Goal: Task Accomplishment & Management: Manage account settings

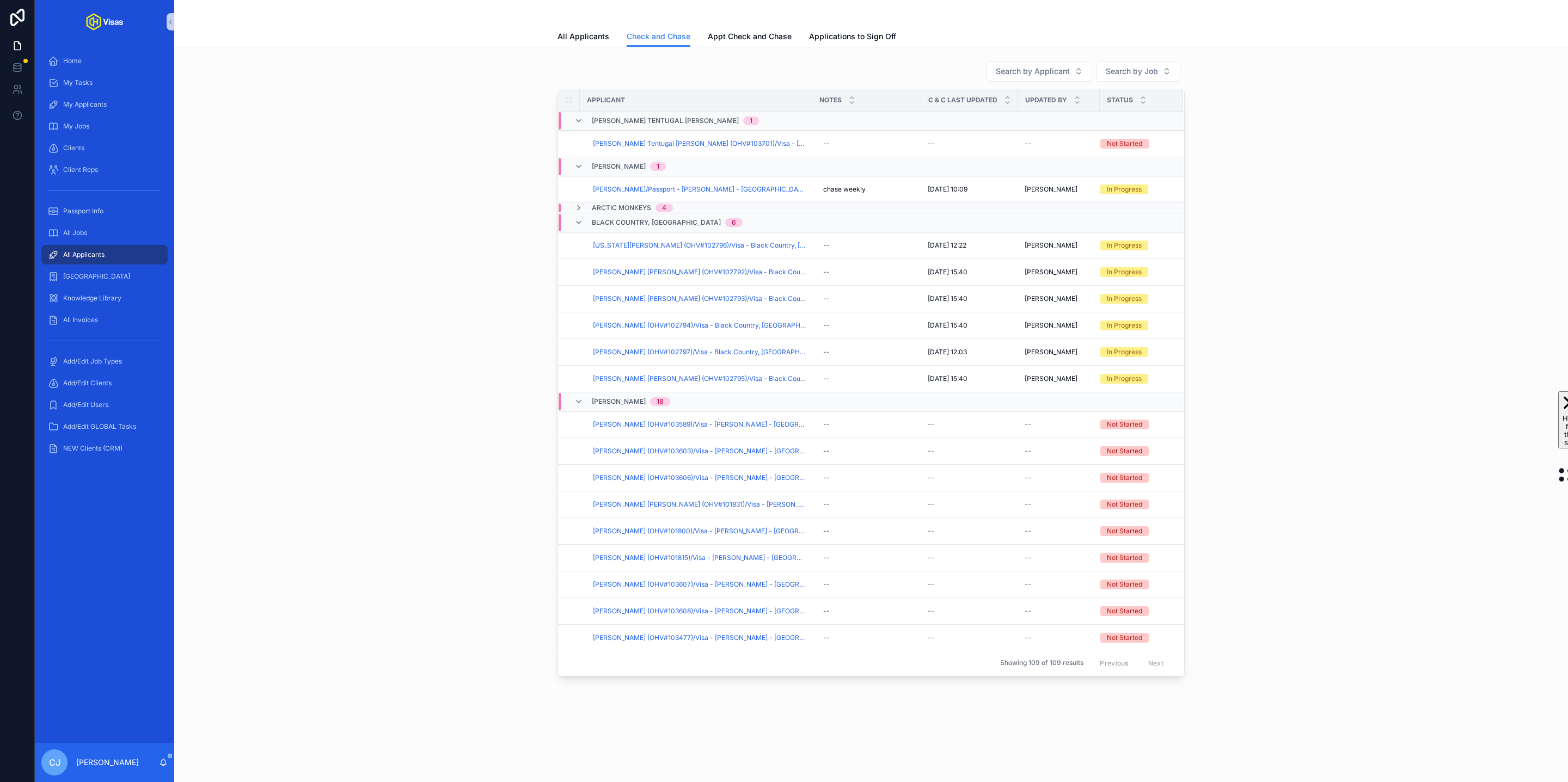
click at [83, 252] on span "All Applicants" at bounding box center [83, 254] width 41 height 9
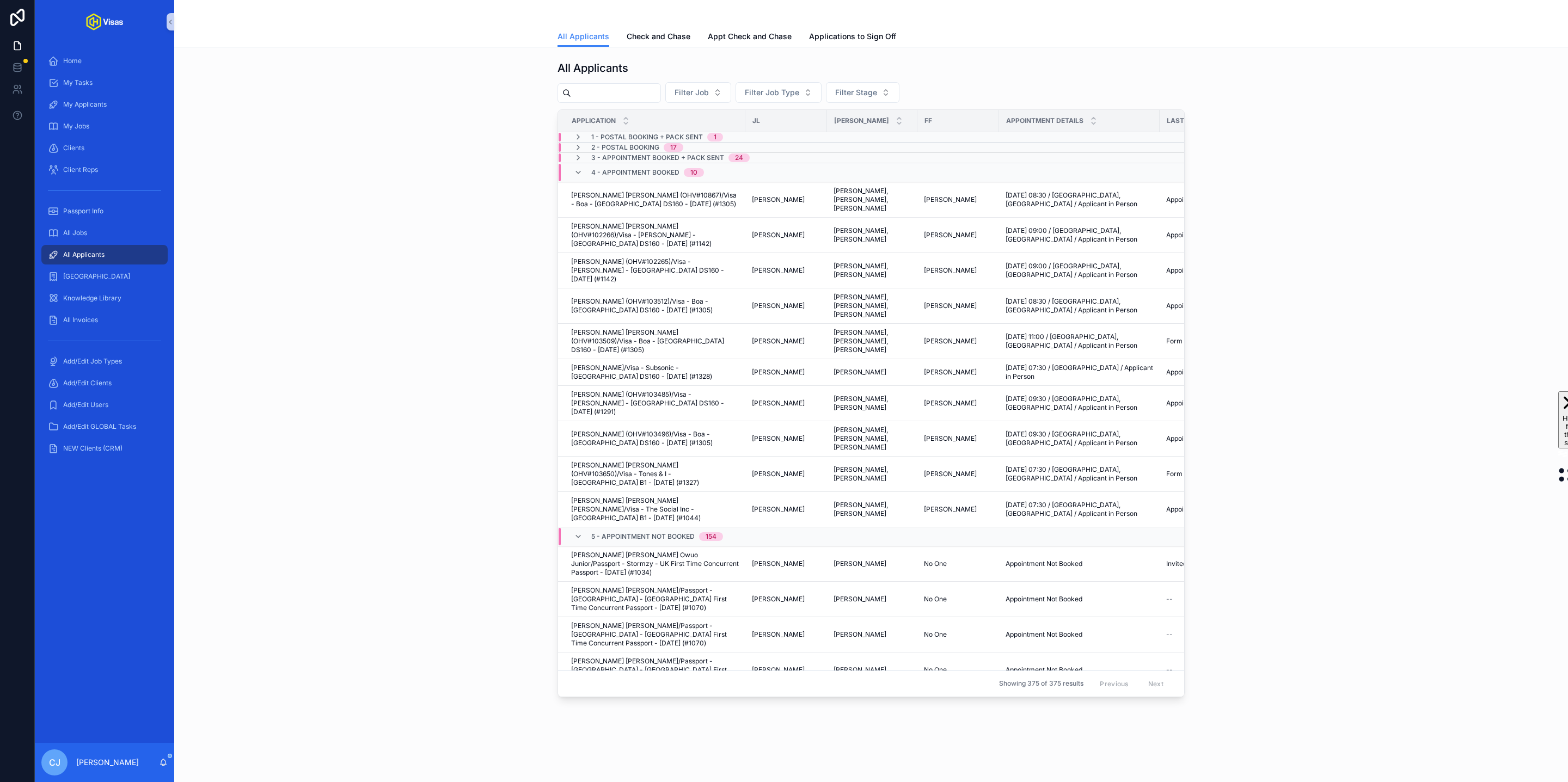
click at [611, 92] on input "scrollable content" at bounding box center [615, 92] width 89 height 15
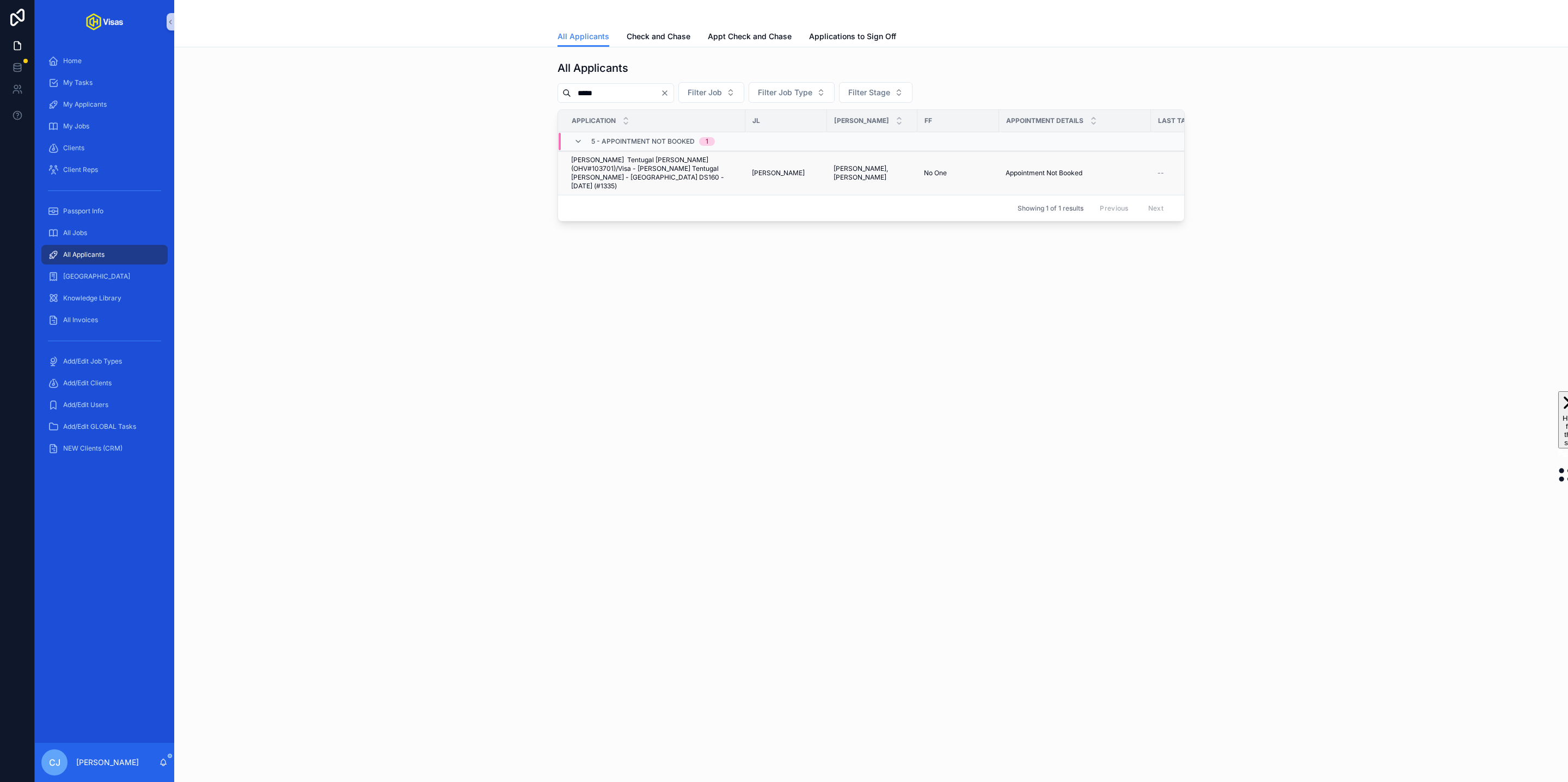
type input "*****"
click at [648, 168] on span "[PERSON_NAME] Tentugal [PERSON_NAME] (OHV#103701)/Visa - [PERSON_NAME] Tentugal…" at bounding box center [654, 173] width 168 height 35
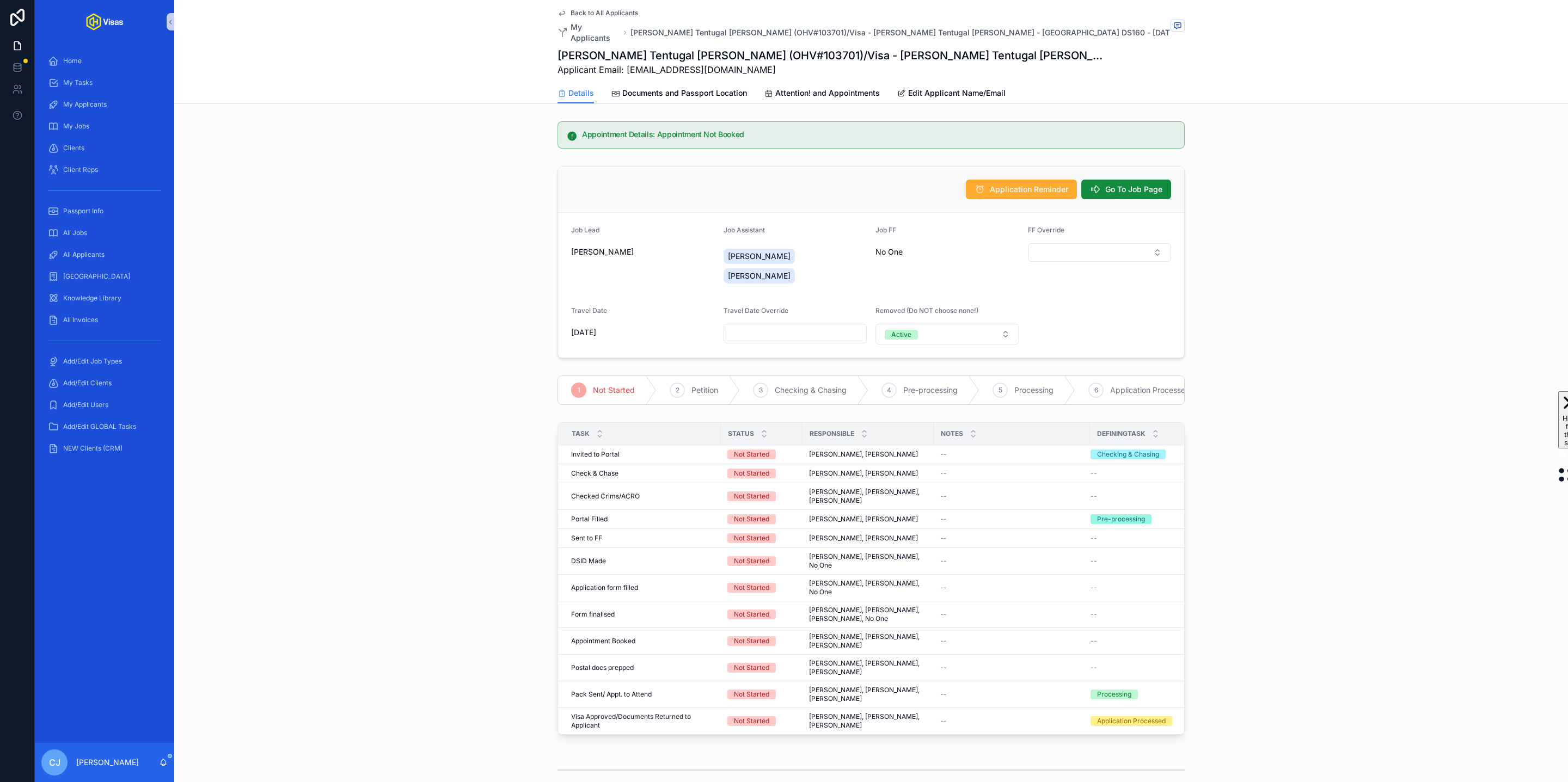
scroll to position [6, 0]
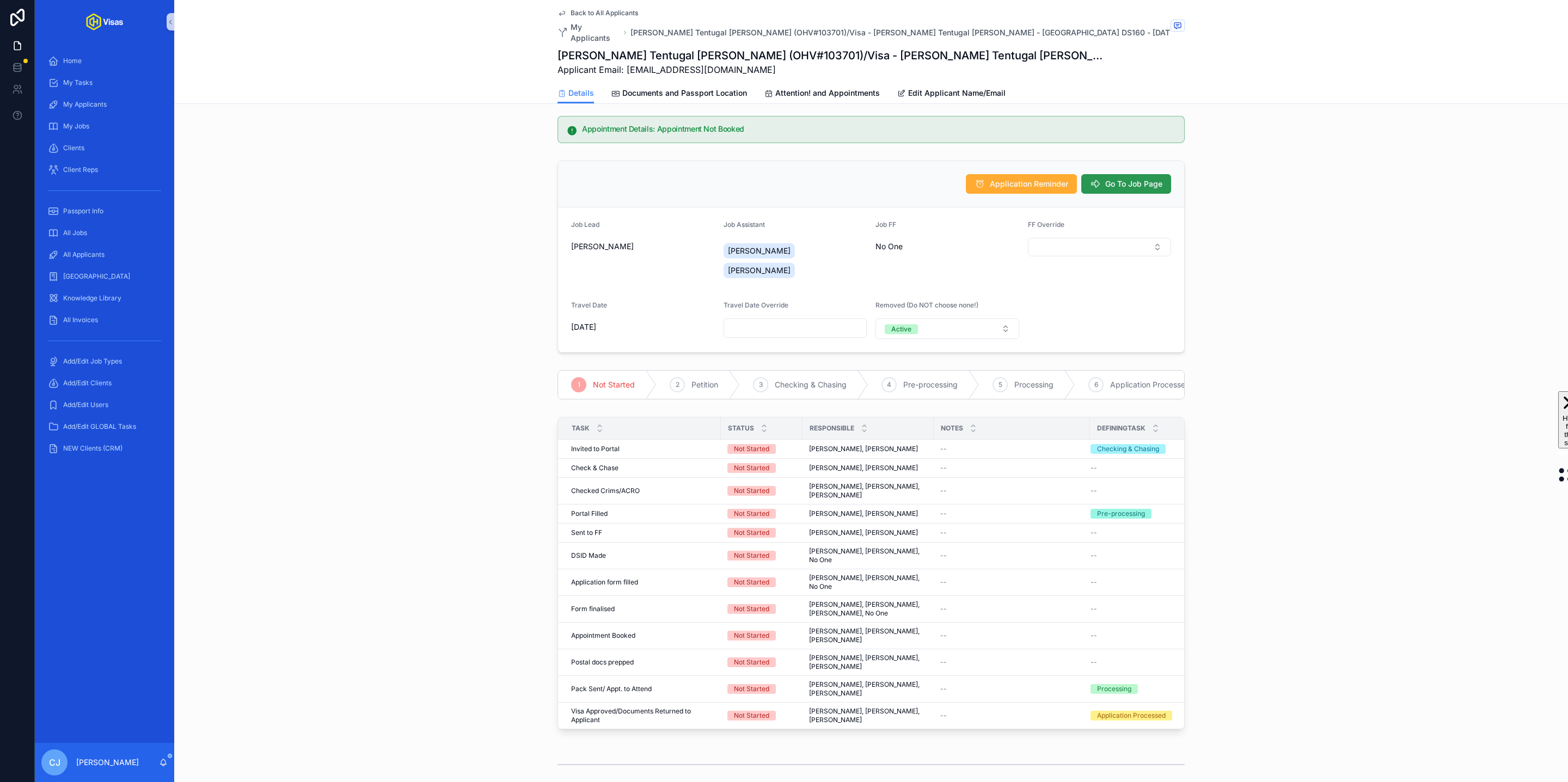
click at [1116, 178] on button "Go To Job Page" at bounding box center [1126, 184] width 90 height 20
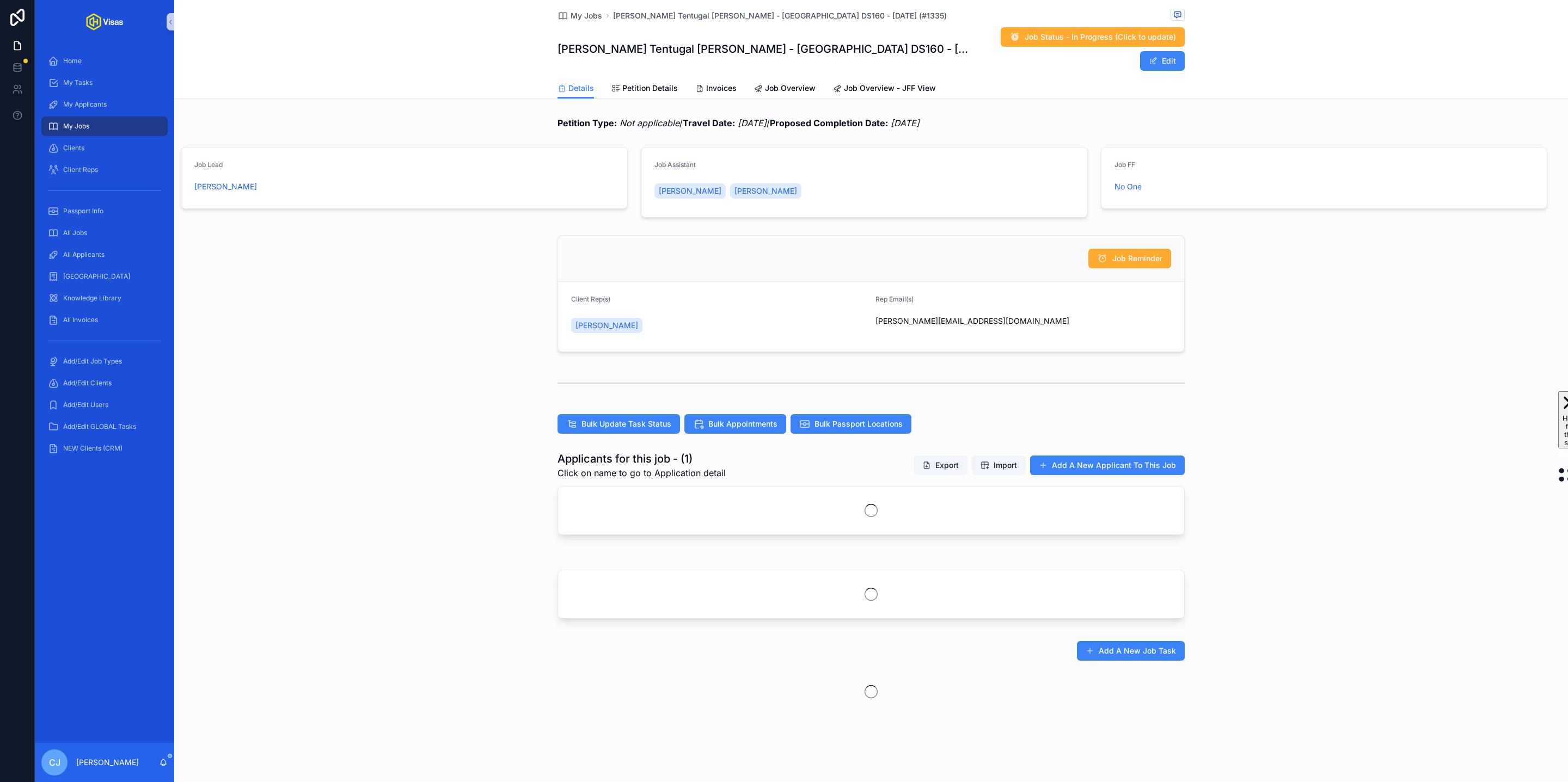
click at [653, 41] on h1 "Andre Tentugal Cardoso - USA DS160 - Sep/25 (#1335)" at bounding box center [765, 49] width 415 height 15
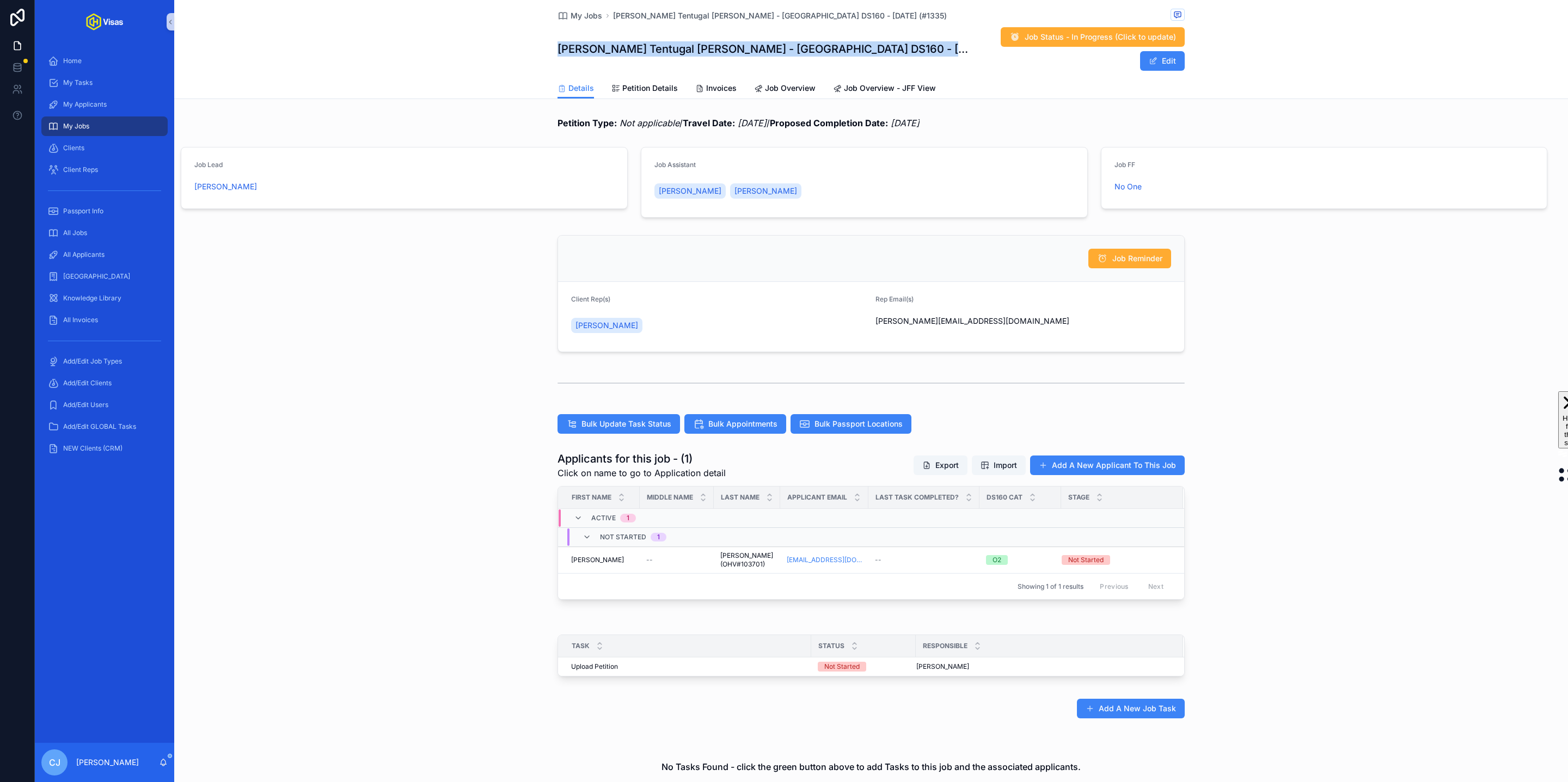
click at [653, 41] on h1 "Andre Tentugal Cardoso - USA DS160 - Sep/25 (#1335)" at bounding box center [765, 49] width 415 height 15
copy h1 "Andre Tentugal Cardoso - USA DS160 - Sep/25 (#1335)"
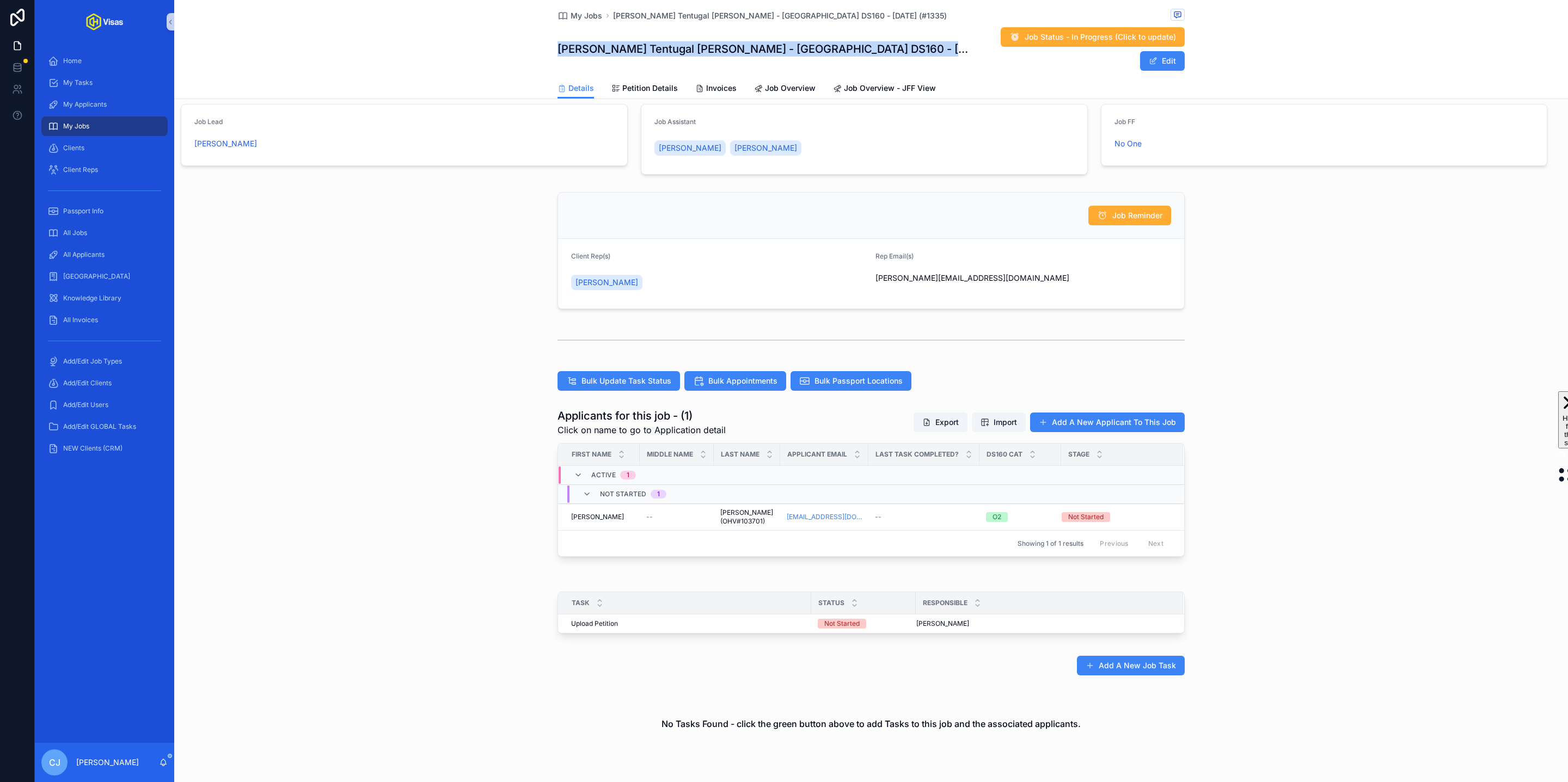
scroll to position [88, 0]
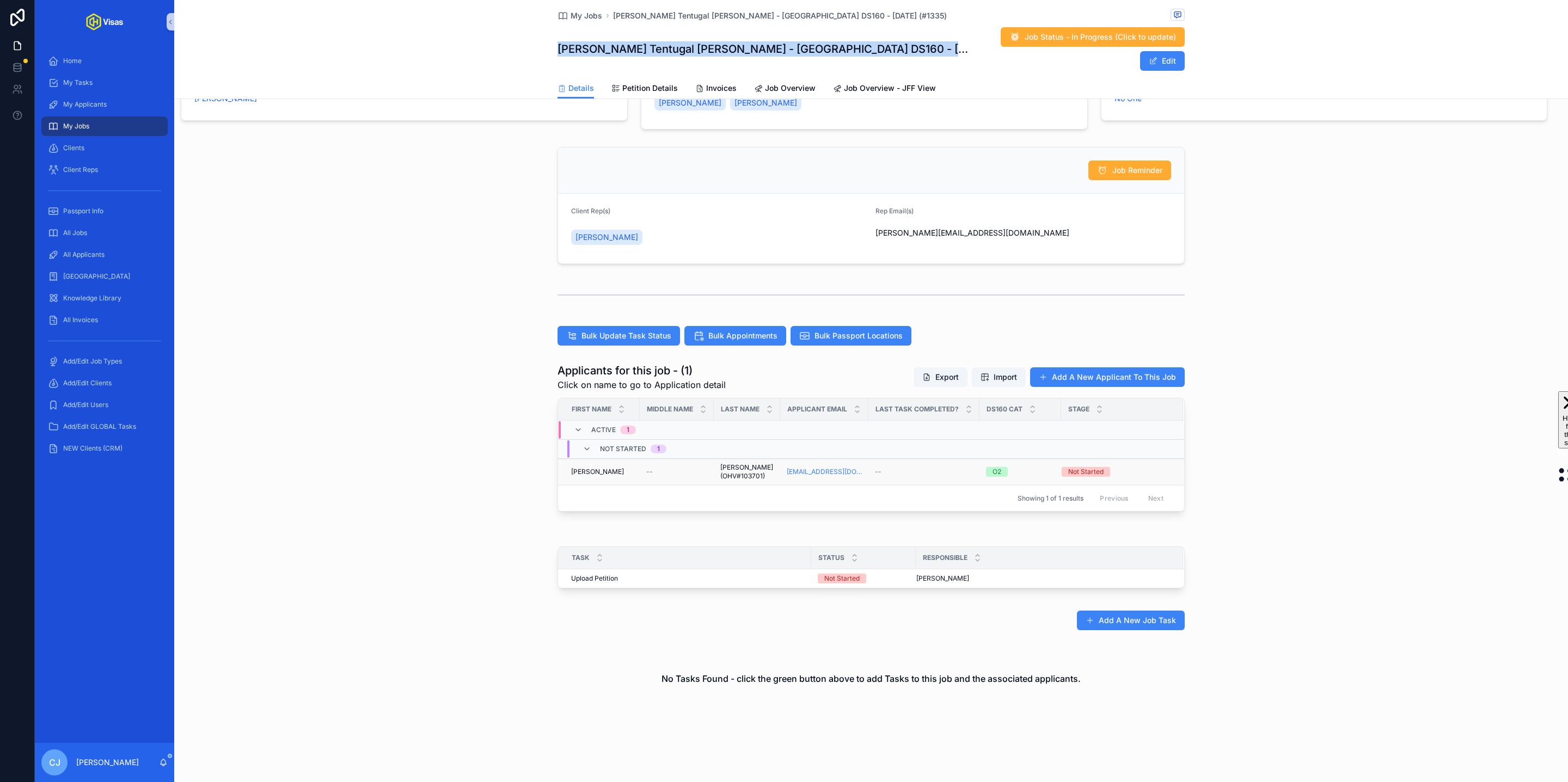
click at [728, 463] on span "Tentugal Cardoso (OHV#103701)" at bounding box center [747, 472] width 54 height 17
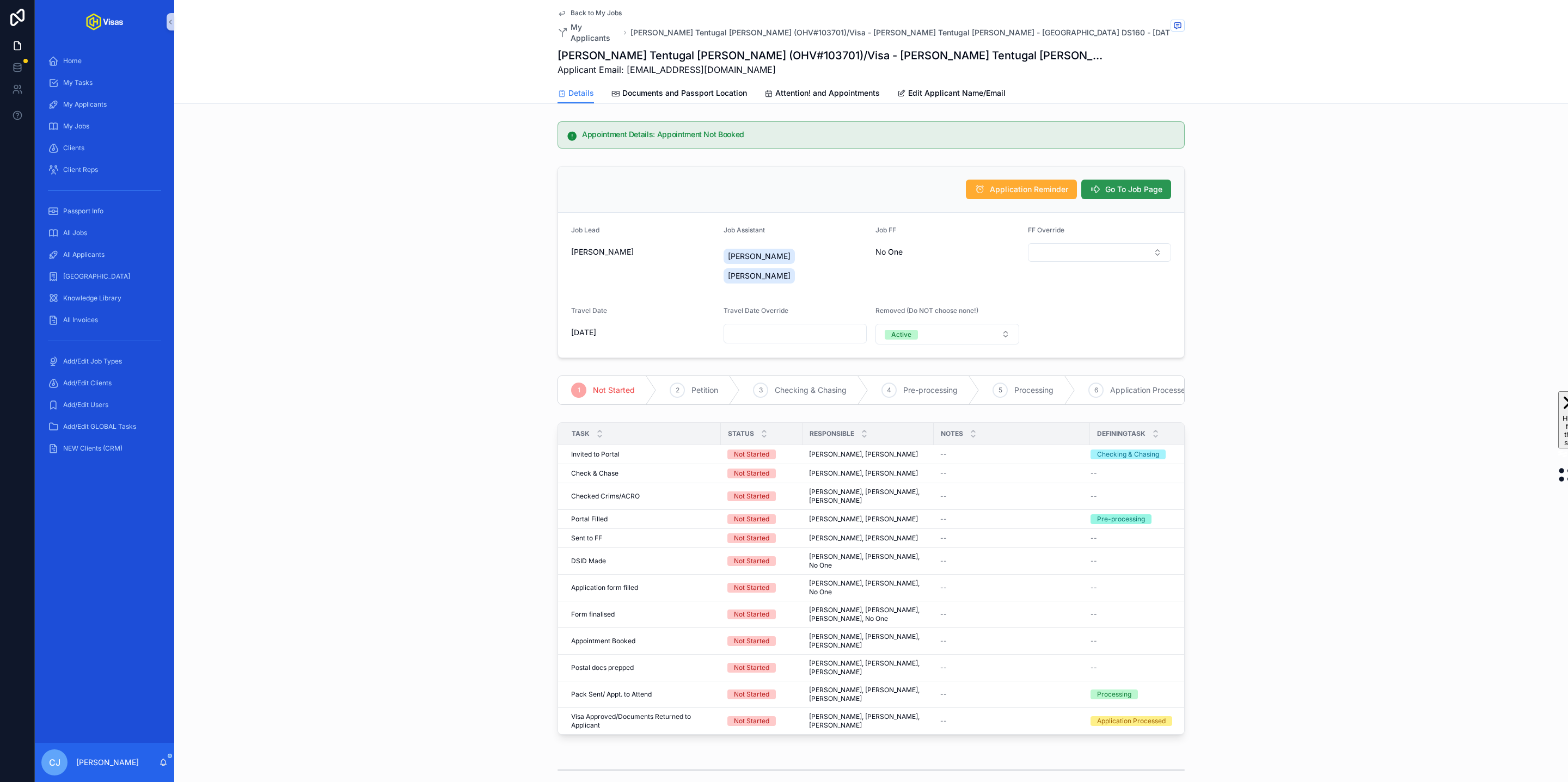
click at [1140, 184] on span "Go To Job Page" at bounding box center [1133, 189] width 57 height 11
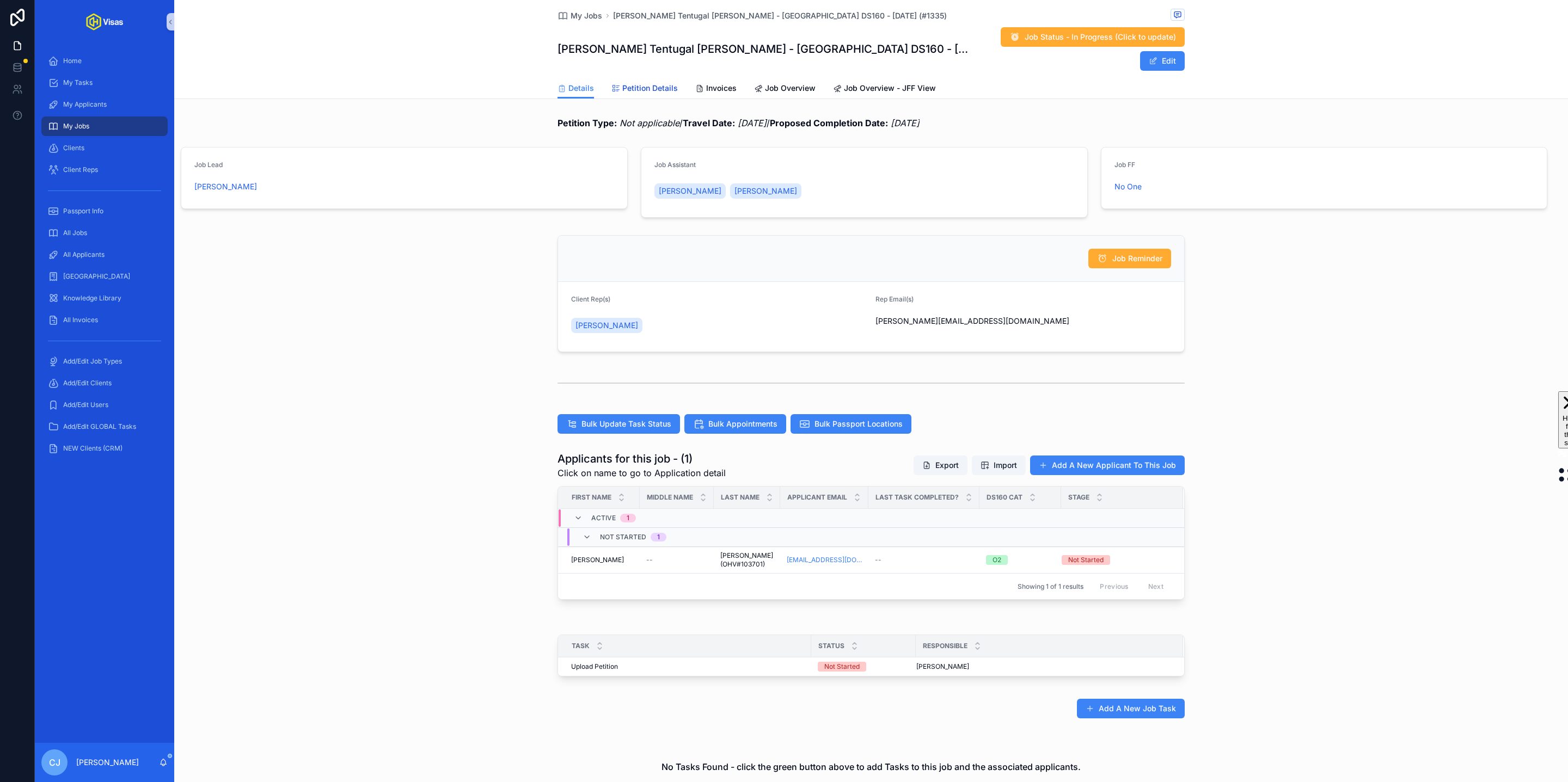
click at [644, 83] on span "Petition Details" at bounding box center [649, 88] width 55 height 11
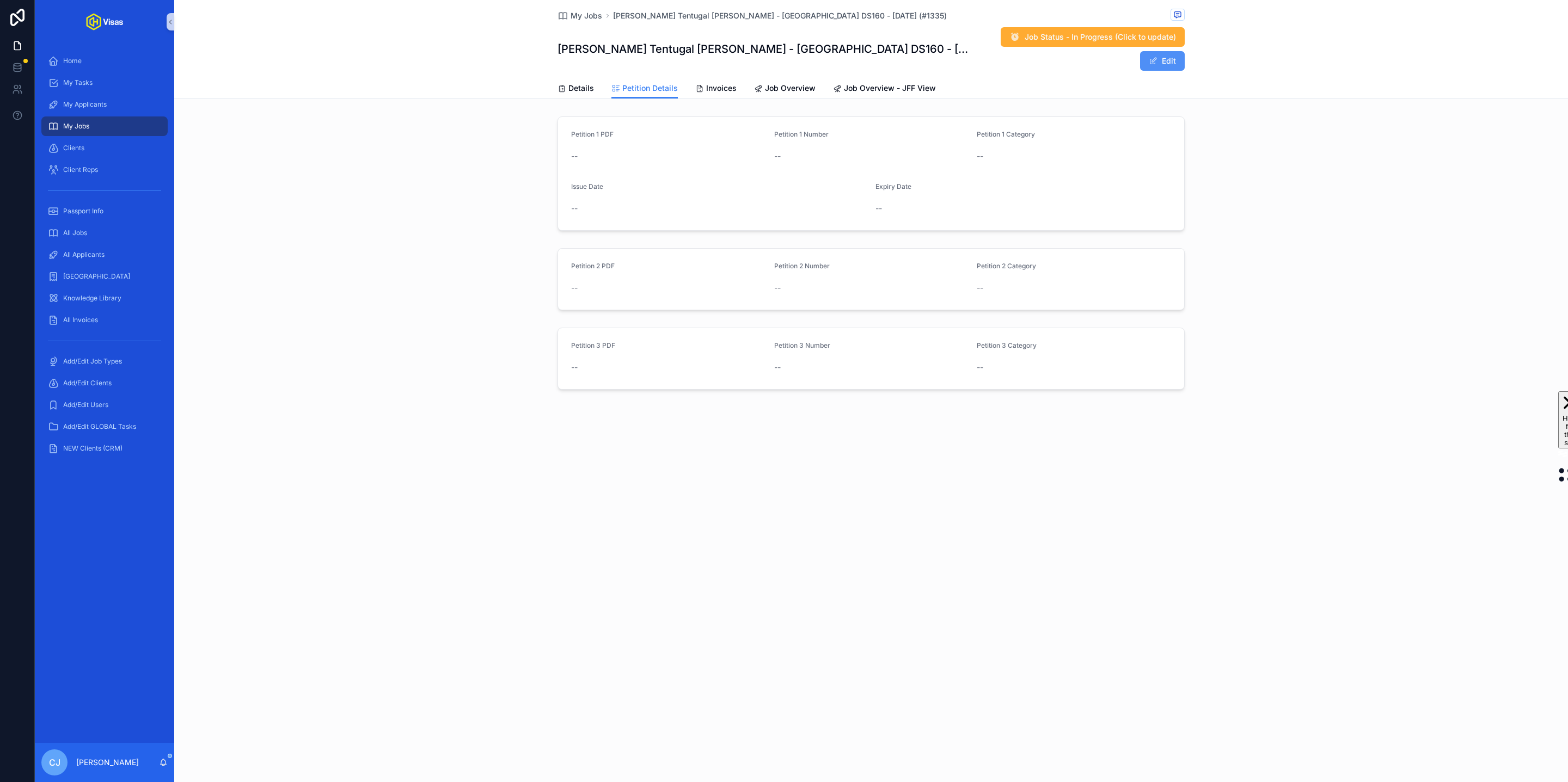
click at [1174, 51] on button "Edit" at bounding box center [1162, 61] width 45 height 20
click at [586, 153] on div "scrollable content" at bounding box center [592, 169] width 44 height 44
type input "**********"
click at [819, 149] on input "scrollable content" at bounding box center [872, 157] width 193 height 15
type input "**********"
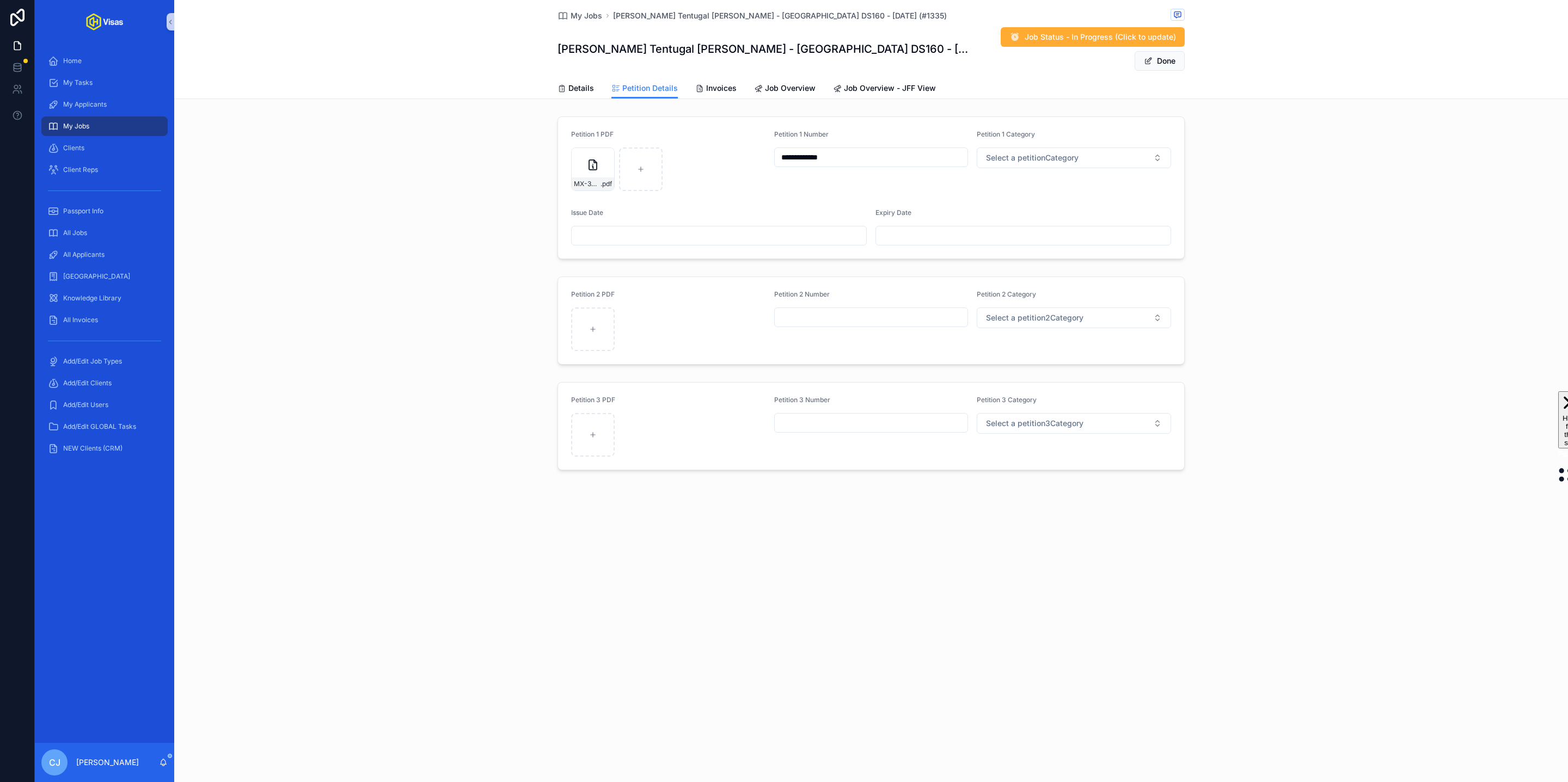
click at [965, 175] on form "**********" at bounding box center [872, 187] width 626 height 141
click at [1059, 153] on span "Select a petitionCategory" at bounding box center [1033, 158] width 93 height 11
click at [1033, 191] on div "O2" at bounding box center [1074, 196] width 188 height 17
click at [632, 228] on input "scrollable content" at bounding box center [719, 235] width 295 height 15
type input "**********"
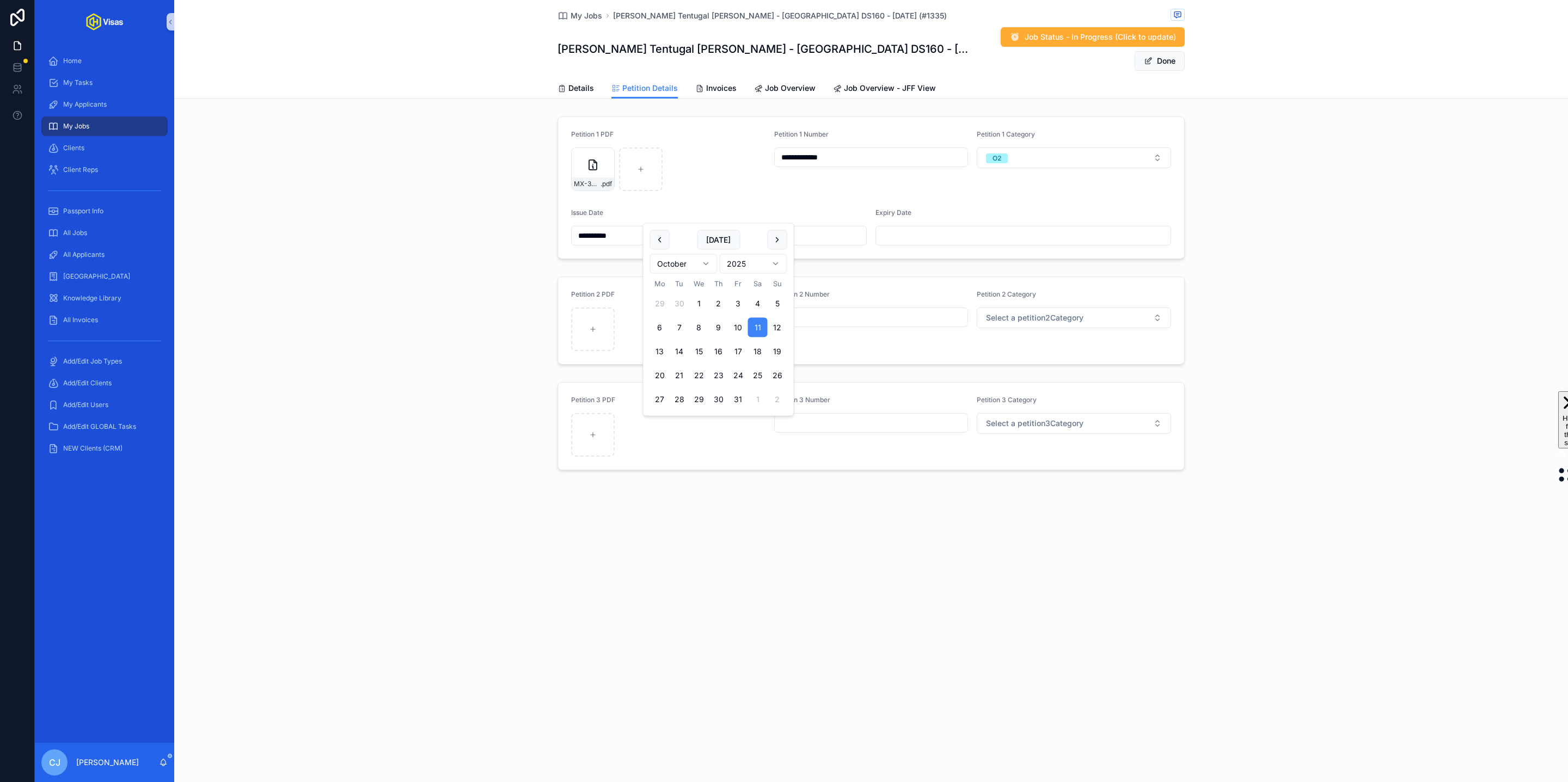
click at [921, 228] on input "scrollable content" at bounding box center [1024, 235] width 295 height 15
type input "**********"
click at [682, 182] on form "**********" at bounding box center [872, 187] width 626 height 141
click at [568, 78] on link "Details" at bounding box center [576, 89] width 36 height 21
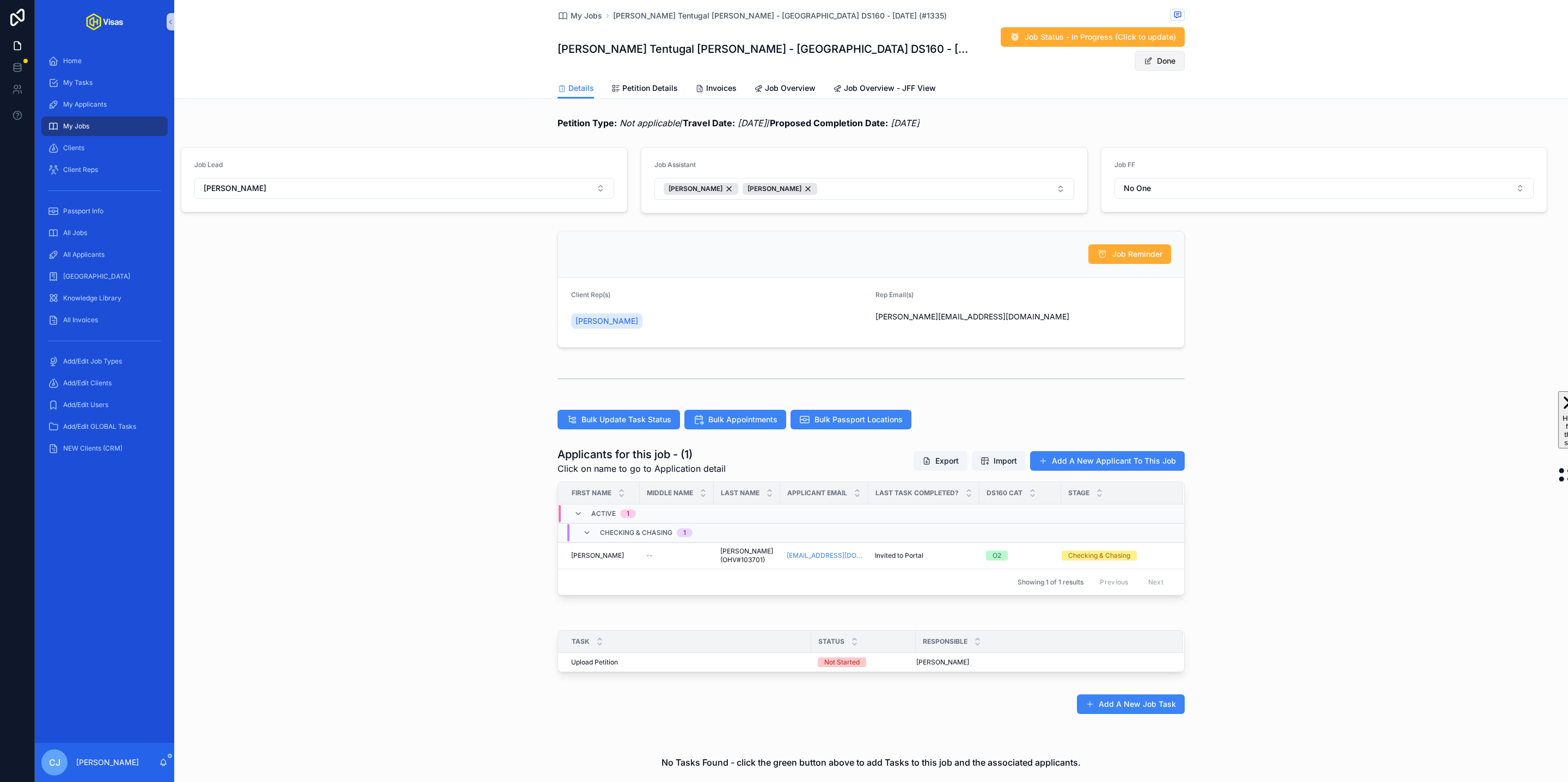
click at [1177, 51] on button "Done" at bounding box center [1160, 61] width 50 height 20
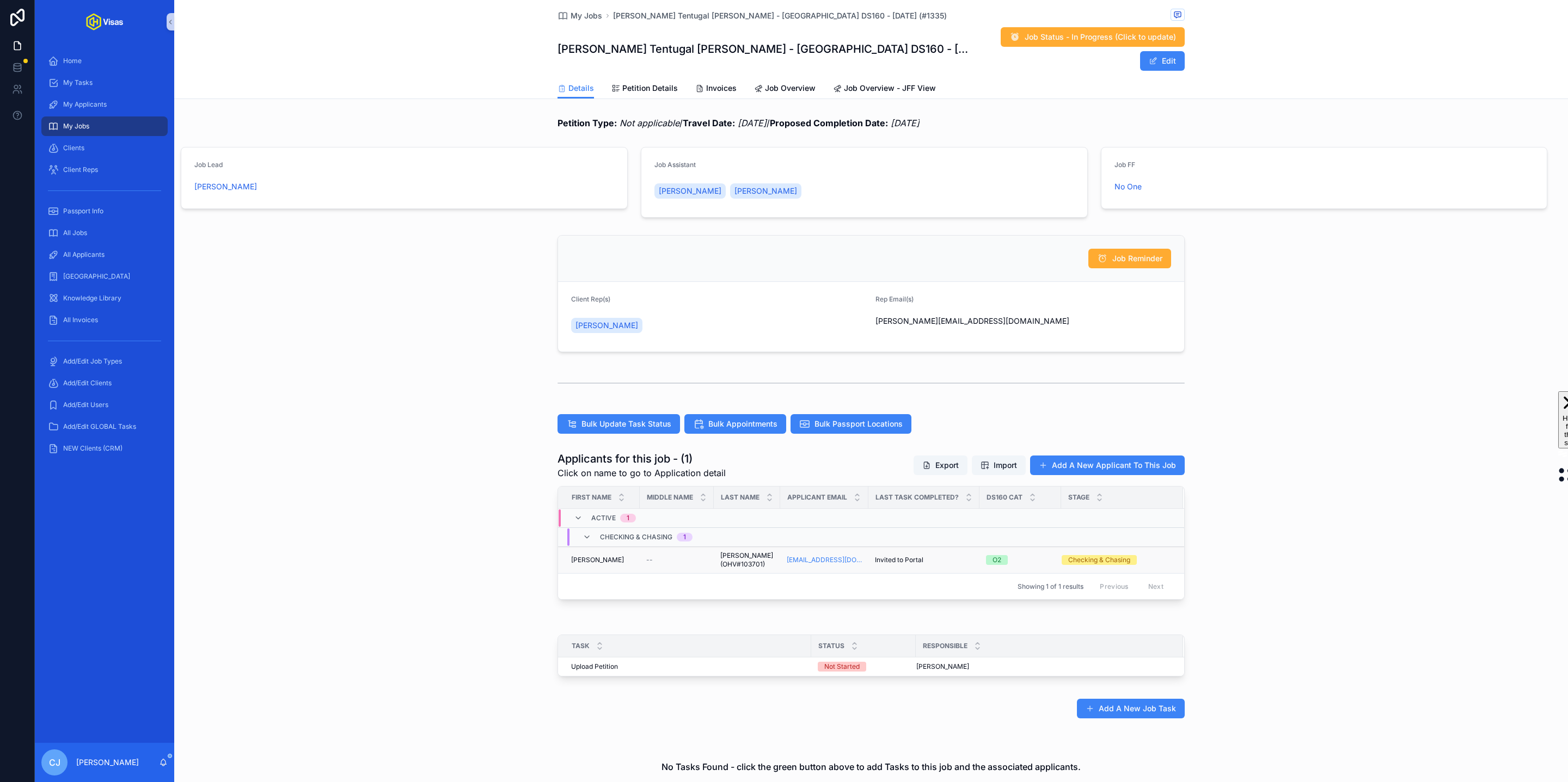
click at [715, 547] on td "Tentugal Cardoso (OHV#103701) Tentugal Cardoso (OHV#103701)" at bounding box center [747, 560] width 66 height 26
click at [734, 557] on td "Tentugal Cardoso (OHV#103701) Tentugal Cardoso (OHV#103701)" at bounding box center [747, 560] width 66 height 26
click at [734, 552] on span "Tentugal Cardoso (OHV#103701)" at bounding box center [747, 560] width 54 height 17
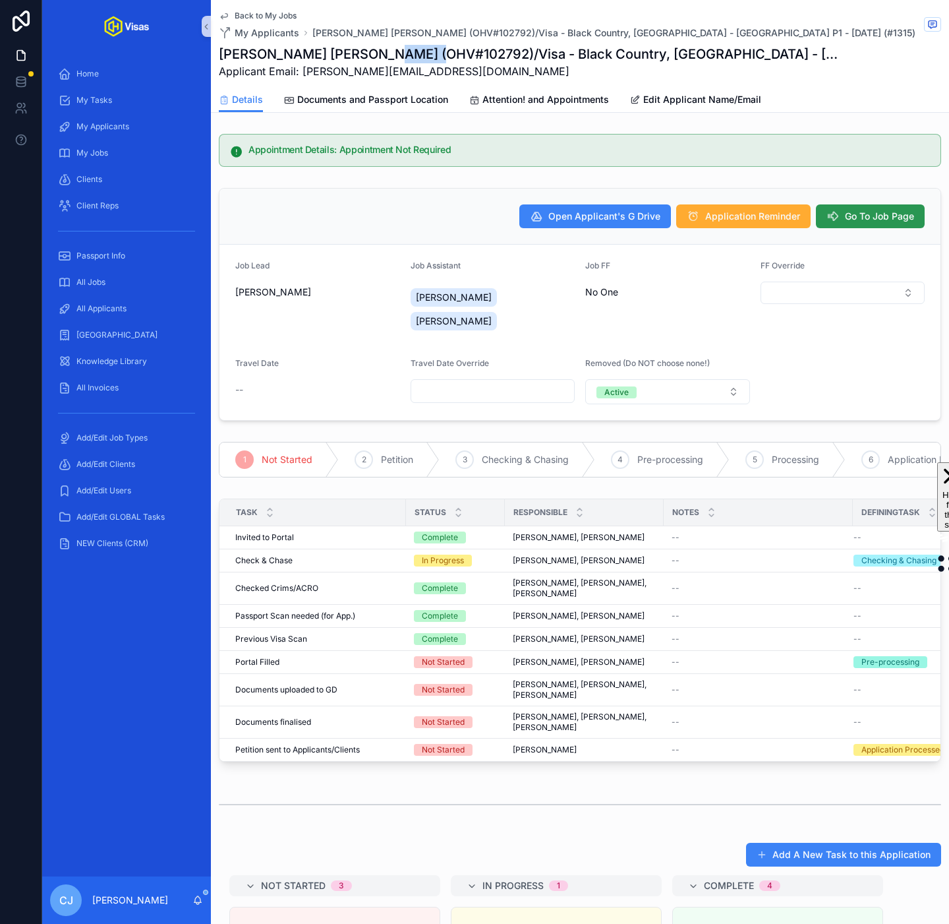
click at [863, 221] on span "Go To Job Page" at bounding box center [879, 216] width 69 height 13
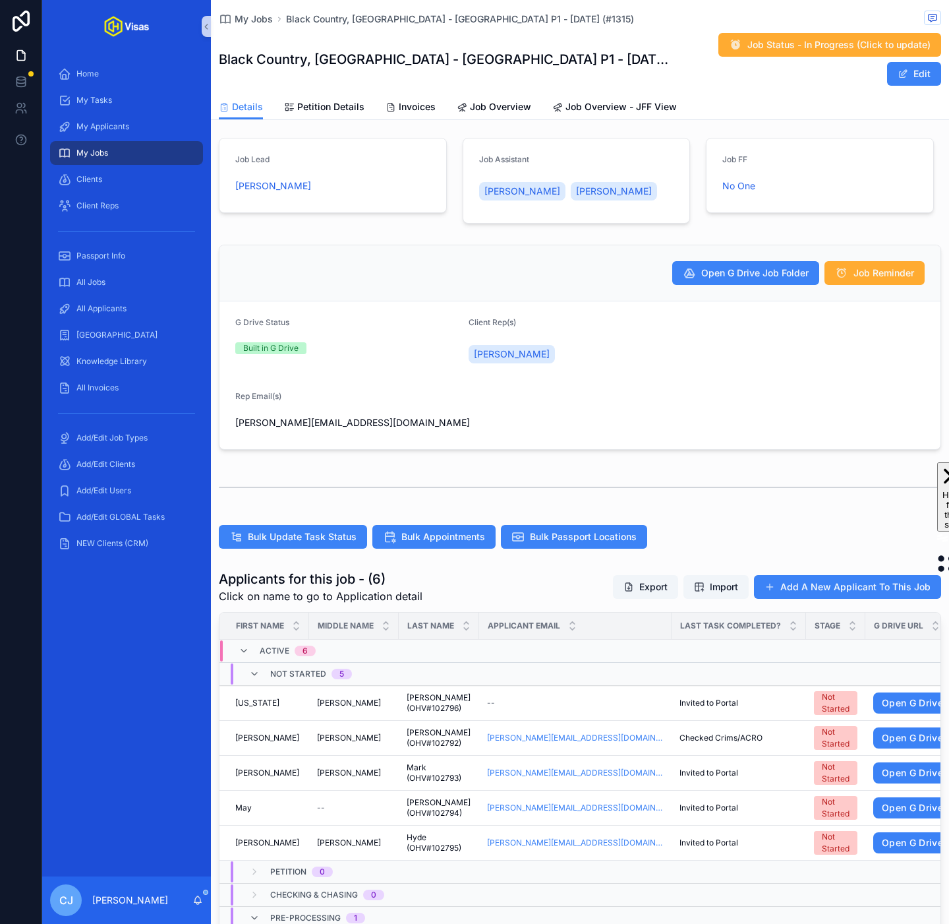
scroll to position [208, 0]
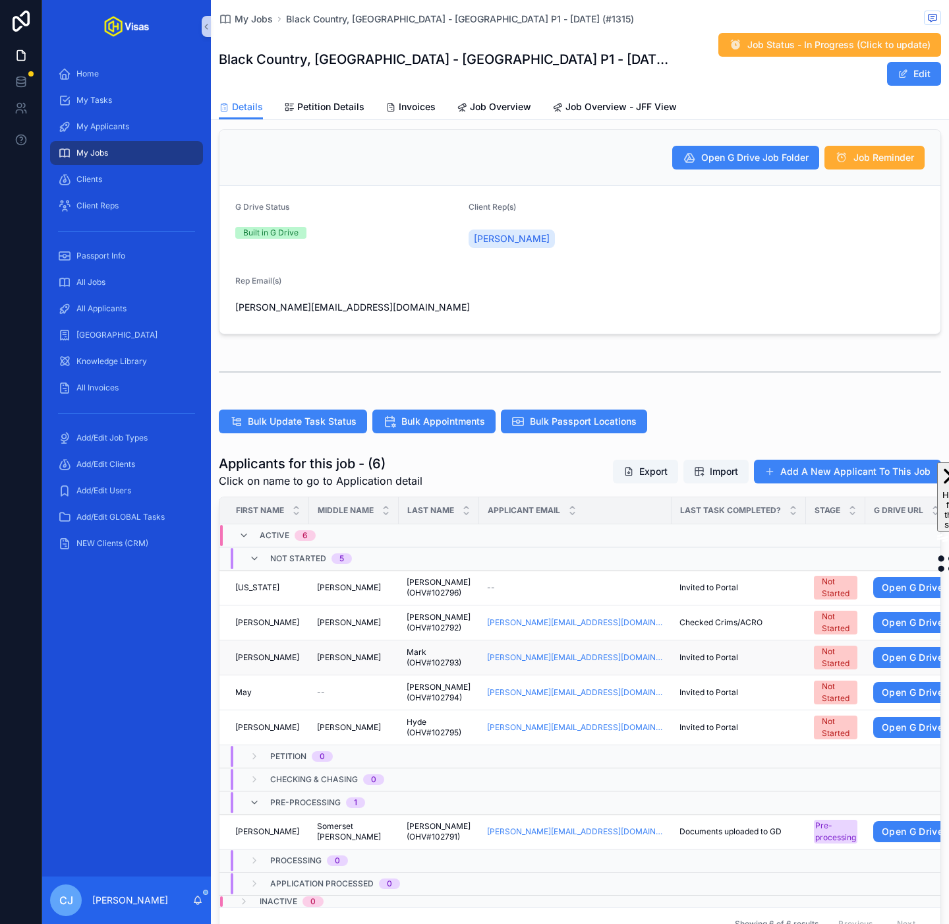
click at [428, 647] on span "Mark (OHV#102793)" at bounding box center [439, 657] width 65 height 21
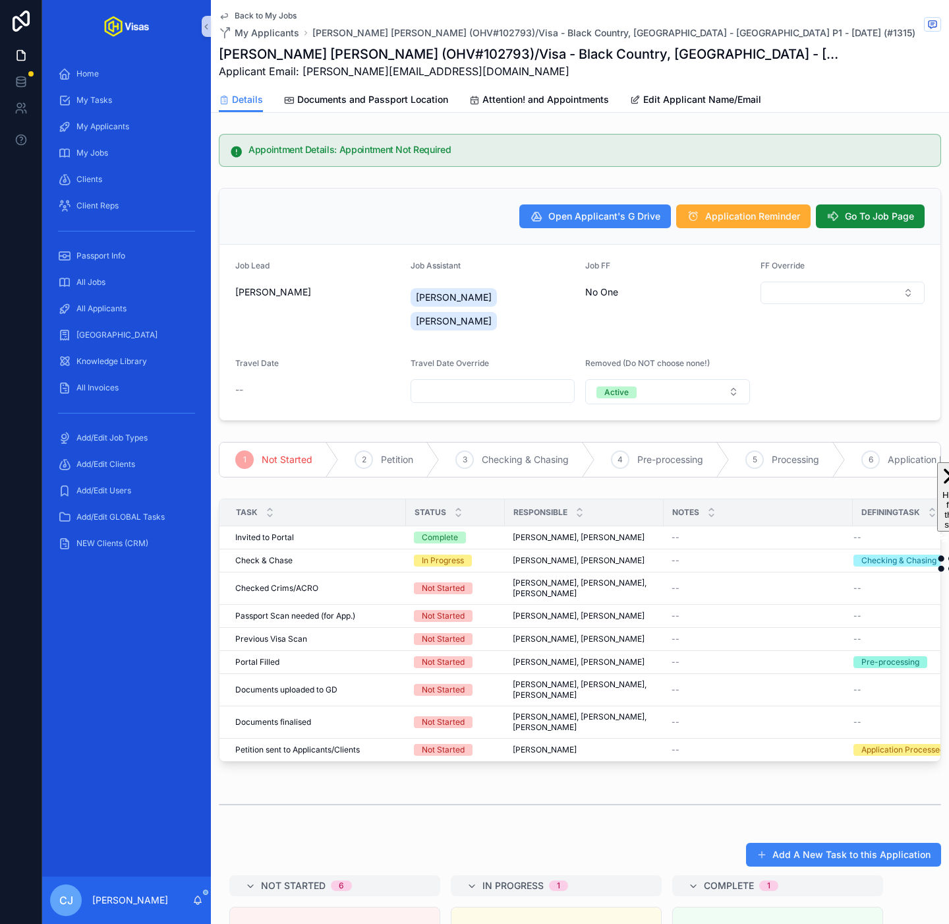
click at [372, 57] on h1 "Luke Jay Mark (OHV#102793)/Visa - Black Country, New Road - USA P1 - Sep/25 (#1…" at bounding box center [531, 54] width 624 height 18
copy h1 "102793"
drag, startPoint x: 310, startPoint y: 53, endPoint x: 217, endPoint y: 53, distance: 93.6
click at [217, 53] on div "Back to My Jobs My Applicants Luke Jay Mark (OHV#102793)/Visa - Black Country, …" at bounding box center [580, 56] width 738 height 113
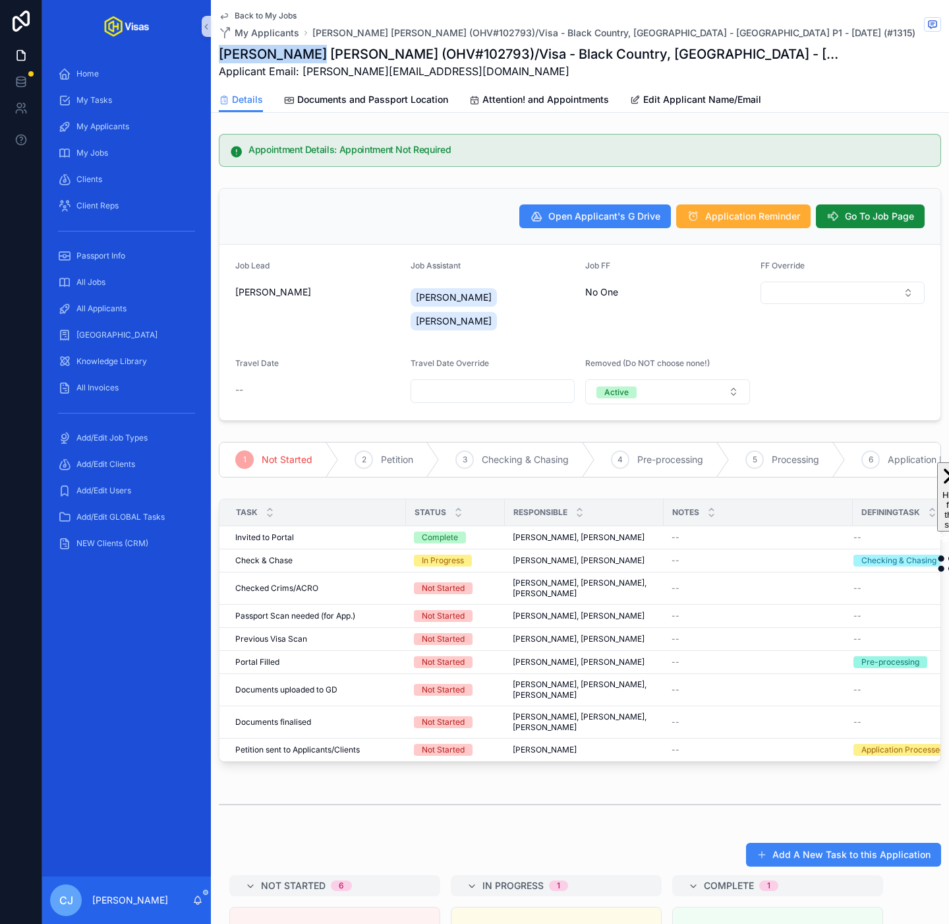
copy h1 "Luke Jay Mark"
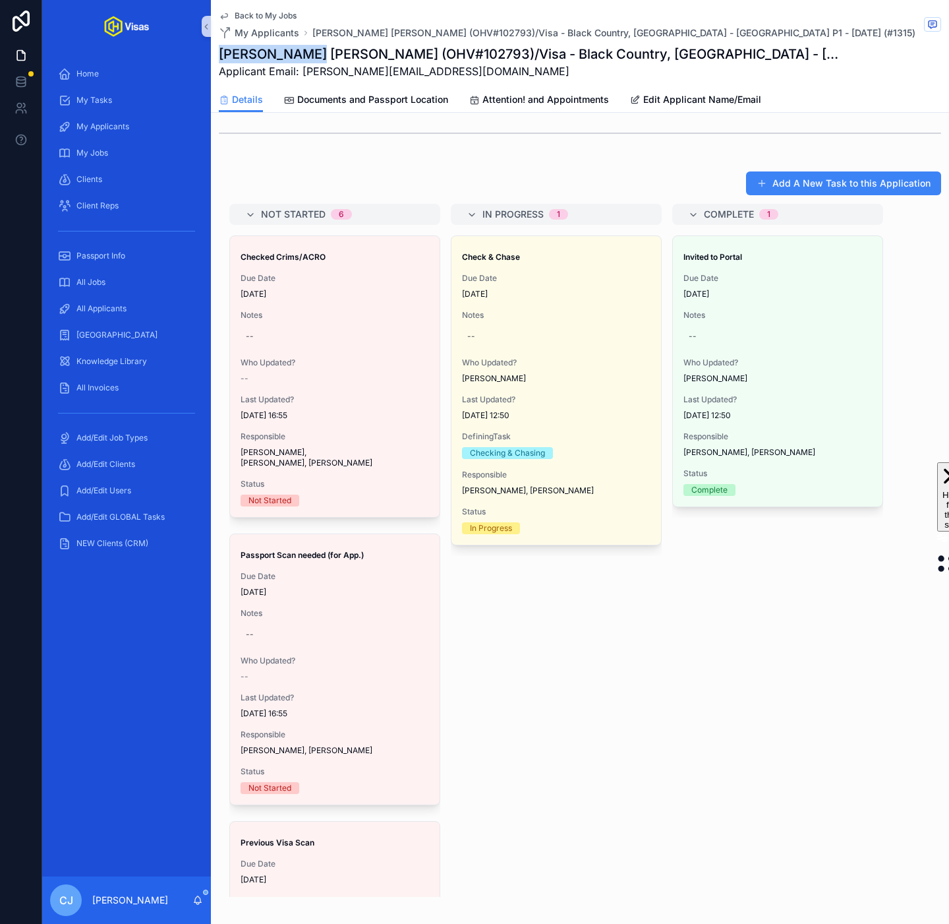
scroll to position [709, 0]
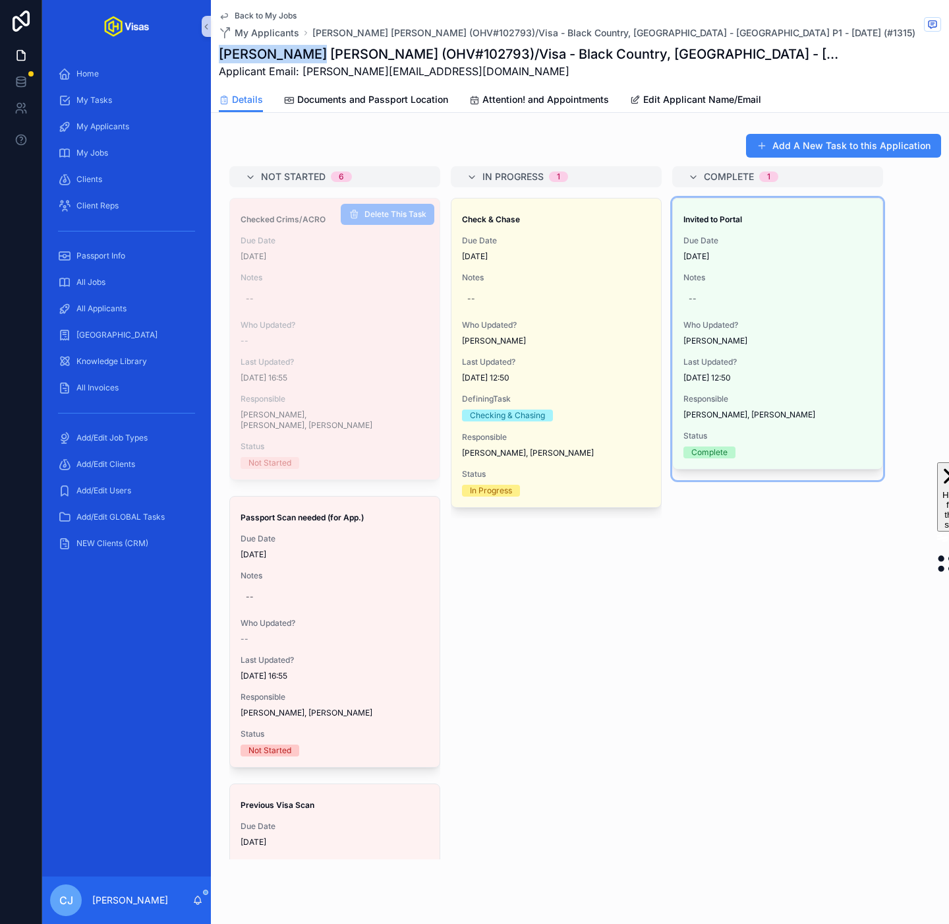
drag, startPoint x: 320, startPoint y: 333, endPoint x: 328, endPoint y: 335, distance: 8.2
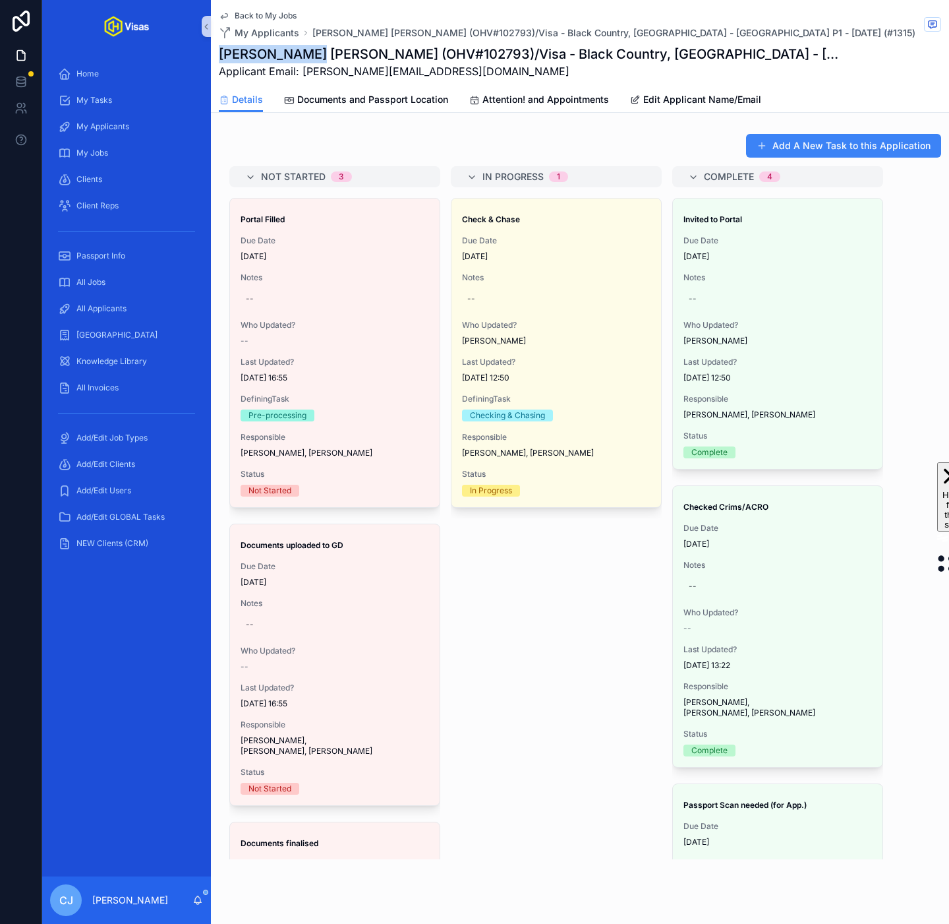
scroll to position [0, 0]
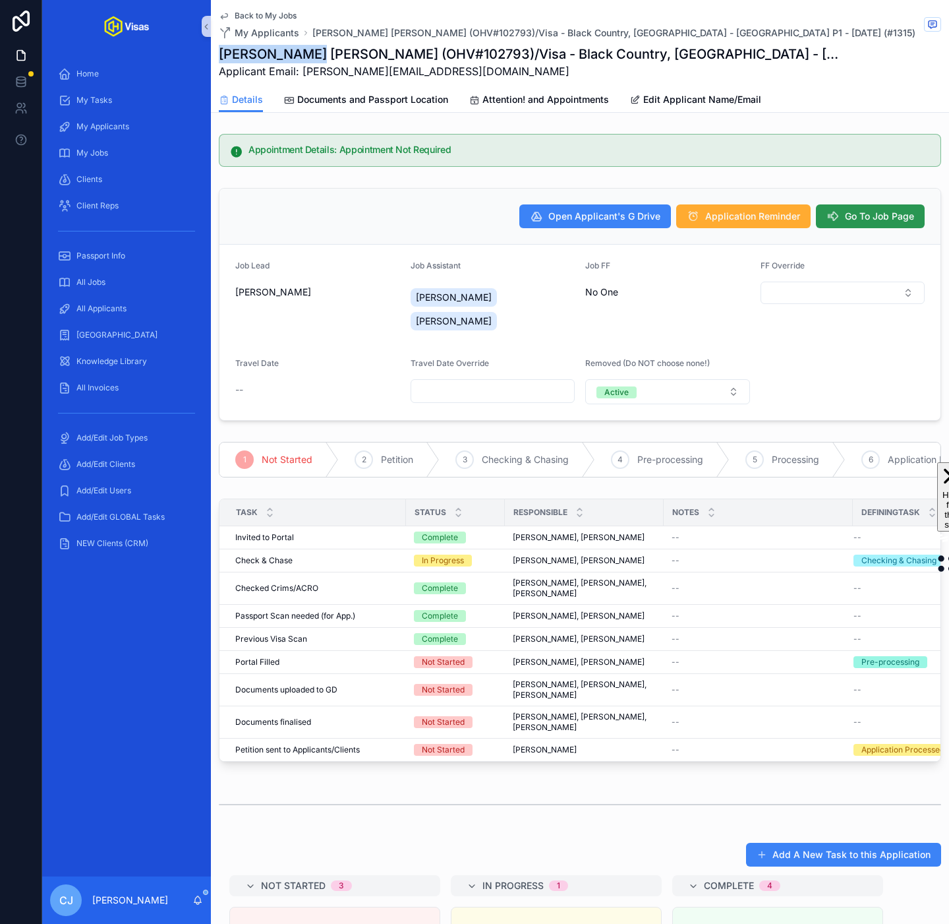
click at [865, 214] on span "Go To Job Page" at bounding box center [879, 216] width 69 height 13
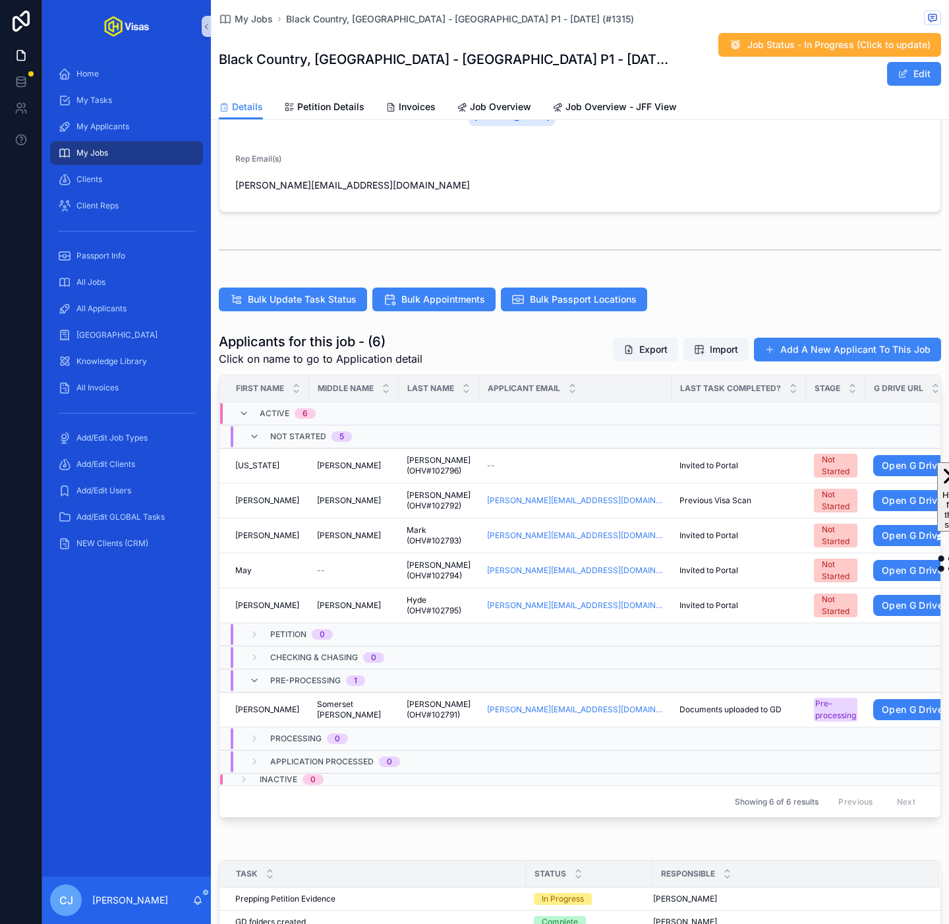
scroll to position [332, 0]
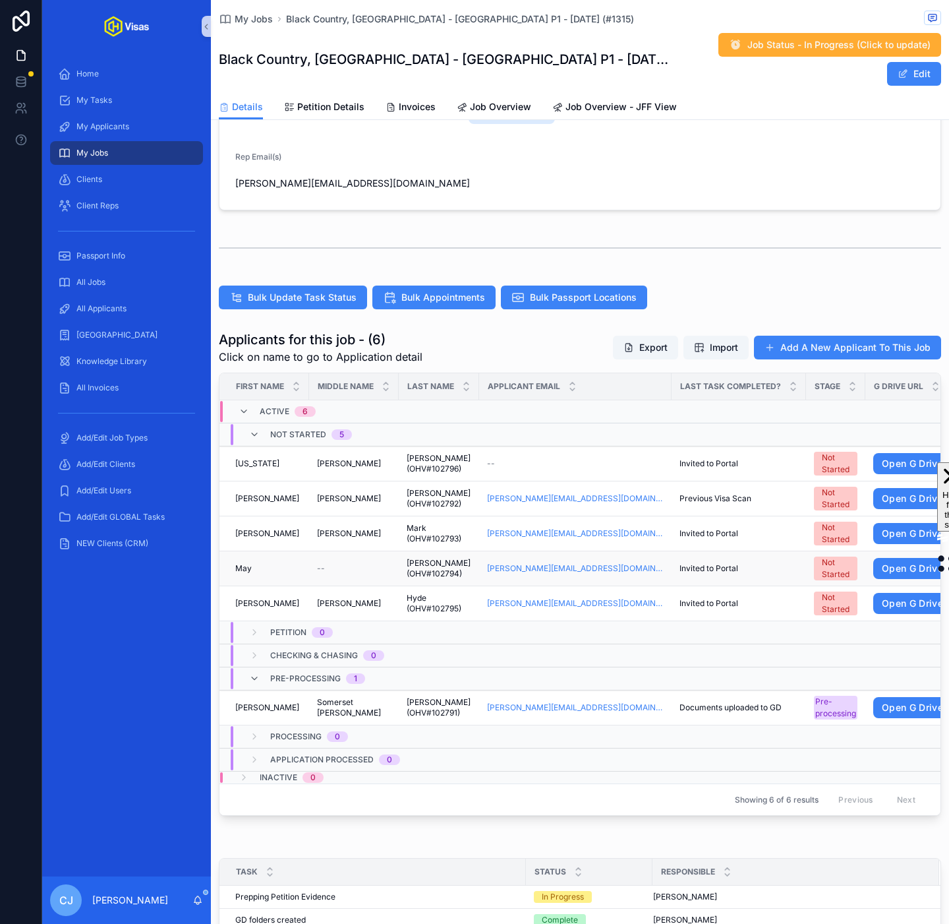
click at [426, 558] on span "[PERSON_NAME] (OHV#102794)" at bounding box center [439, 568] width 65 height 21
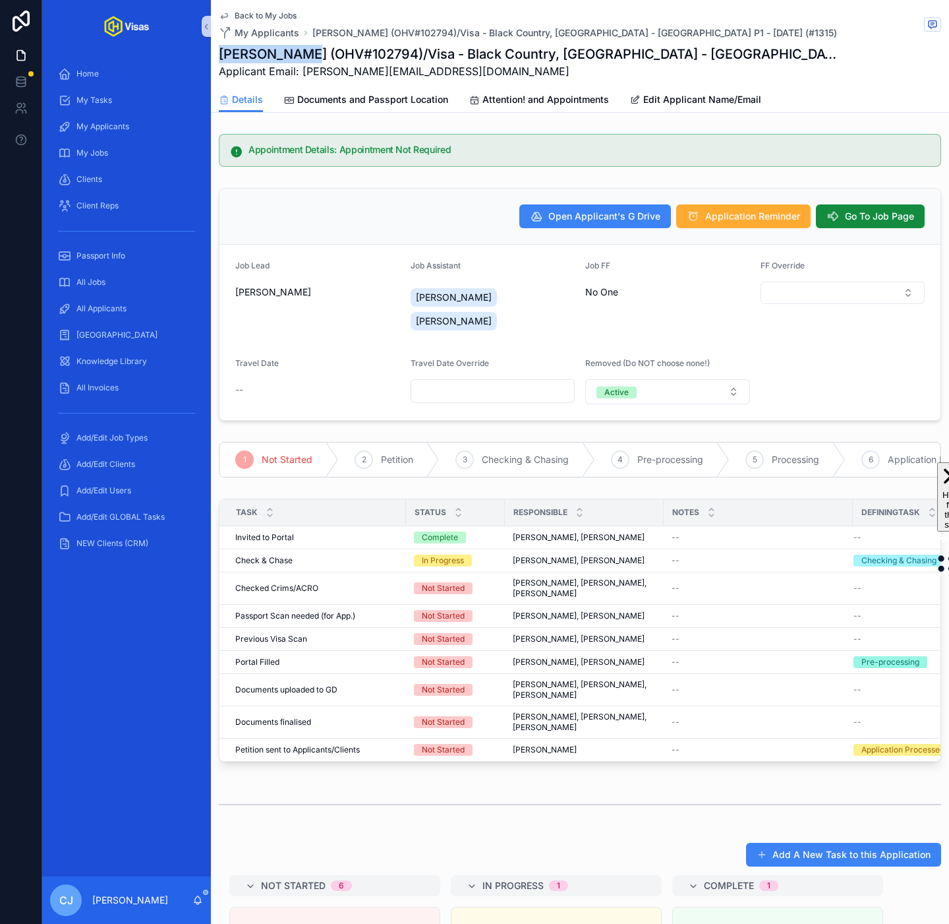
drag, startPoint x: 303, startPoint y: 55, endPoint x: 219, endPoint y: 55, distance: 84.4
click at [219, 55] on h1 "May Kershaw (OHV#102794)/Visa - Black Country, New Road - USA P1 - Sep/25 (#131…" at bounding box center [531, 54] width 624 height 18
copy h1 "May Kershaw"
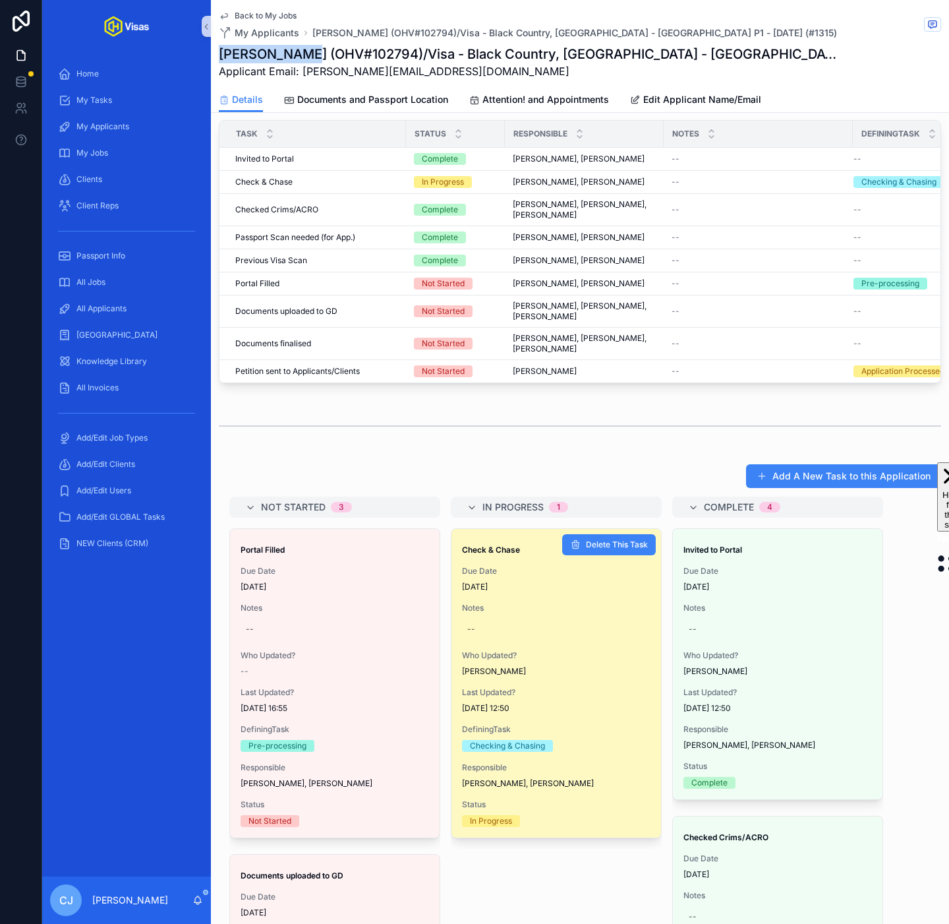
scroll to position [62, 0]
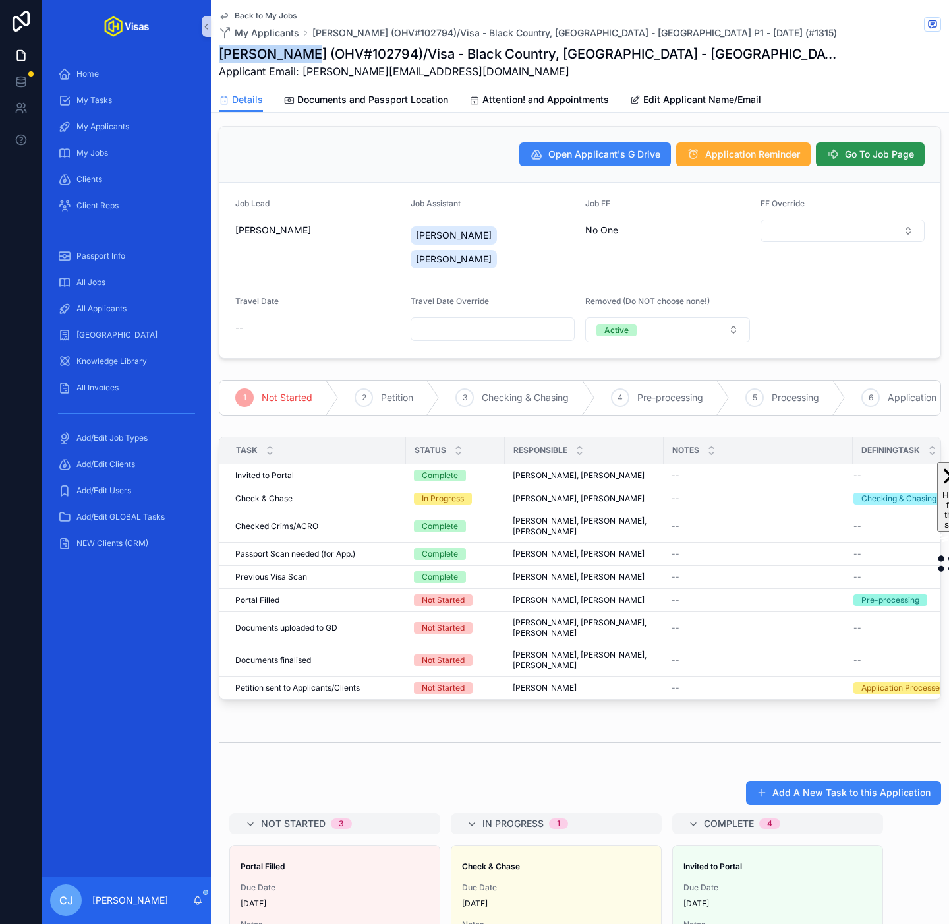
click at [863, 161] on button "Go To Job Page" at bounding box center [870, 154] width 109 height 24
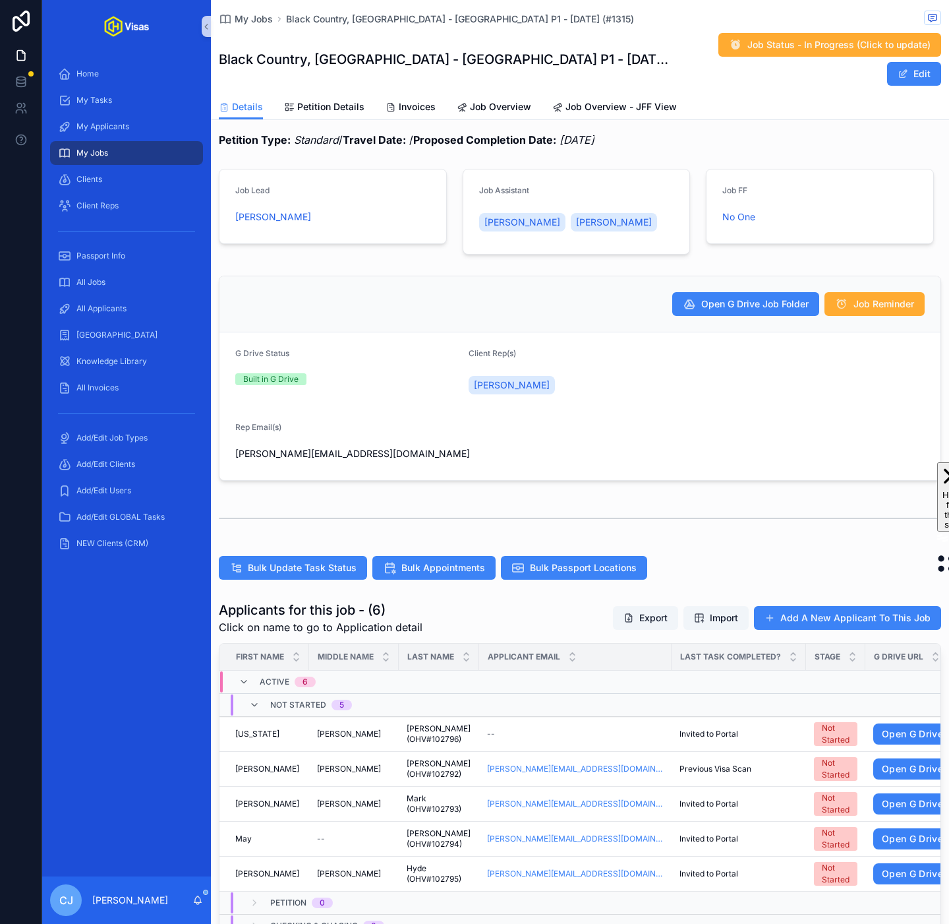
scroll to position [175, 0]
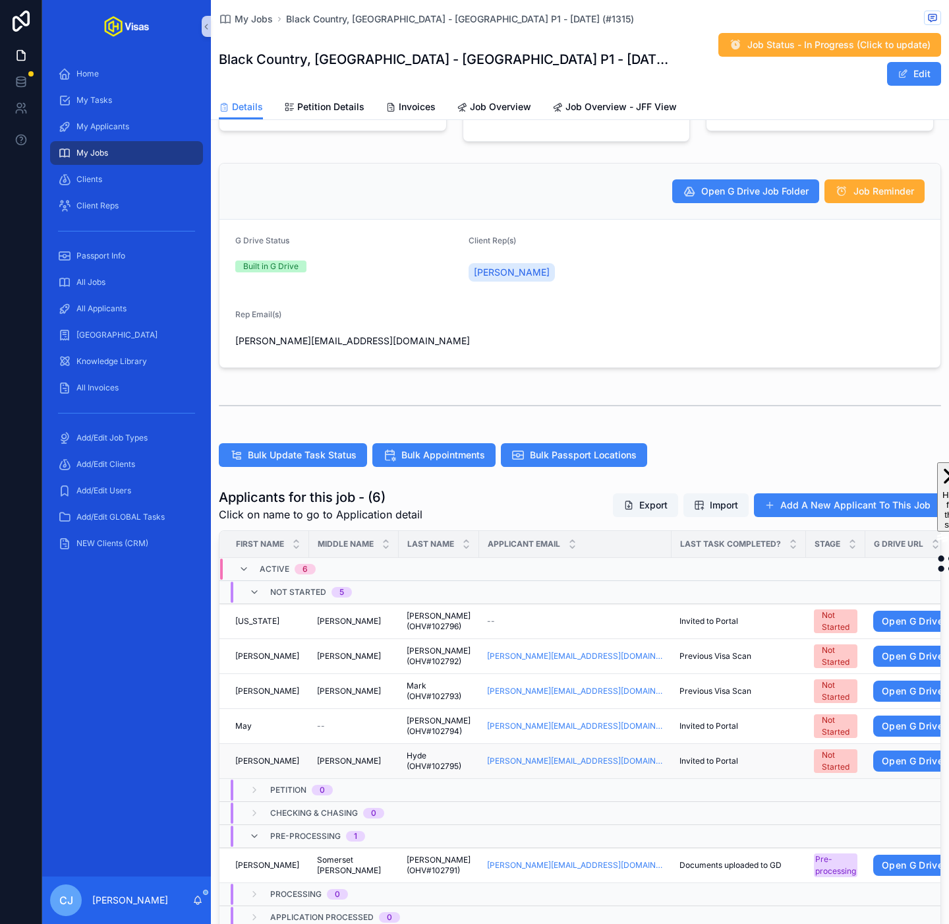
click at [425, 750] on span "Hyde (OHV#102795)" at bounding box center [439, 760] width 65 height 21
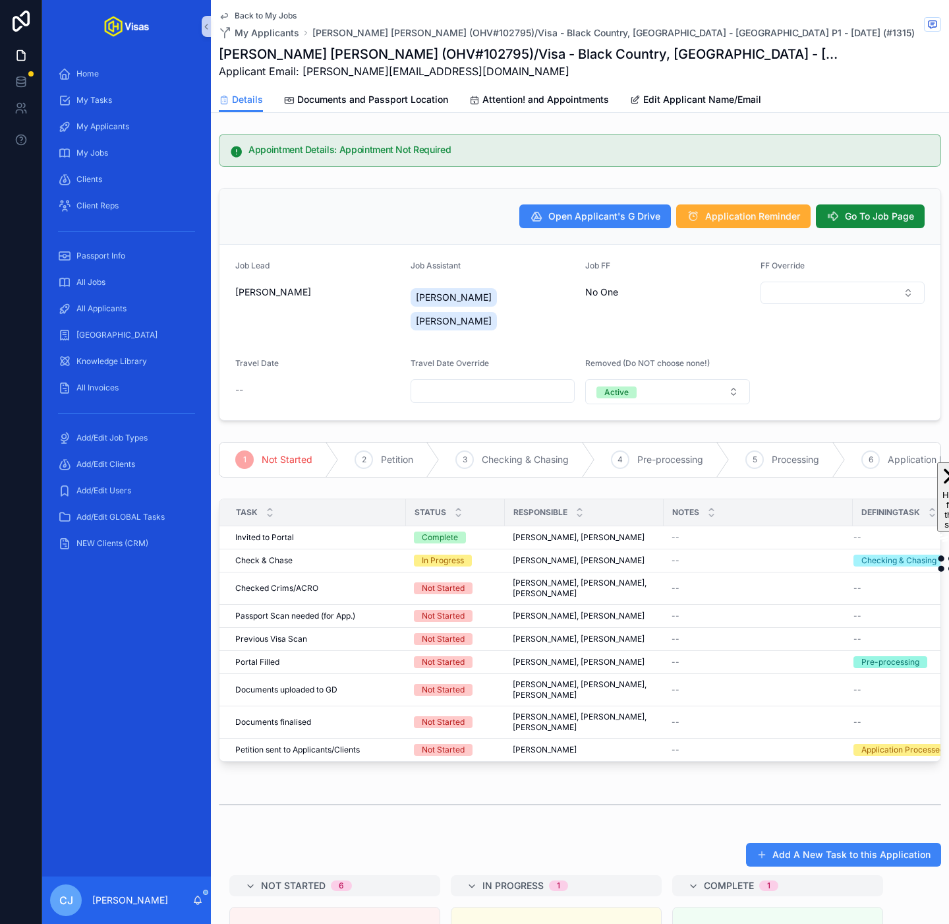
click at [430, 53] on h1 "Tyler Eva Beatrice Hyde (OHV#102795)/Visa - Black Country, New Road - USA P1 - …" at bounding box center [531, 54] width 624 height 18
copy h1 "102795"
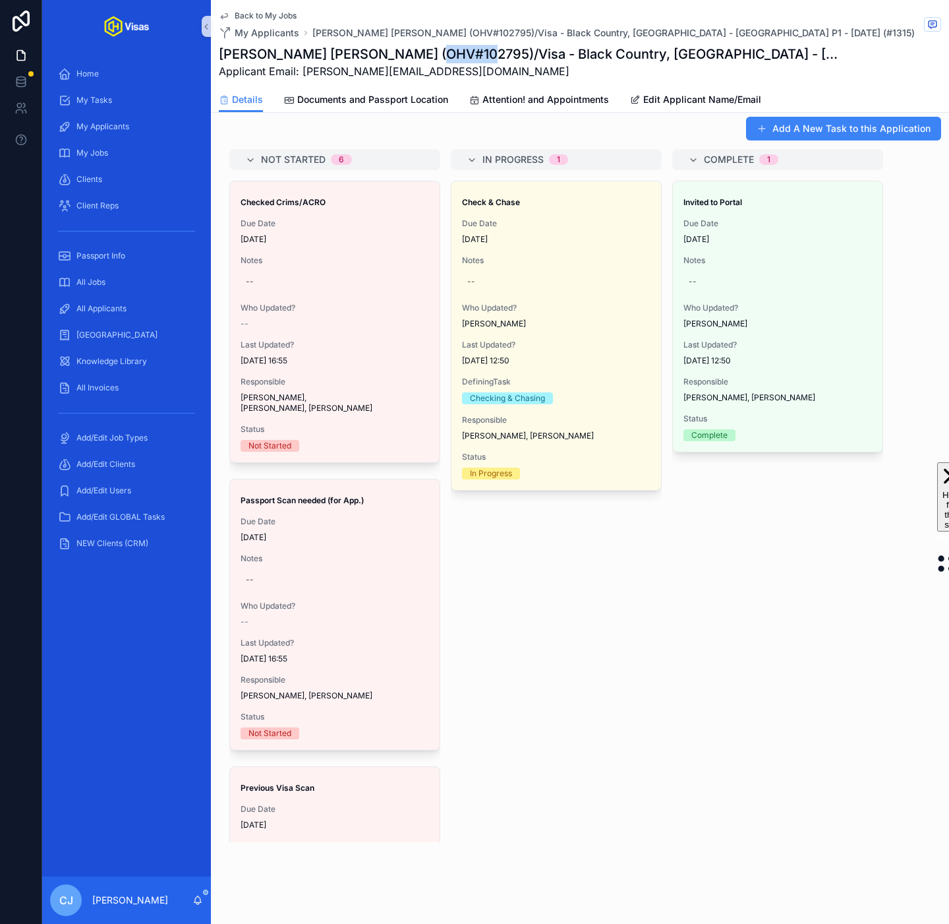
scroll to position [738, 0]
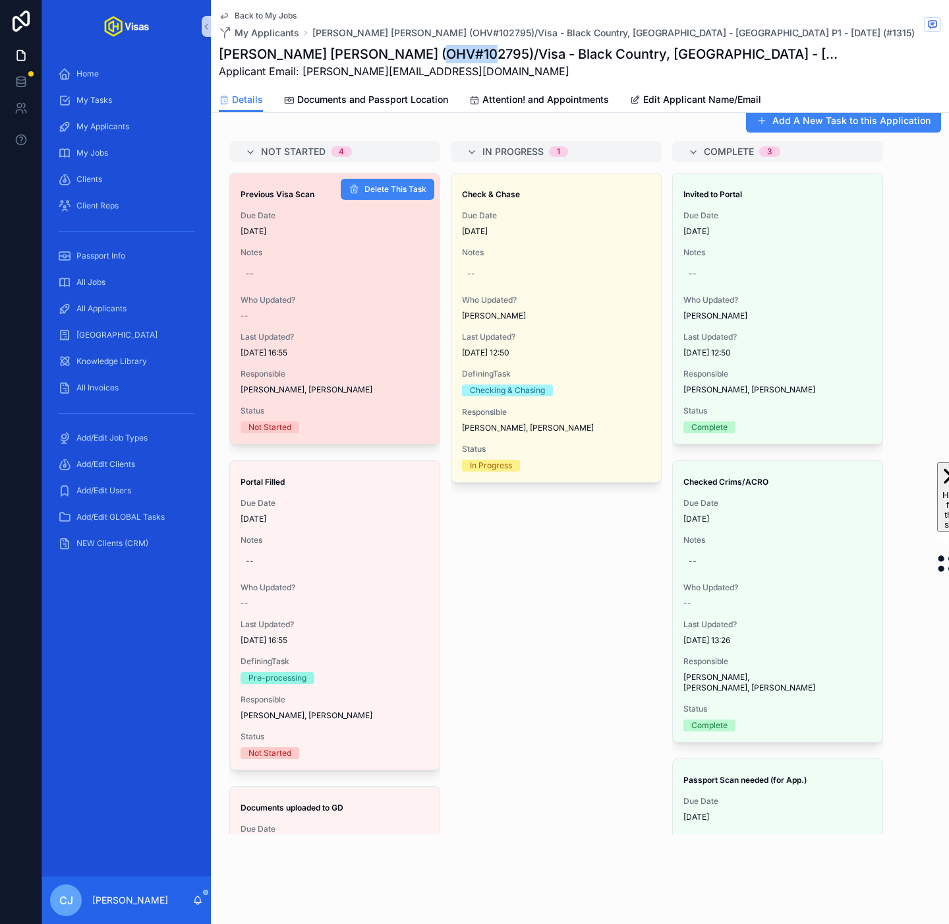
drag, startPoint x: 330, startPoint y: 235, endPoint x: 341, endPoint y: 234, distance: 10.6
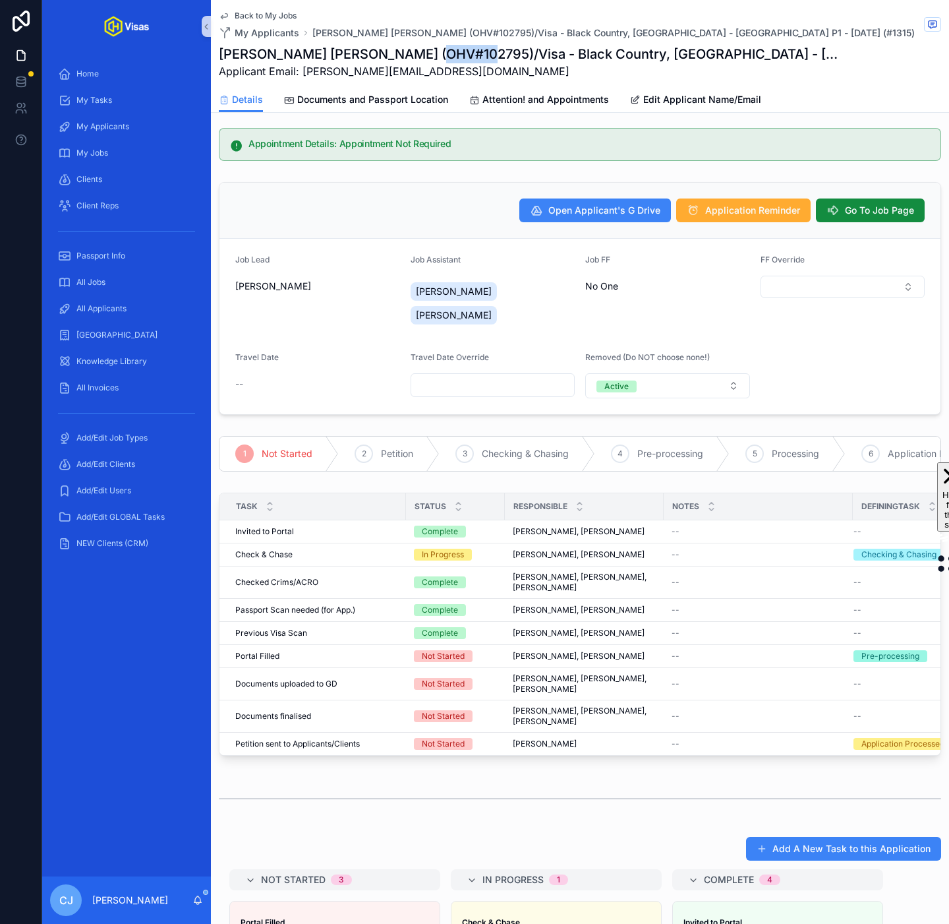
scroll to position [0, 0]
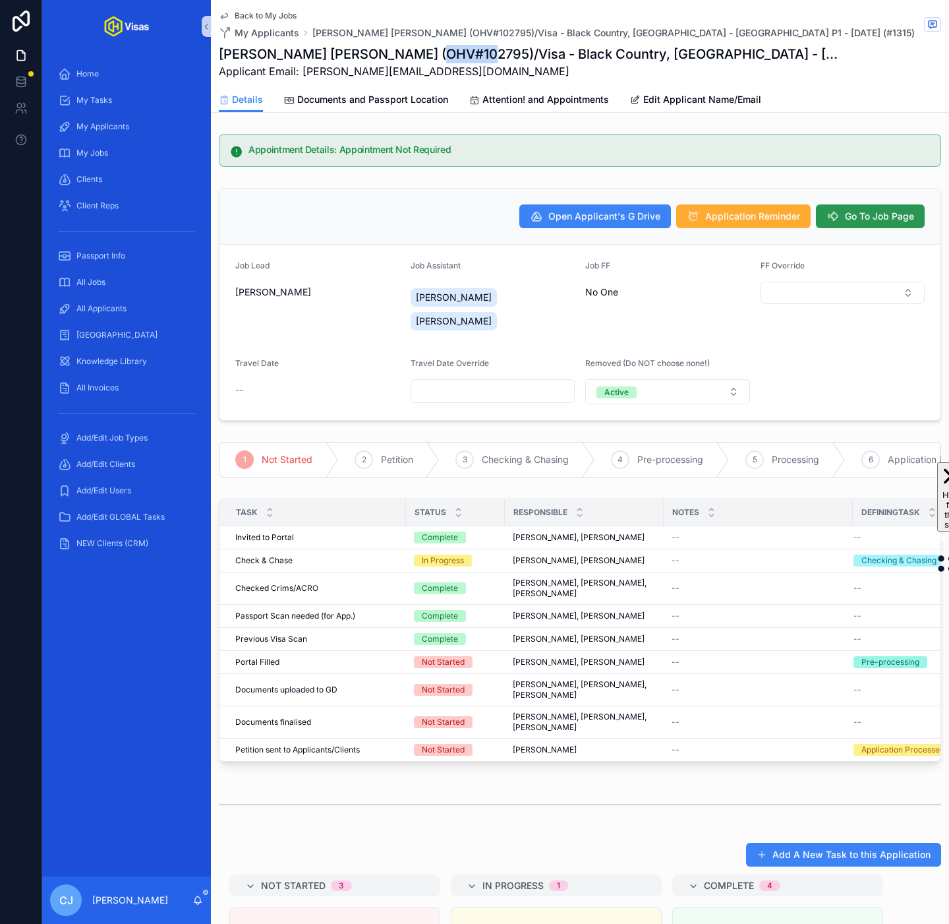
click at [858, 225] on button "Go To Job Page" at bounding box center [870, 216] width 109 height 24
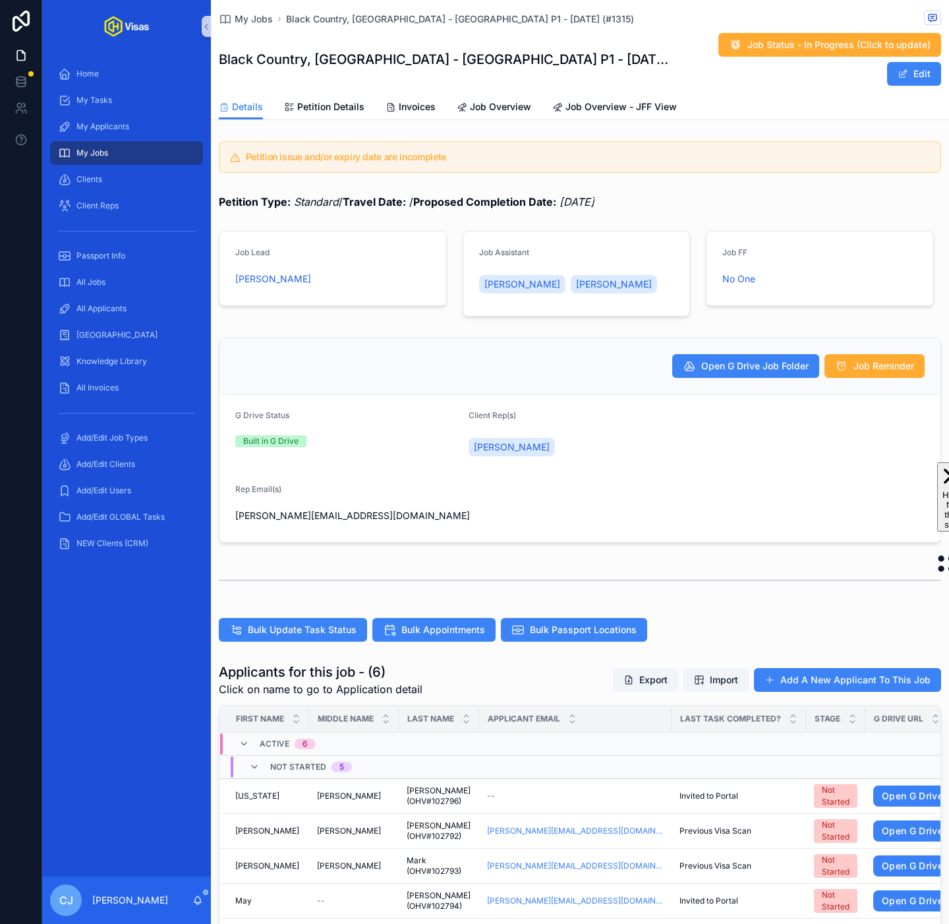
scroll to position [307, 0]
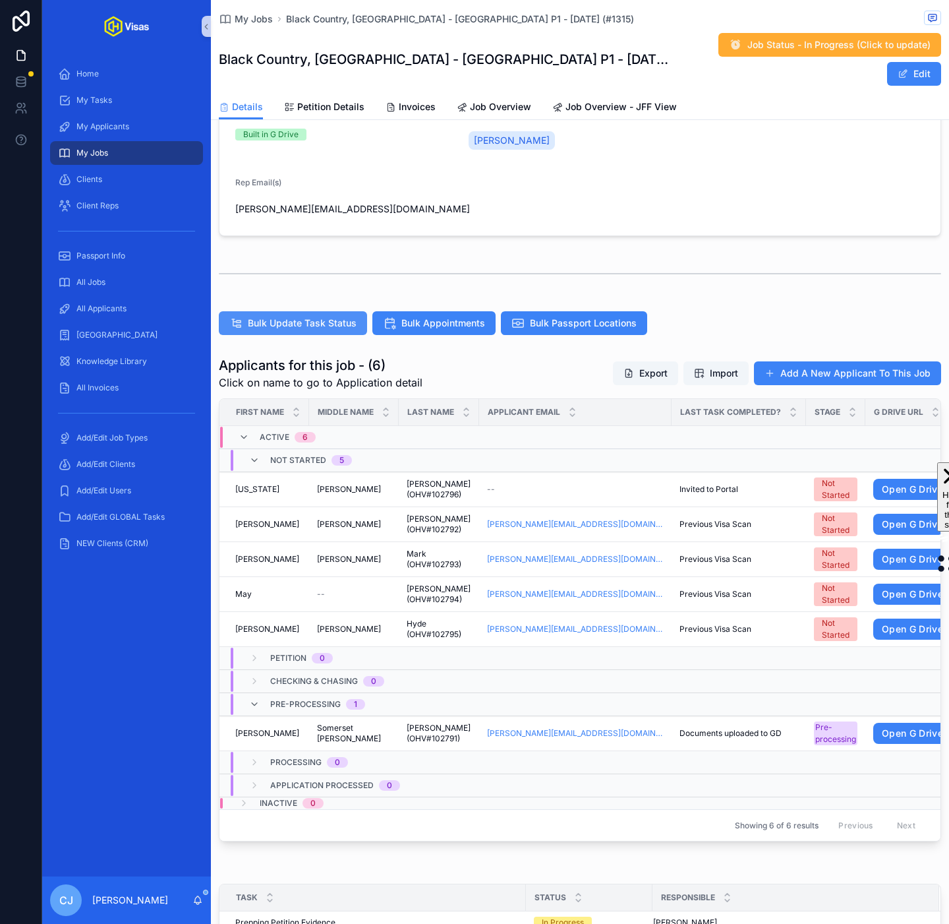
click at [319, 316] on span "Bulk Update Task Status" at bounding box center [302, 322] width 109 height 13
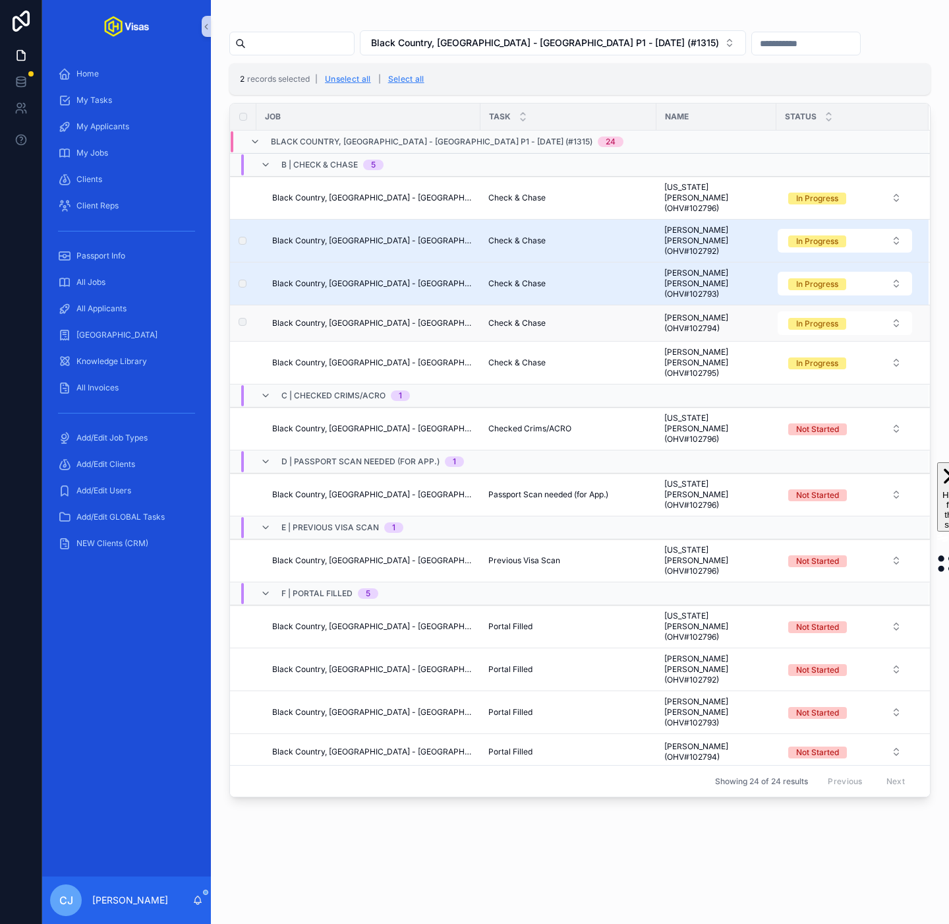
click at [239, 318] on label "scrollable content" at bounding box center [235, 323] width 8 height 11
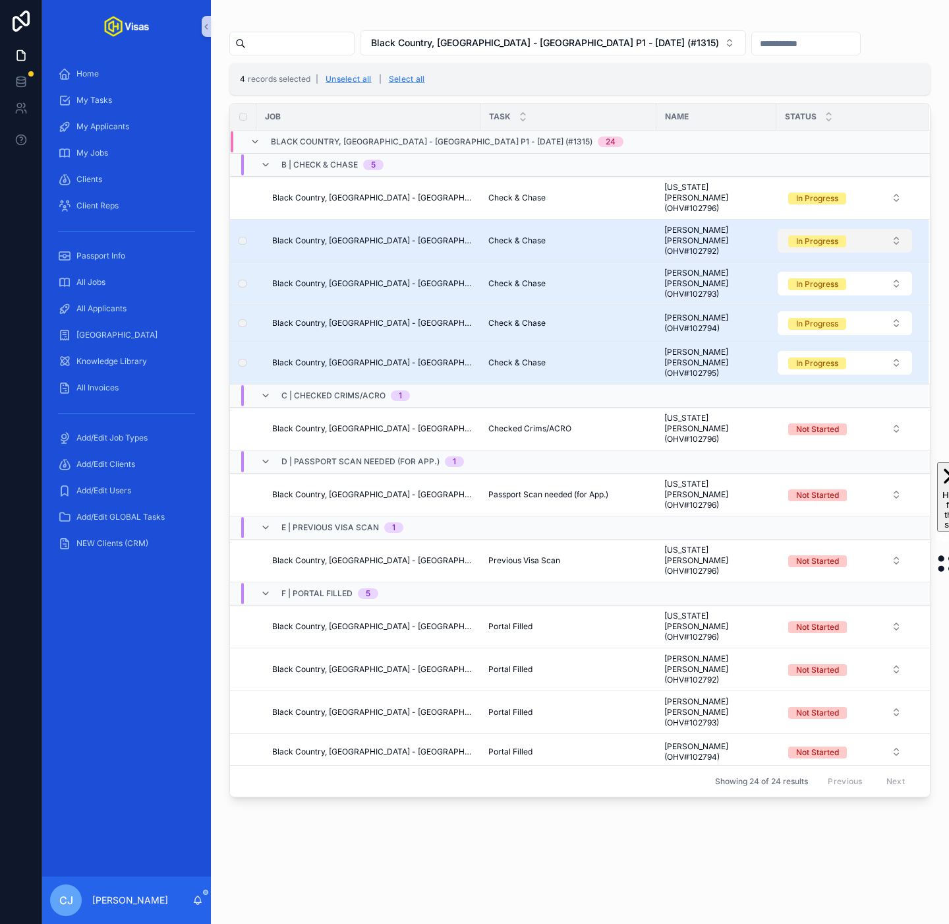
click at [819, 237] on div "In Progress" at bounding box center [817, 241] width 42 height 12
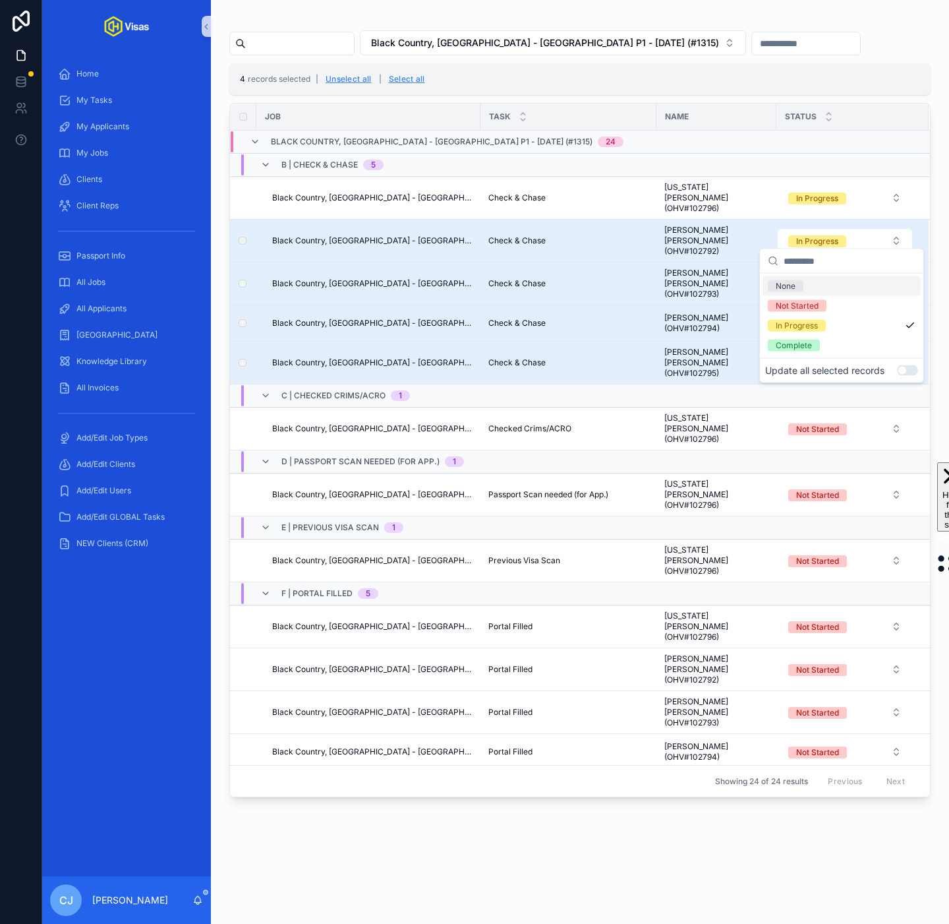
click at [910, 372] on button "Use setting" at bounding box center [907, 370] width 21 height 11
click at [813, 348] on span "Complete" at bounding box center [794, 345] width 52 height 12
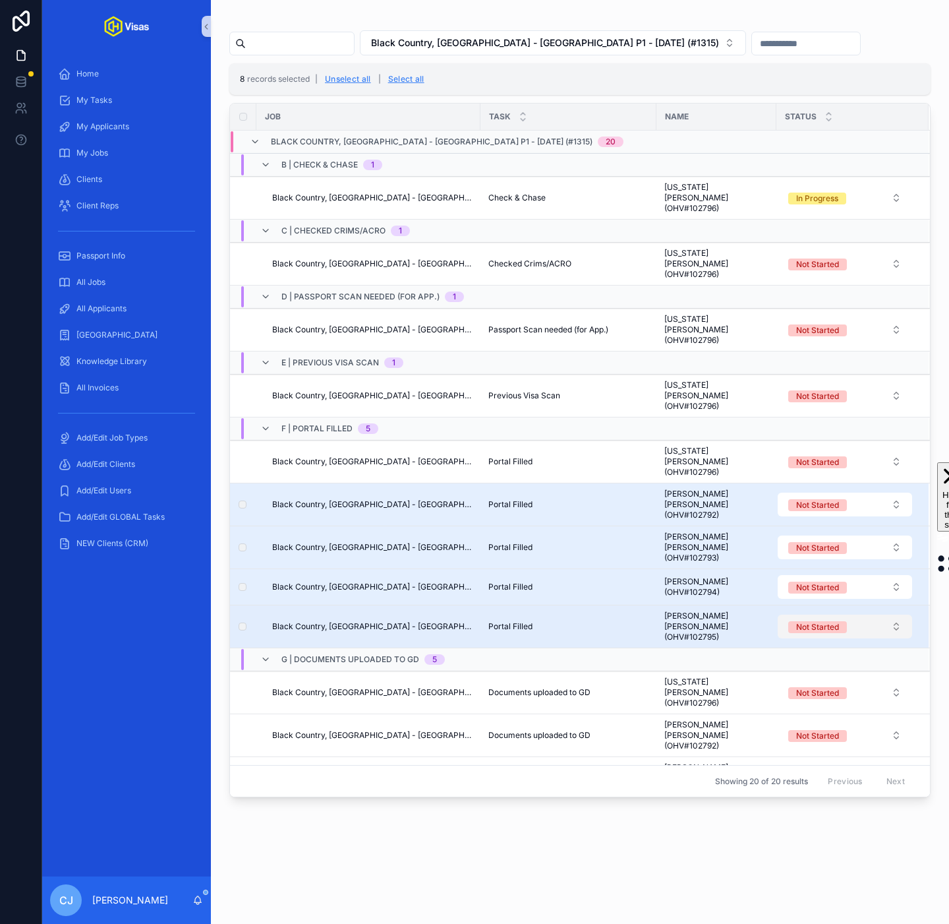
click at [841, 614] on button "Not Started" at bounding box center [845, 626] width 134 height 24
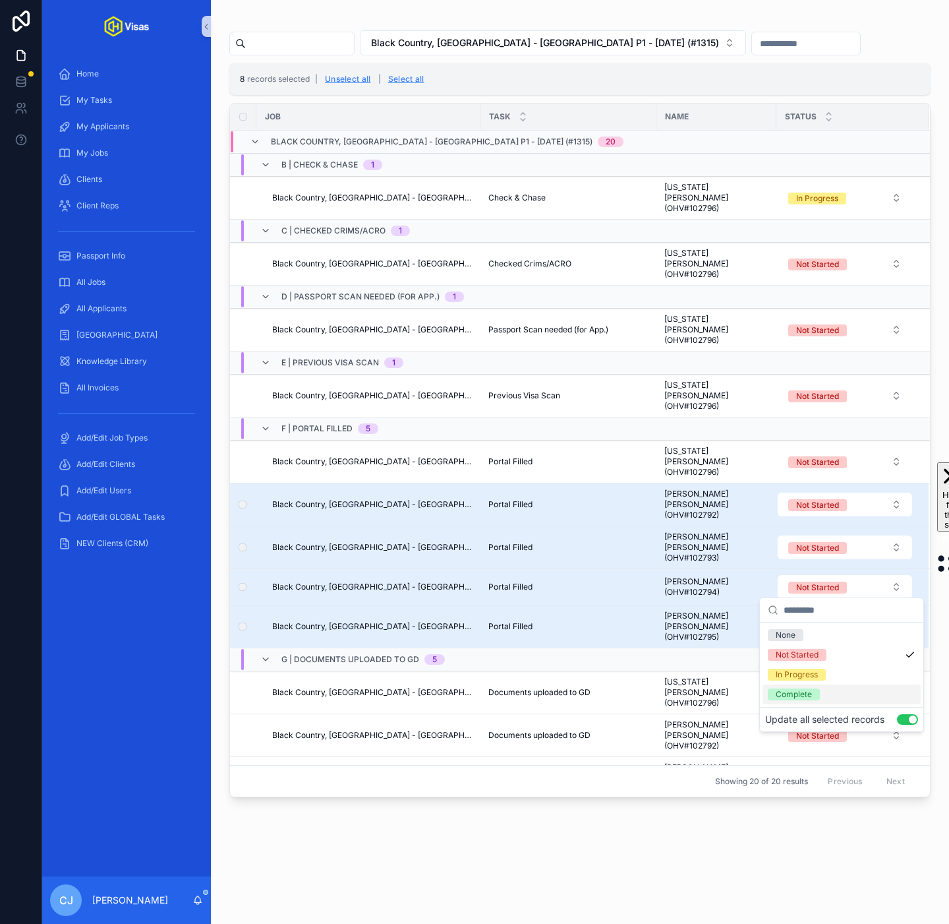
click at [853, 693] on div "Complete" at bounding box center [842, 694] width 158 height 20
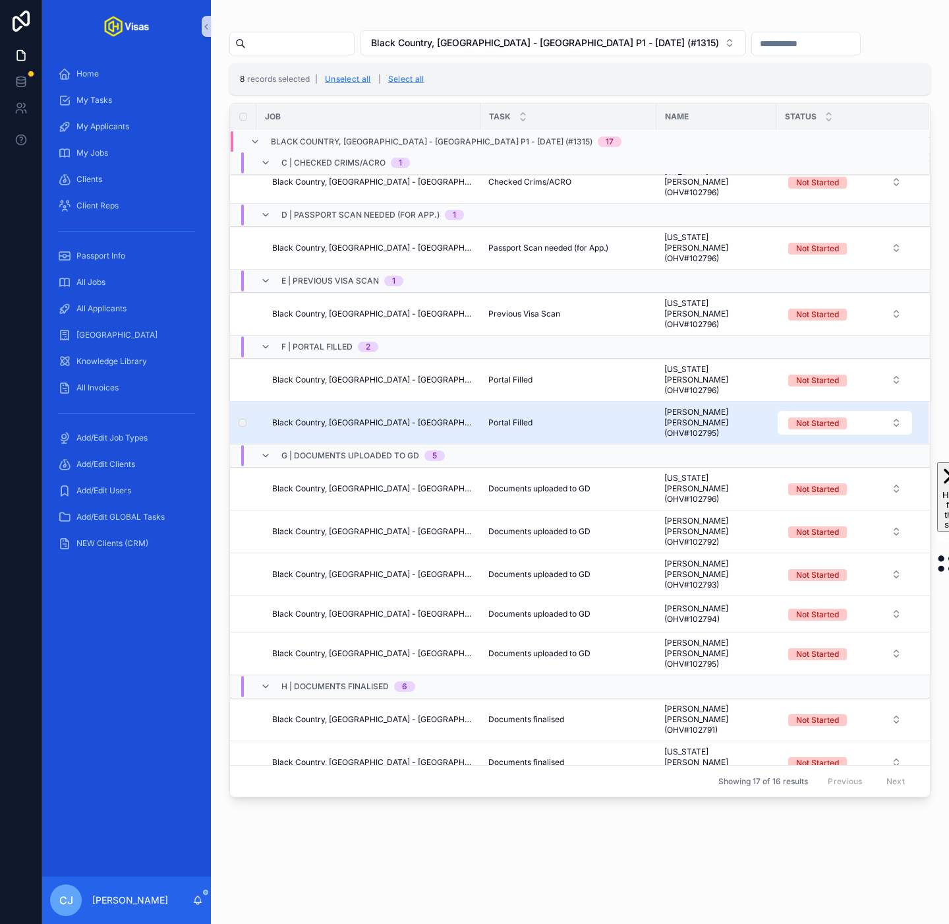
scroll to position [91, 0]
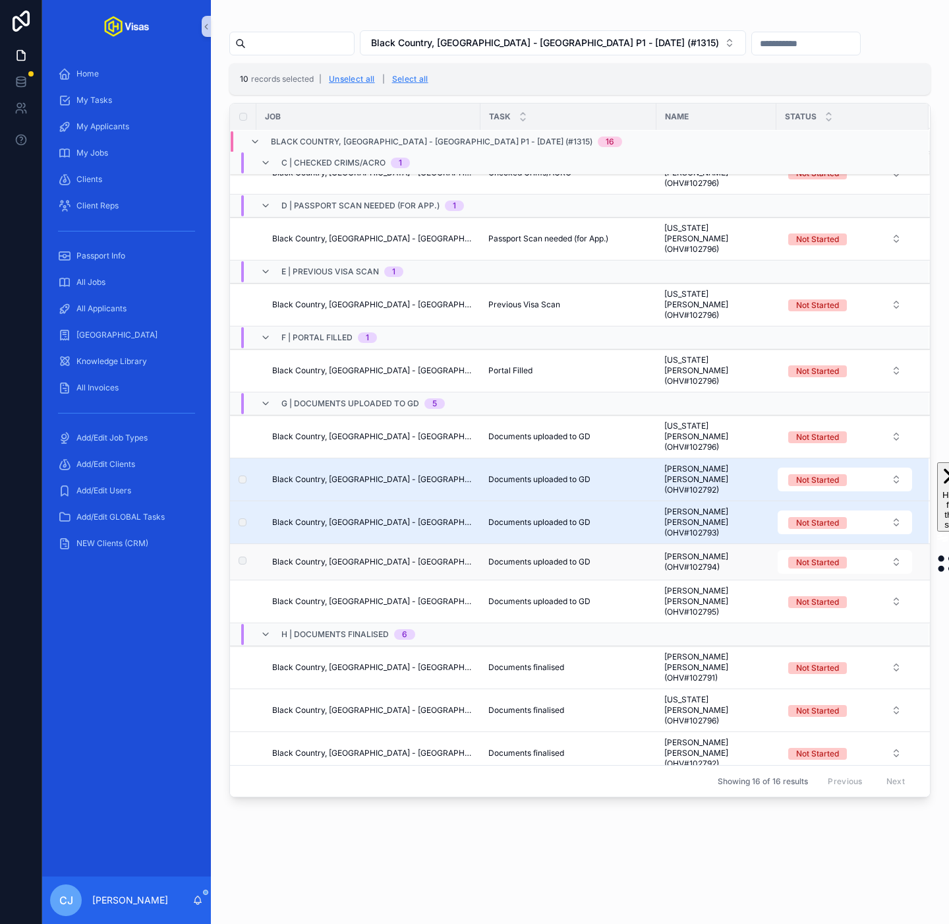
click at [239, 556] on label "scrollable content" at bounding box center [235, 561] width 8 height 11
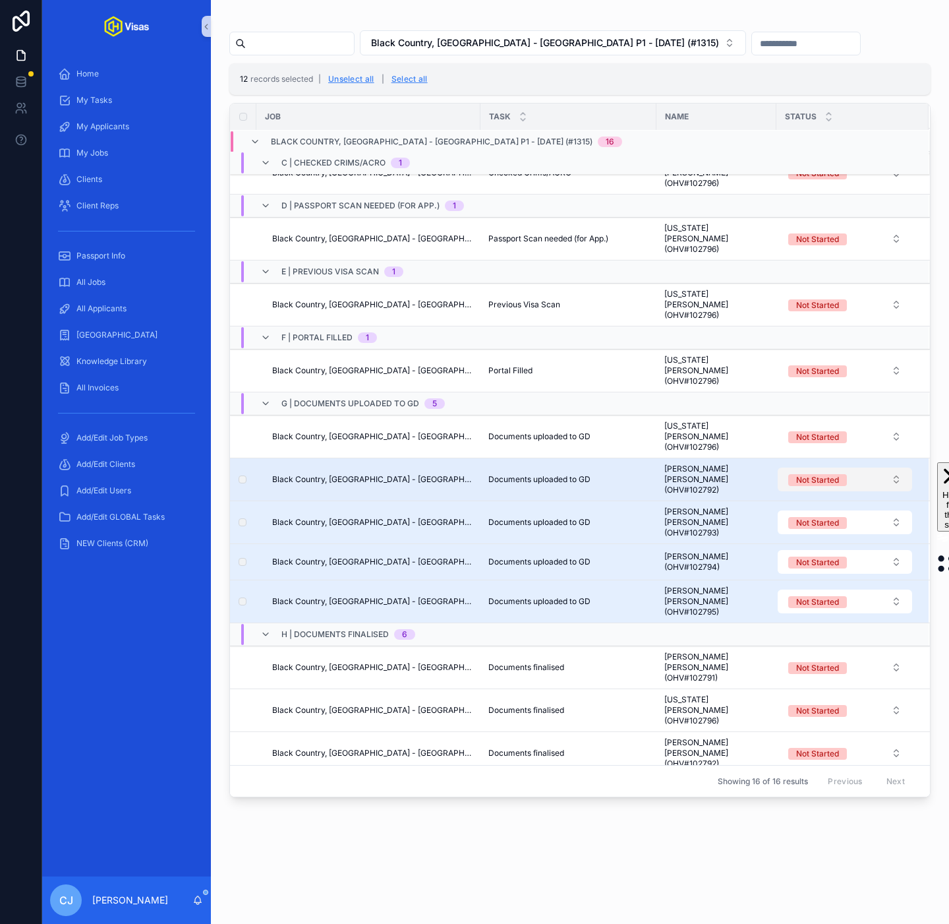
click at [836, 474] on span "Not Started" at bounding box center [817, 480] width 59 height 12
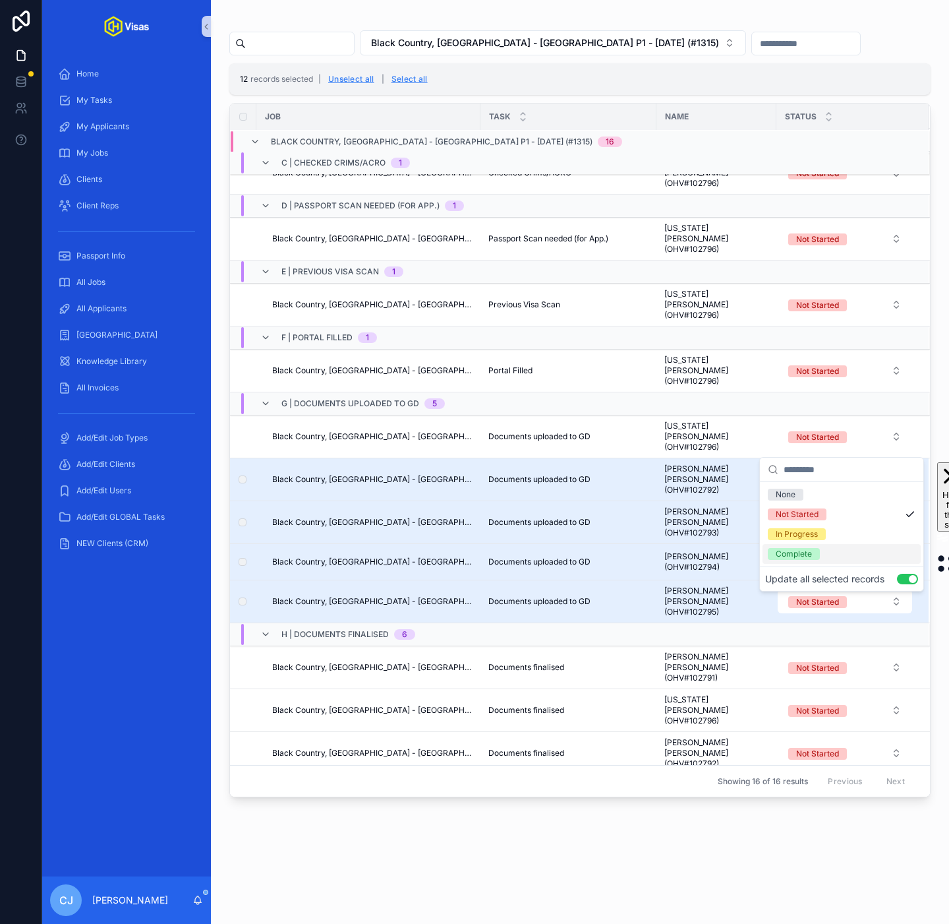
click at [846, 551] on div "Complete" at bounding box center [842, 554] width 158 height 20
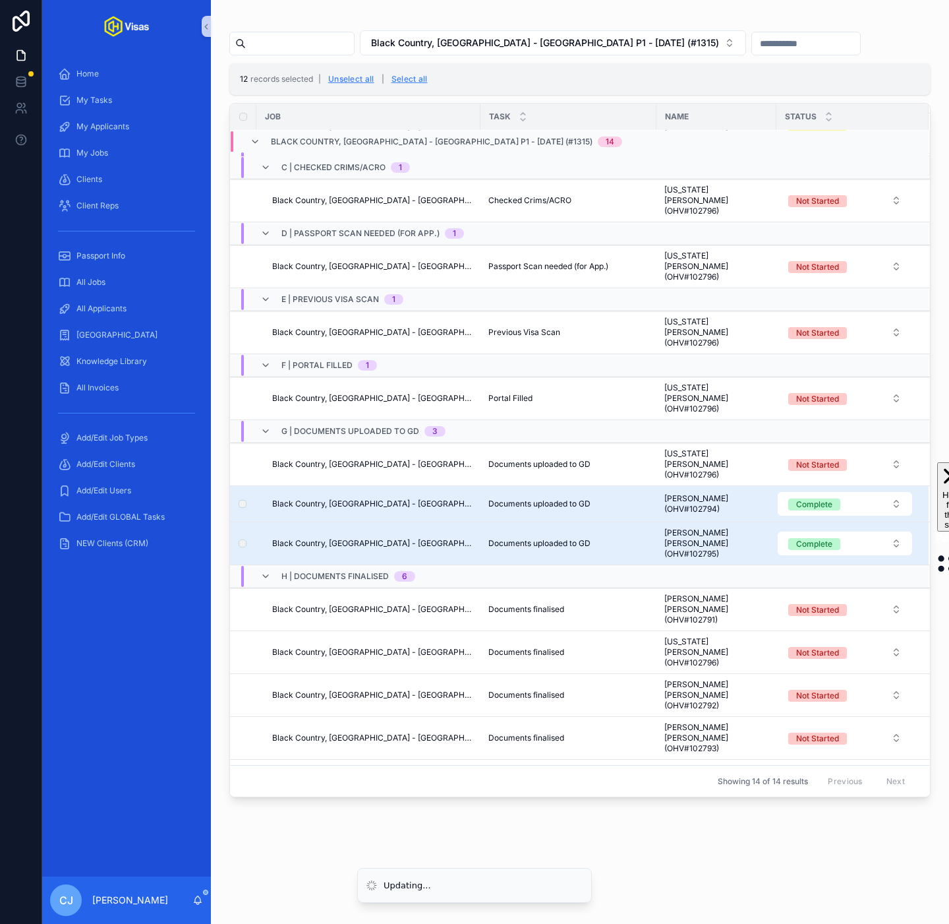
scroll to position [0, 0]
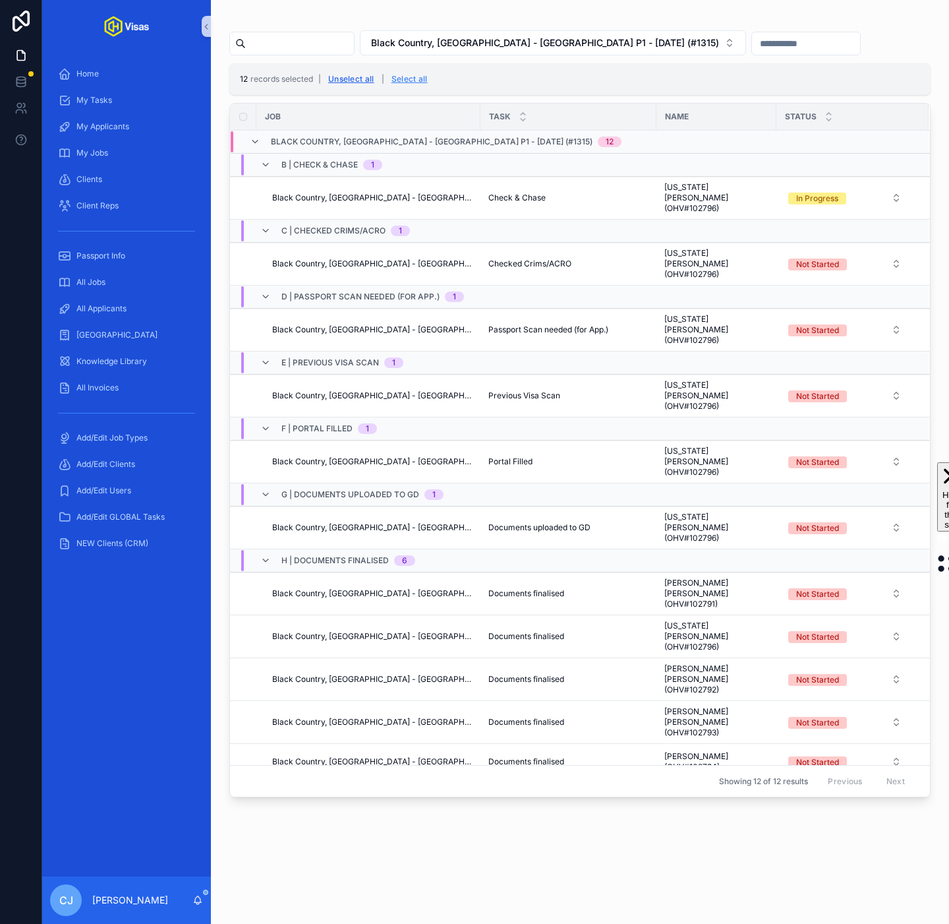
click at [362, 80] on button "Unselect all" at bounding box center [351, 79] width 55 height 21
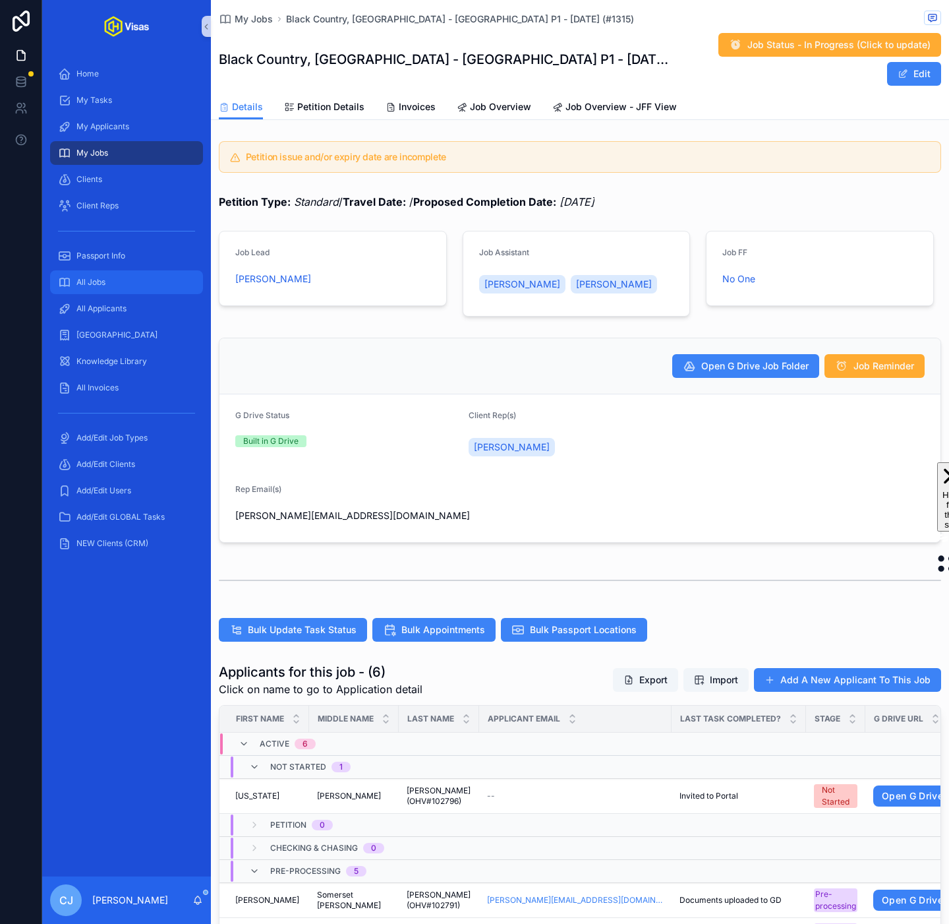
click at [92, 270] on link "All Jobs" at bounding box center [126, 282] width 153 height 24
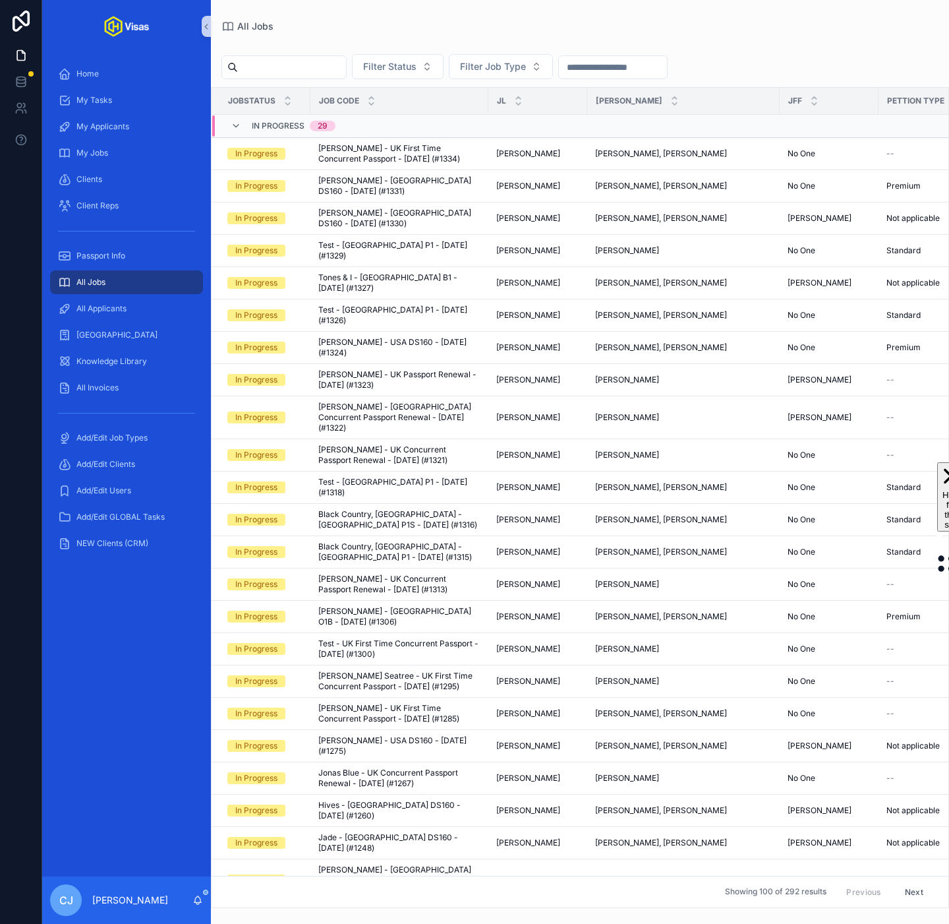
click at [272, 75] on input "scrollable content" at bounding box center [292, 67] width 108 height 18
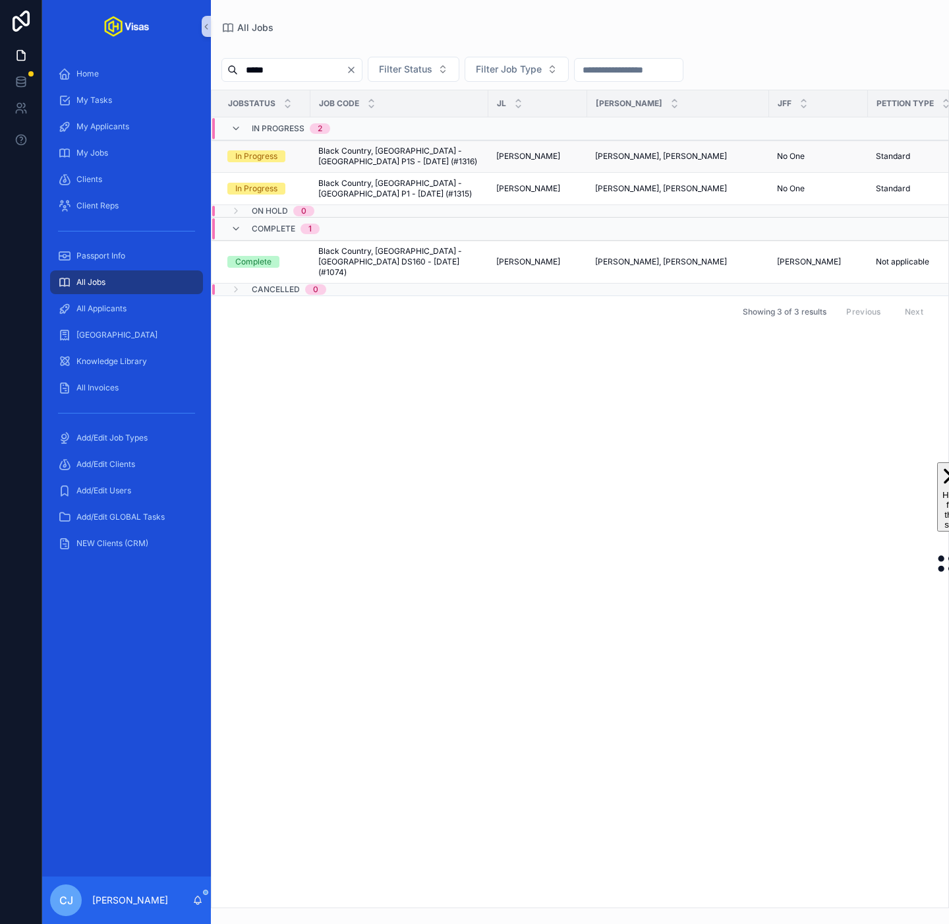
type input "*****"
click at [399, 158] on span "Black Country, New Road - USA P1S - Sep/25 (#1316)" at bounding box center [399, 156] width 162 height 21
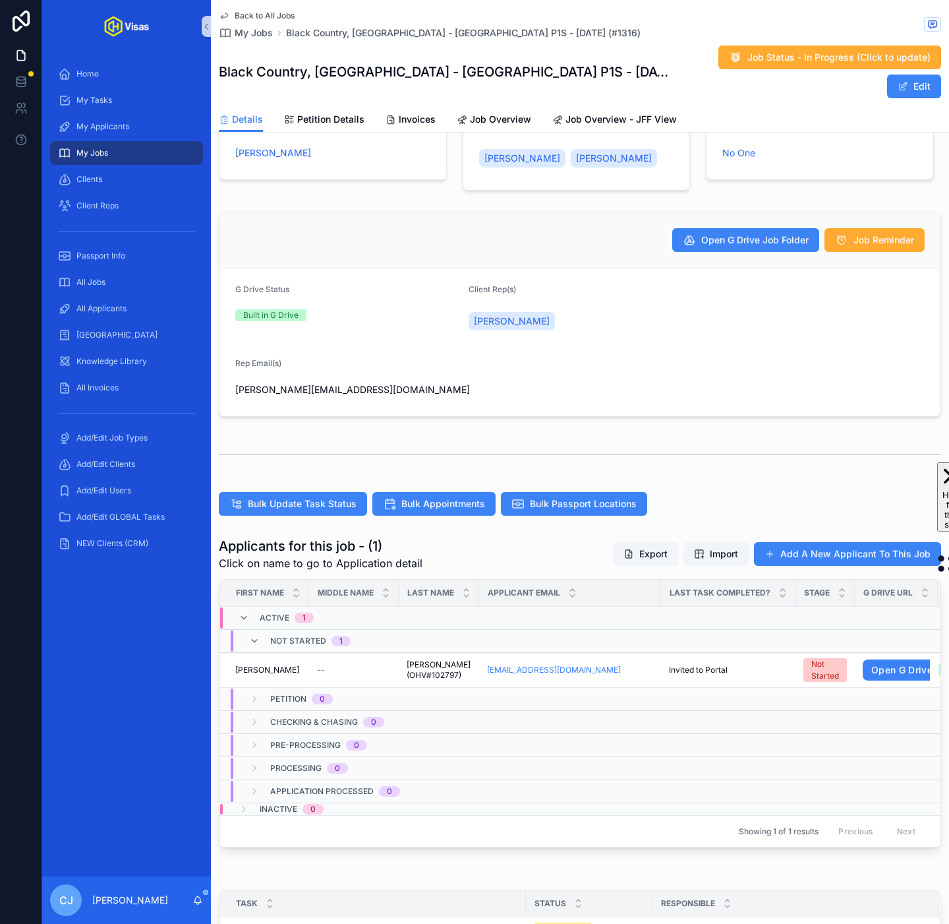
scroll to position [249, 0]
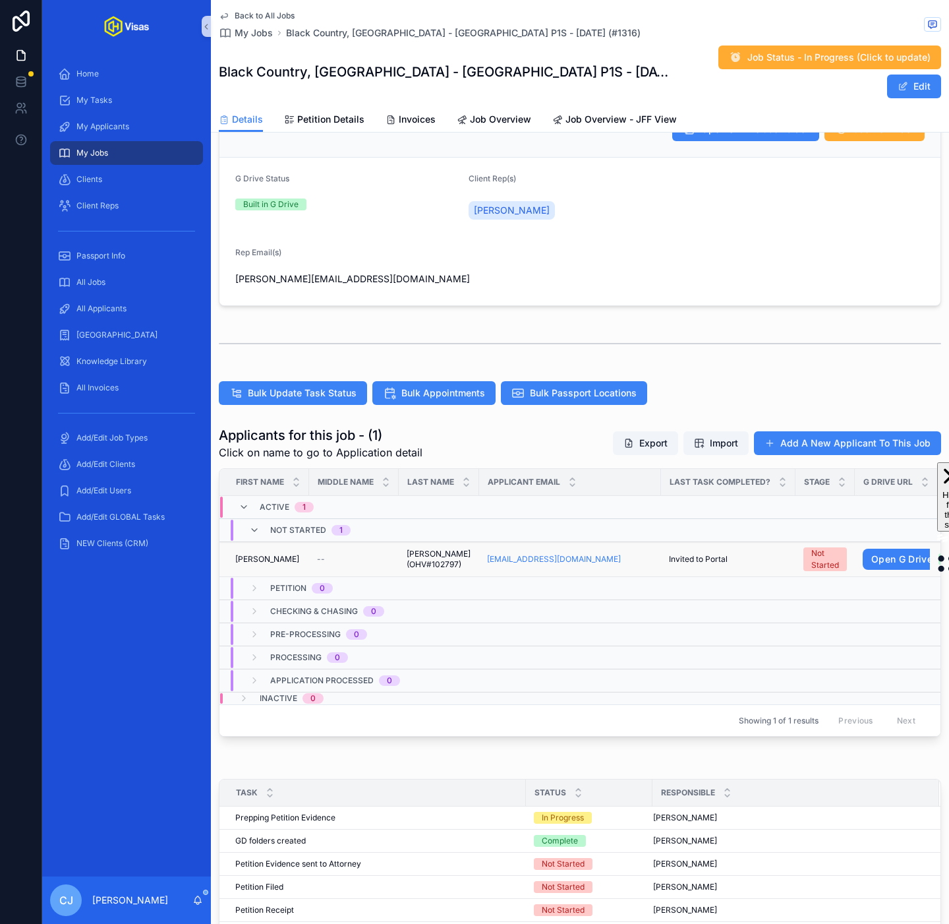
click at [432, 548] on span "Jackson (OHV#102797)" at bounding box center [439, 558] width 65 height 21
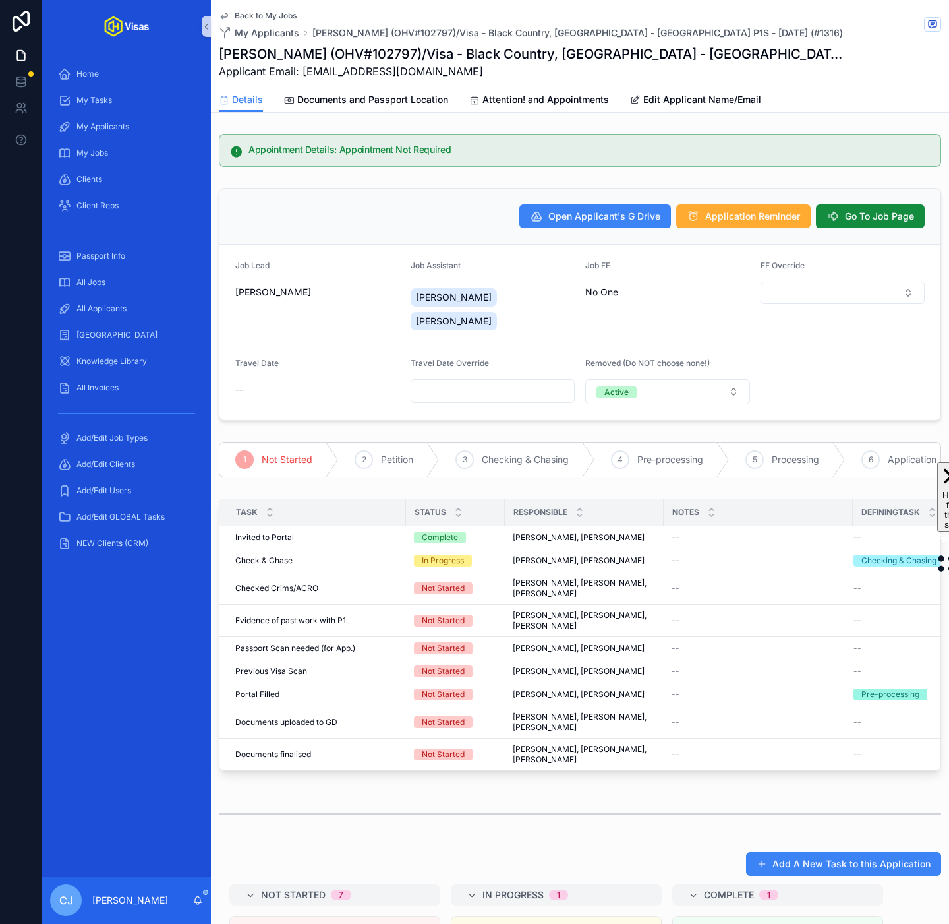
click at [384, 51] on h1 "[PERSON_NAME] (OHV#102797)/Visa - Black Country, [GEOGRAPHIC_DATA] - [GEOGRAPHI…" at bounding box center [531, 54] width 624 height 18
copy h1 "102797"
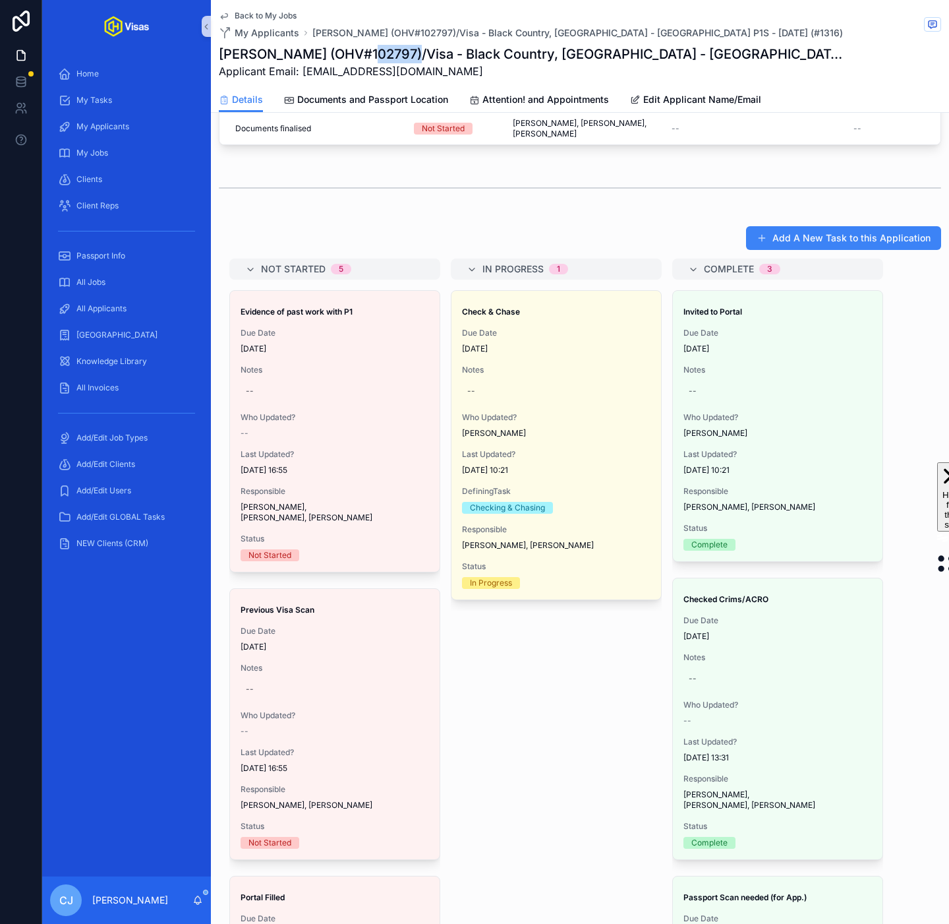
scroll to position [175, 0]
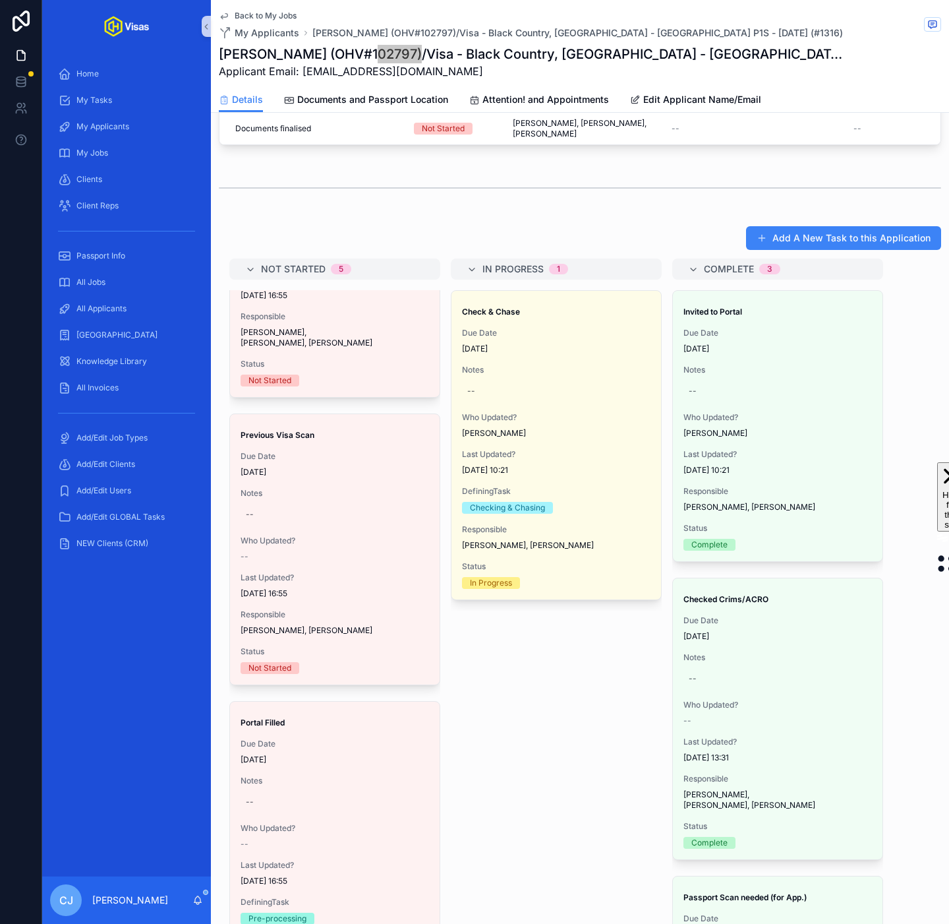
drag, startPoint x: 284, startPoint y: 572, endPoint x: 662, endPoint y: 5, distance: 682.1
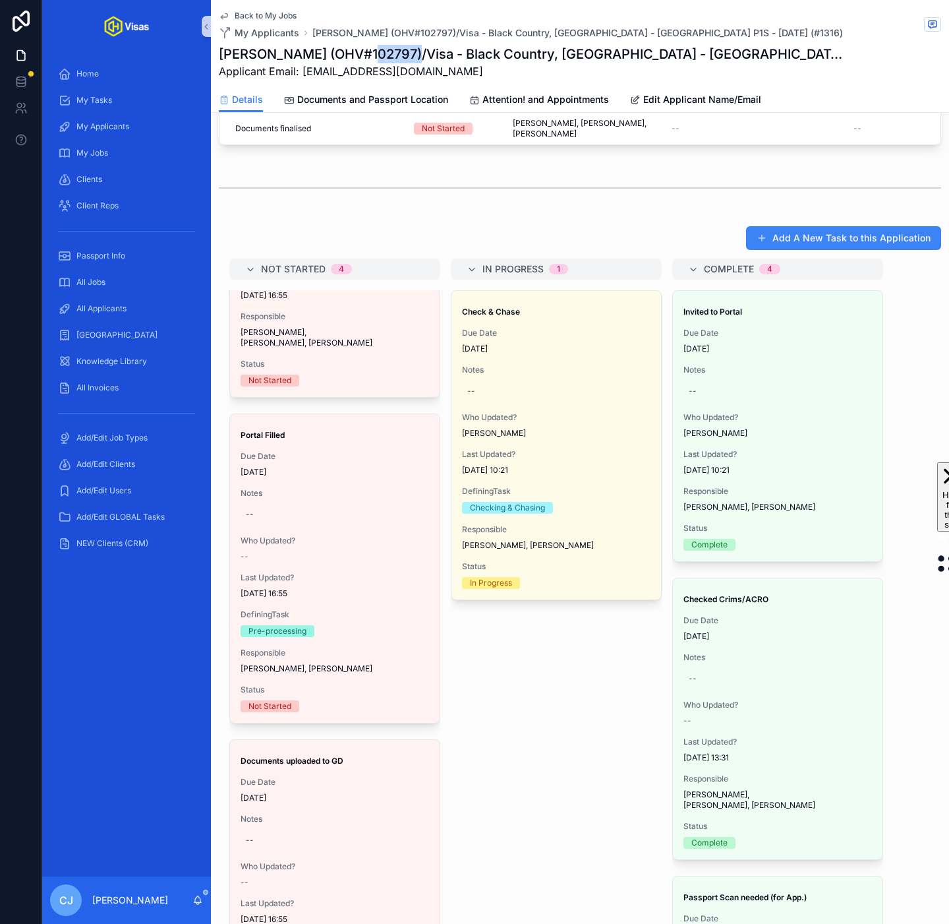
scroll to position [0, 0]
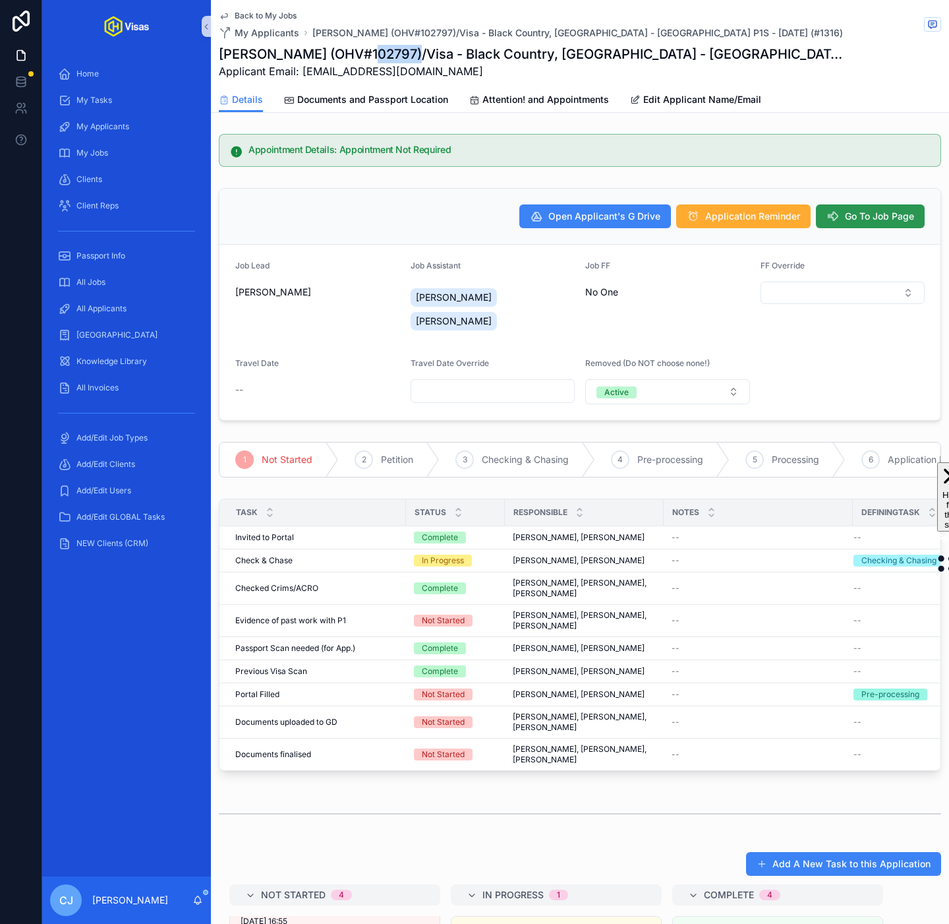
click at [845, 221] on span "Go To Job Page" at bounding box center [879, 216] width 69 height 13
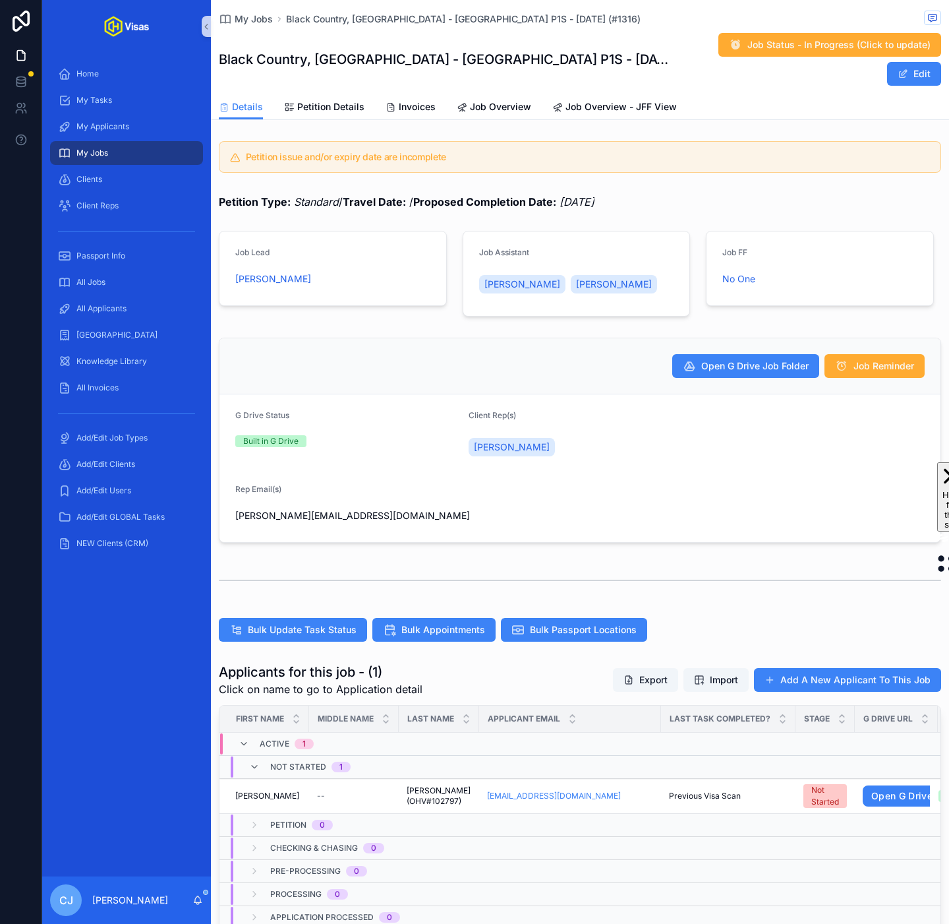
scroll to position [168, 0]
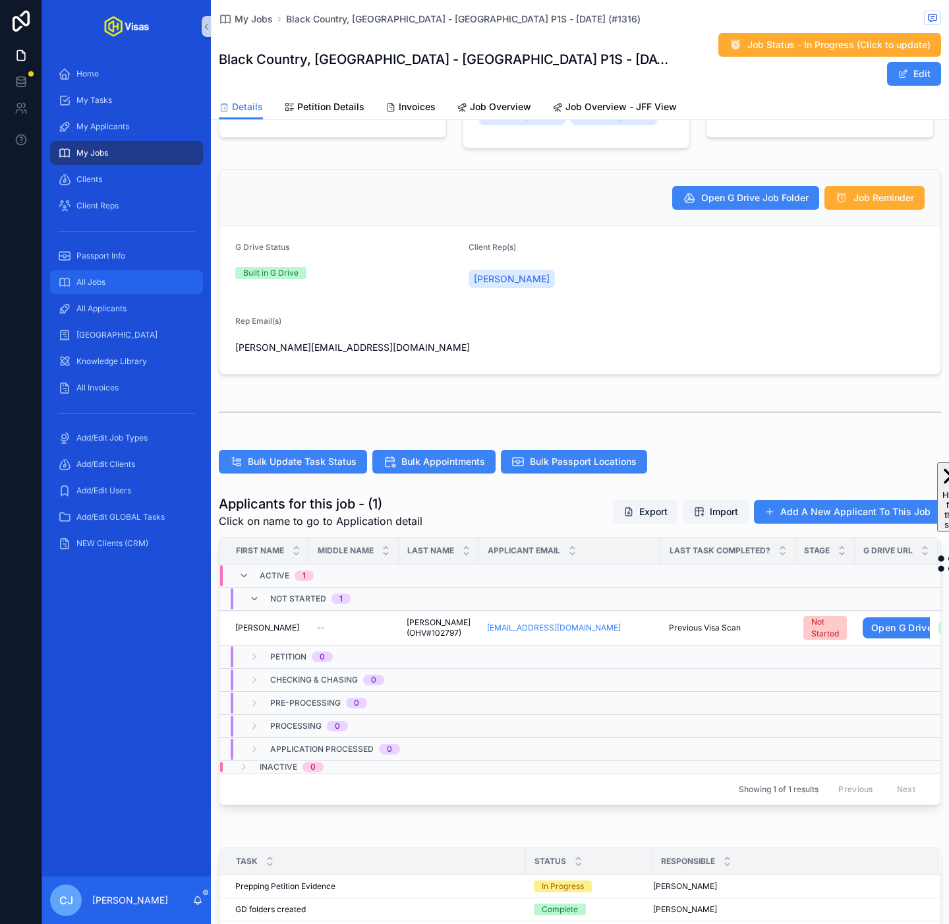
click at [164, 276] on div "All Jobs" at bounding box center [126, 282] width 137 height 21
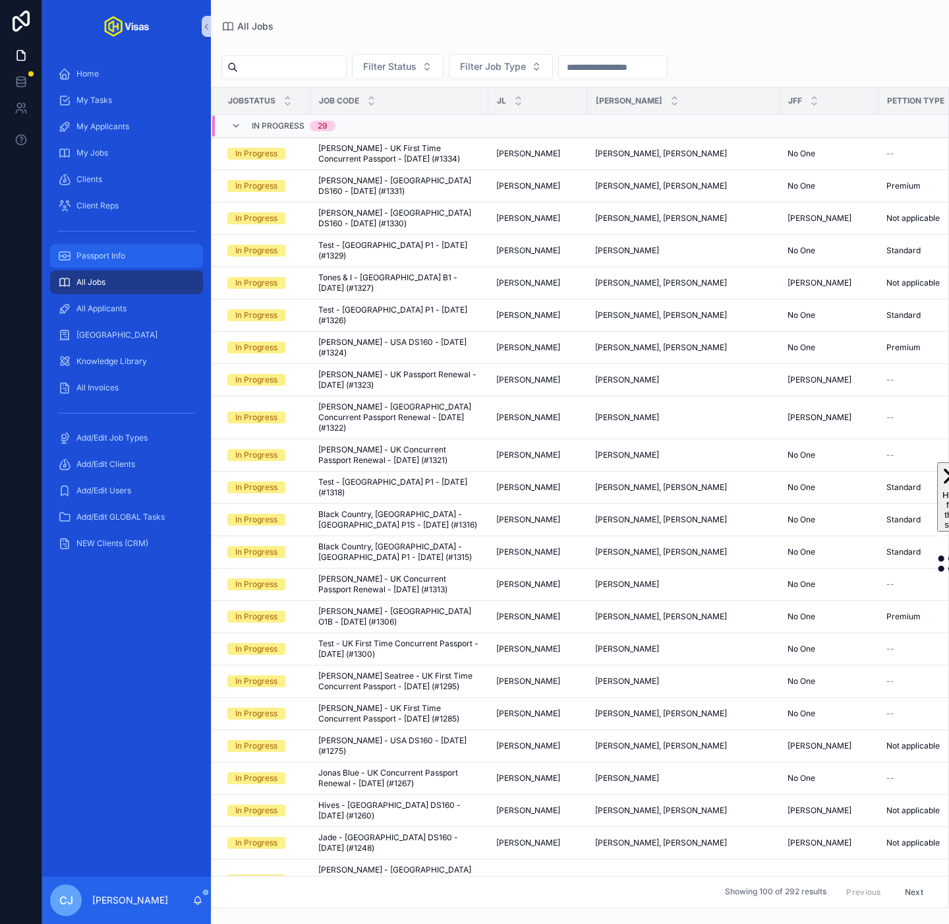
click at [284, 76] on input "scrollable content" at bounding box center [292, 67] width 108 height 18
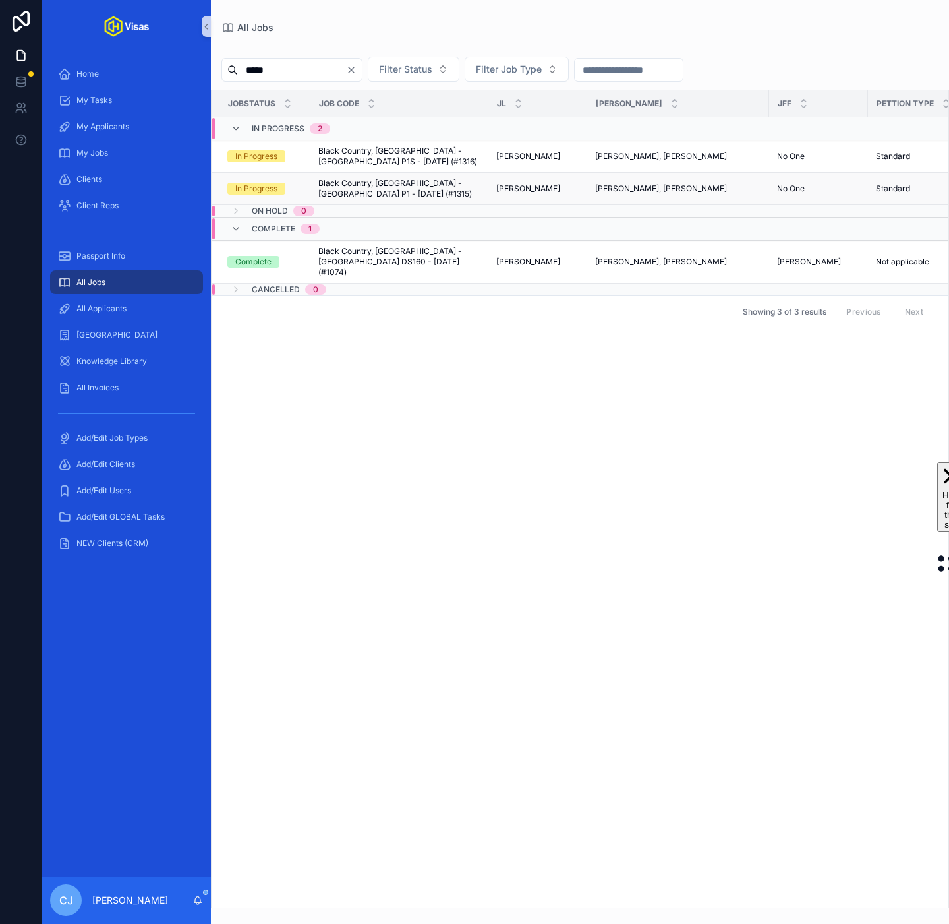
type input "*****"
click at [391, 189] on span "Black Country, New Road - USA P1 - Sep/25 (#1315)" at bounding box center [399, 188] width 162 height 21
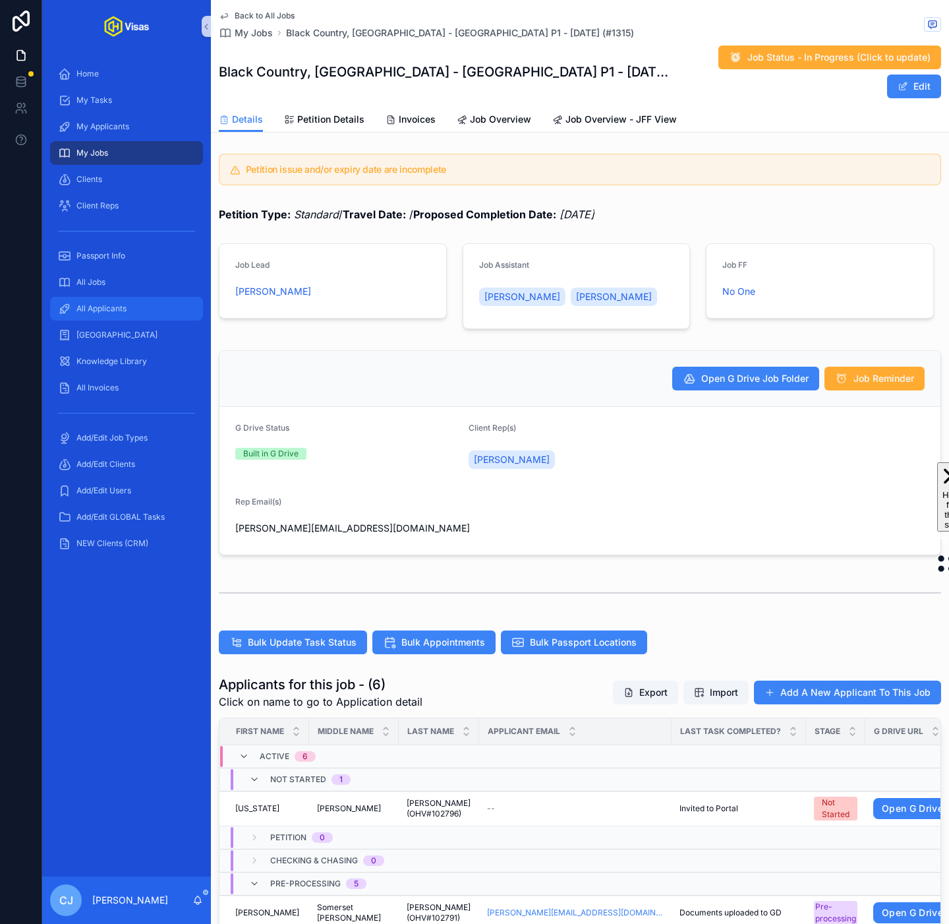
click at [111, 306] on span "All Applicants" at bounding box center [101, 308] width 50 height 11
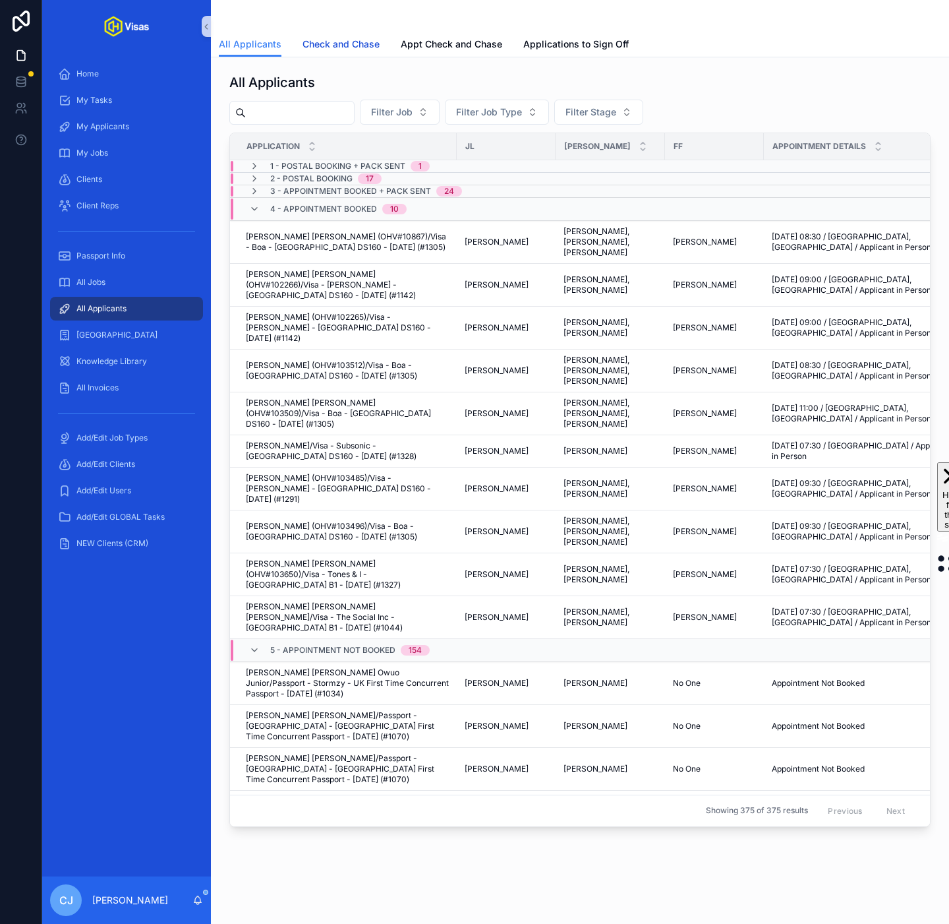
click at [358, 51] on link "Check and Chase" at bounding box center [341, 45] width 77 height 26
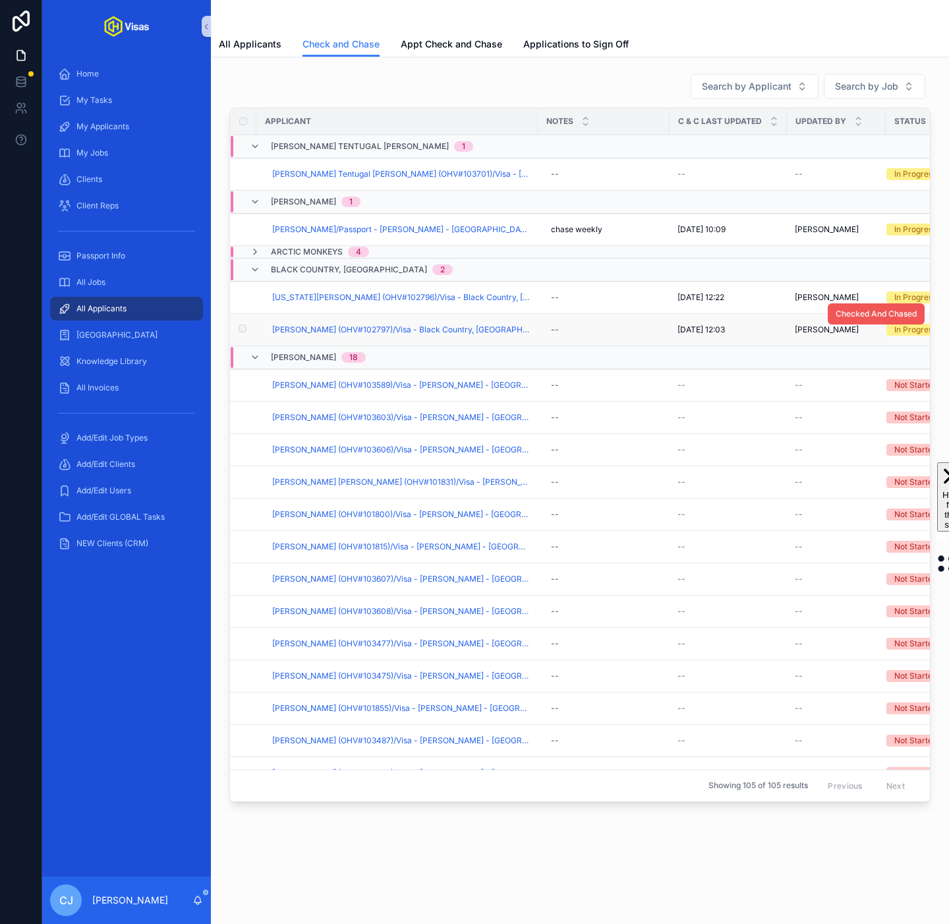
click at [856, 317] on span "Checked And Chased" at bounding box center [876, 314] width 81 height 11
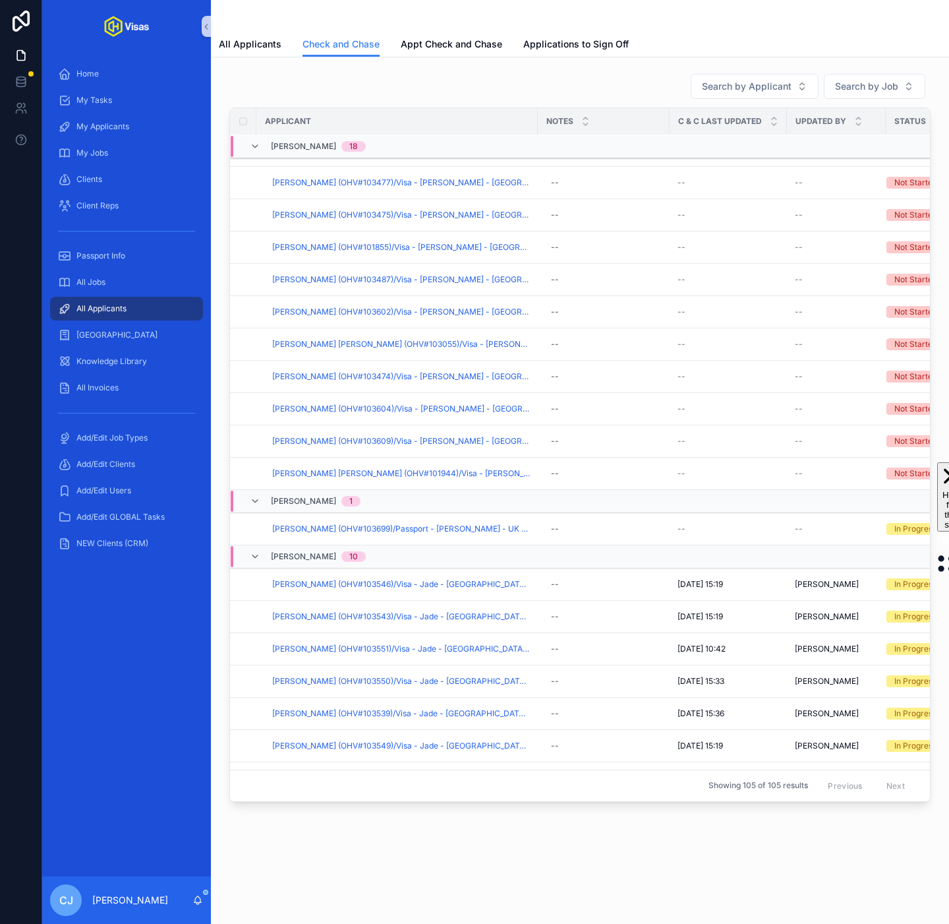
scroll to position [26, 0]
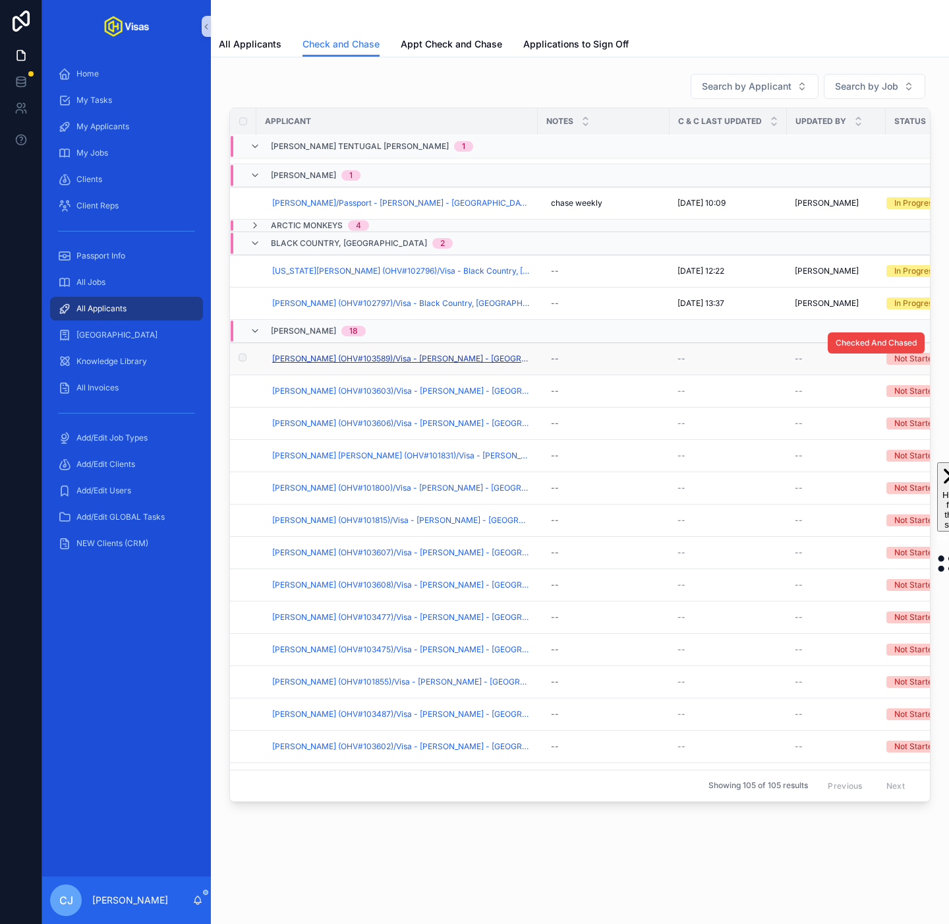
click at [365, 364] on span "Adam Bosworth (OHV#103589)/Visa - Ed Sheeran - USA DS160 - Aug/25 (#1291)" at bounding box center [401, 358] width 258 height 11
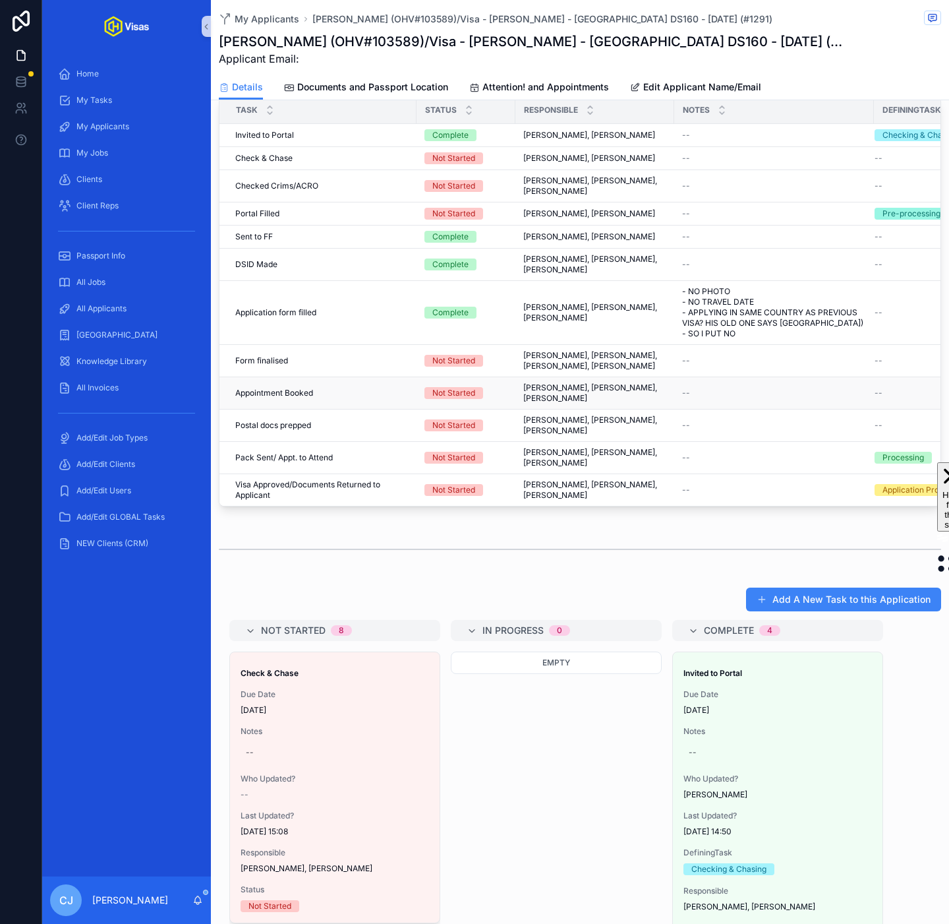
scroll to position [358, 0]
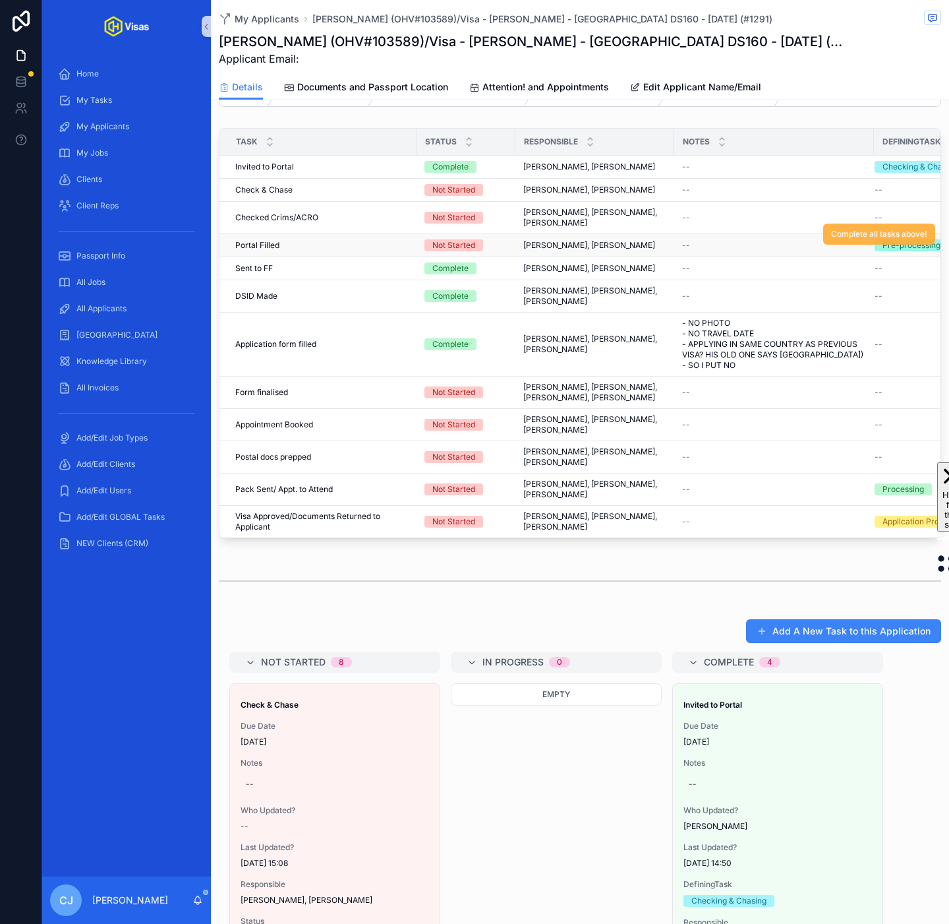
click at [900, 239] on span "Complete all tasks above!" at bounding box center [879, 234] width 96 height 11
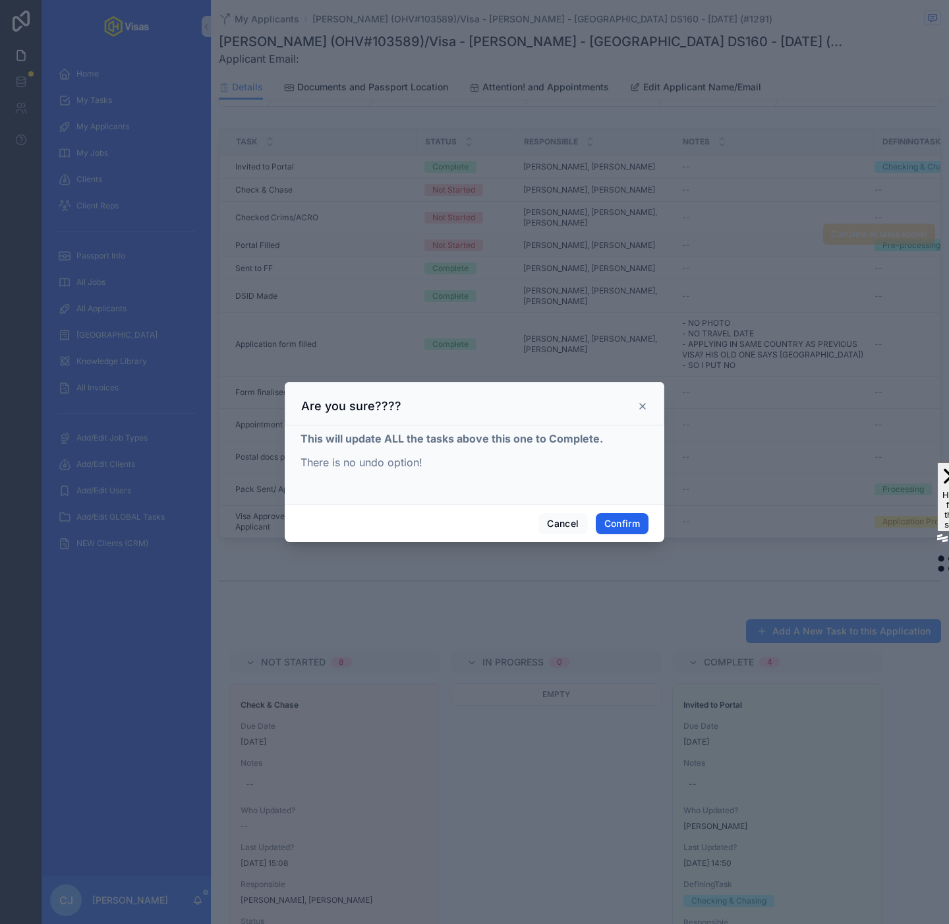
click at [626, 527] on button "Confirm" at bounding box center [622, 523] width 53 height 21
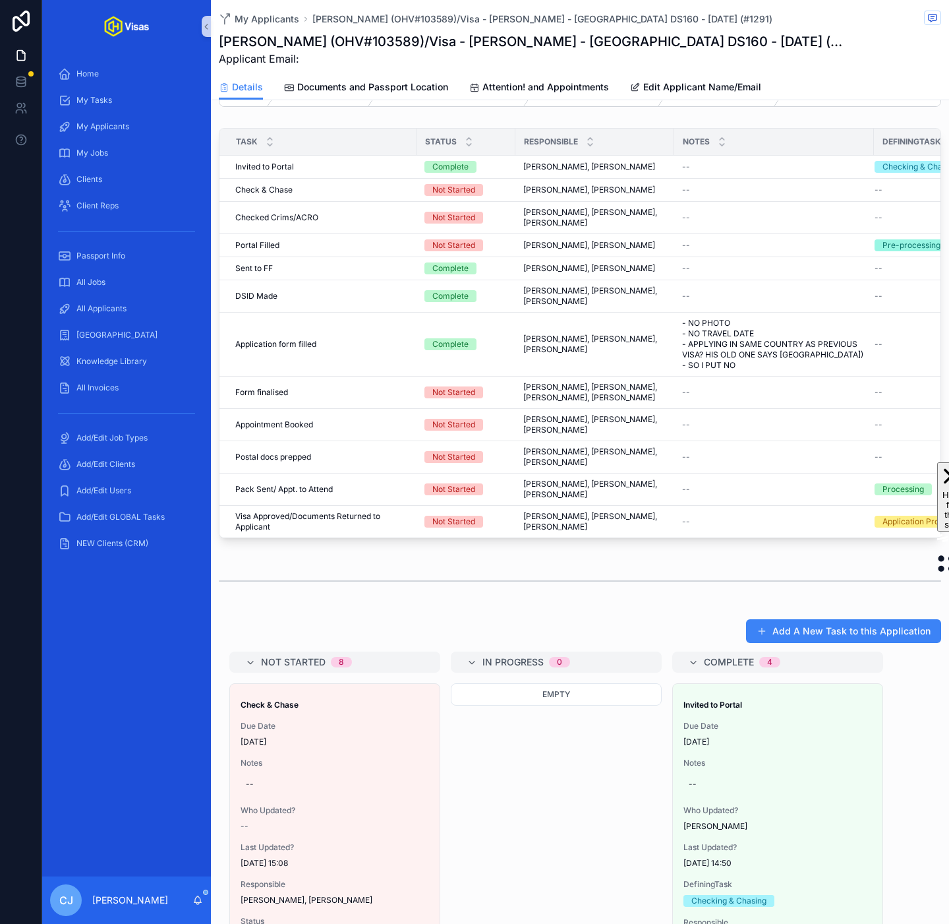
click at [395, 48] on h1 "Adam Bosworth (OHV#103589)/Visa - Ed Sheeran - USA DS160 - Aug/25 (#1291)" at bounding box center [531, 41] width 624 height 18
copy h1 "103589"
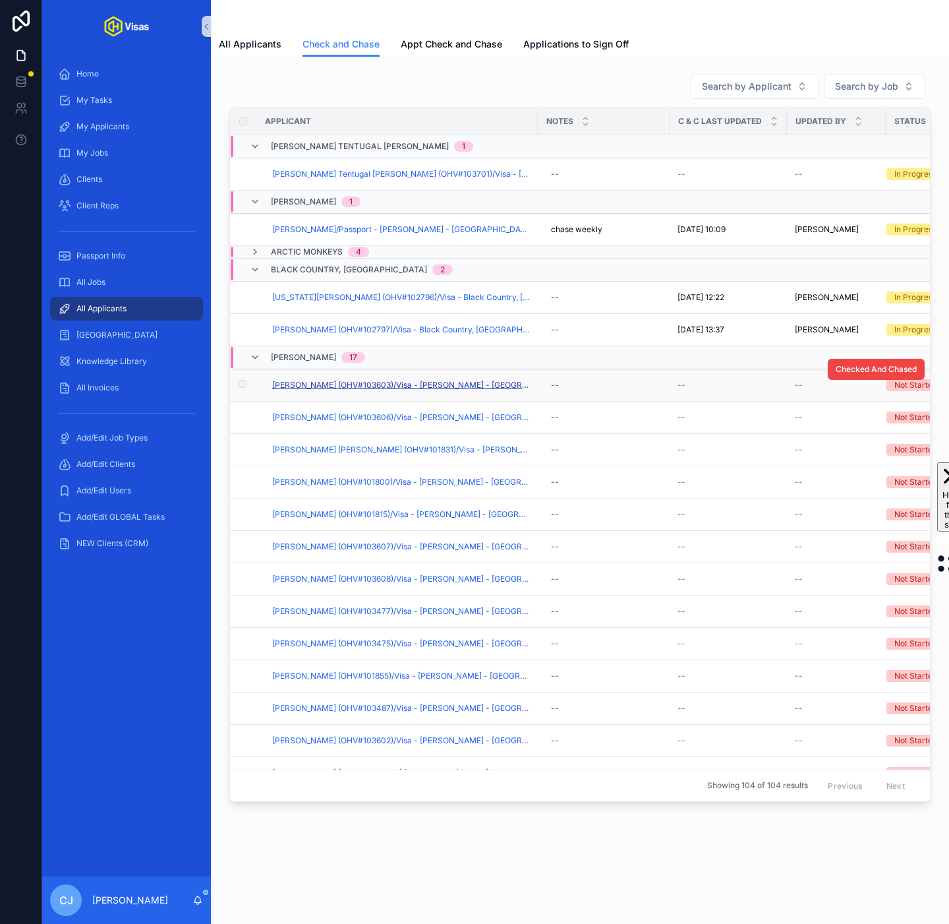
click at [385, 390] on span "[PERSON_NAME] (OHV#103603)/Visa - [PERSON_NAME] - [GEOGRAPHIC_DATA] DS160 - [DA…" at bounding box center [401, 385] width 258 height 11
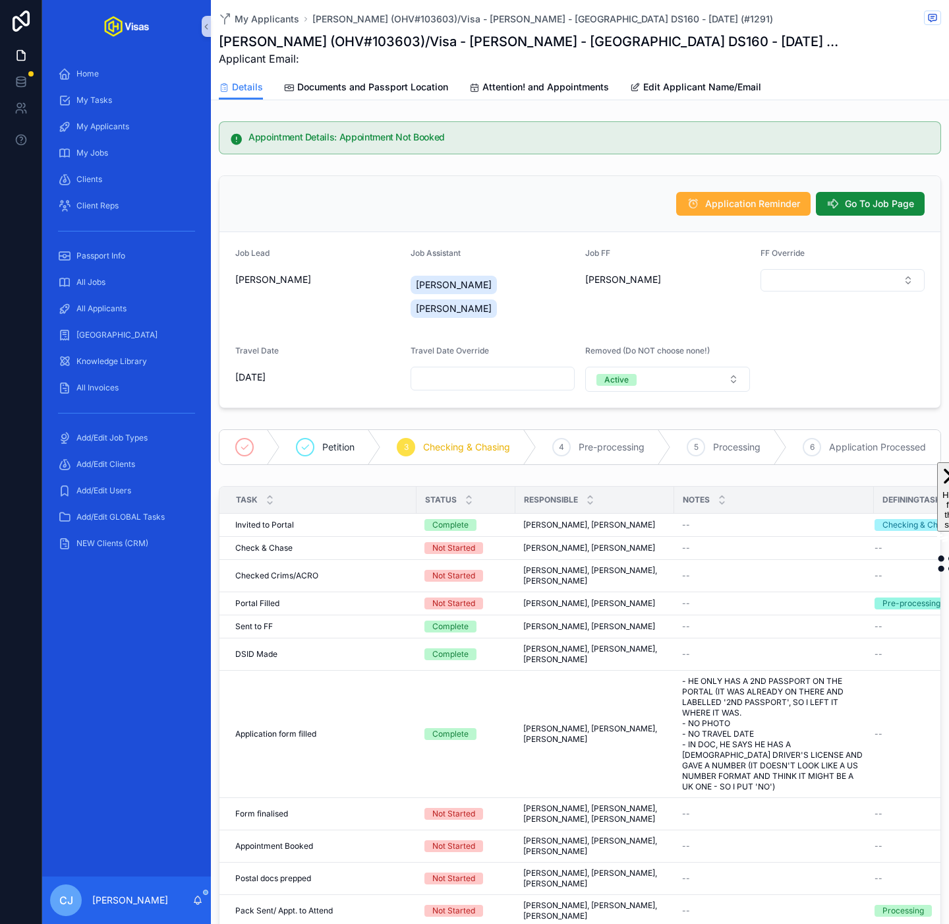
click at [382, 40] on h1 "[PERSON_NAME] (OHV#103603)/Visa - [PERSON_NAME] - [GEOGRAPHIC_DATA] DS160 - [DA…" at bounding box center [531, 41] width 624 height 18
copy h1 "103603"
click at [270, 24] on span "My Applicants" at bounding box center [267, 19] width 65 height 13
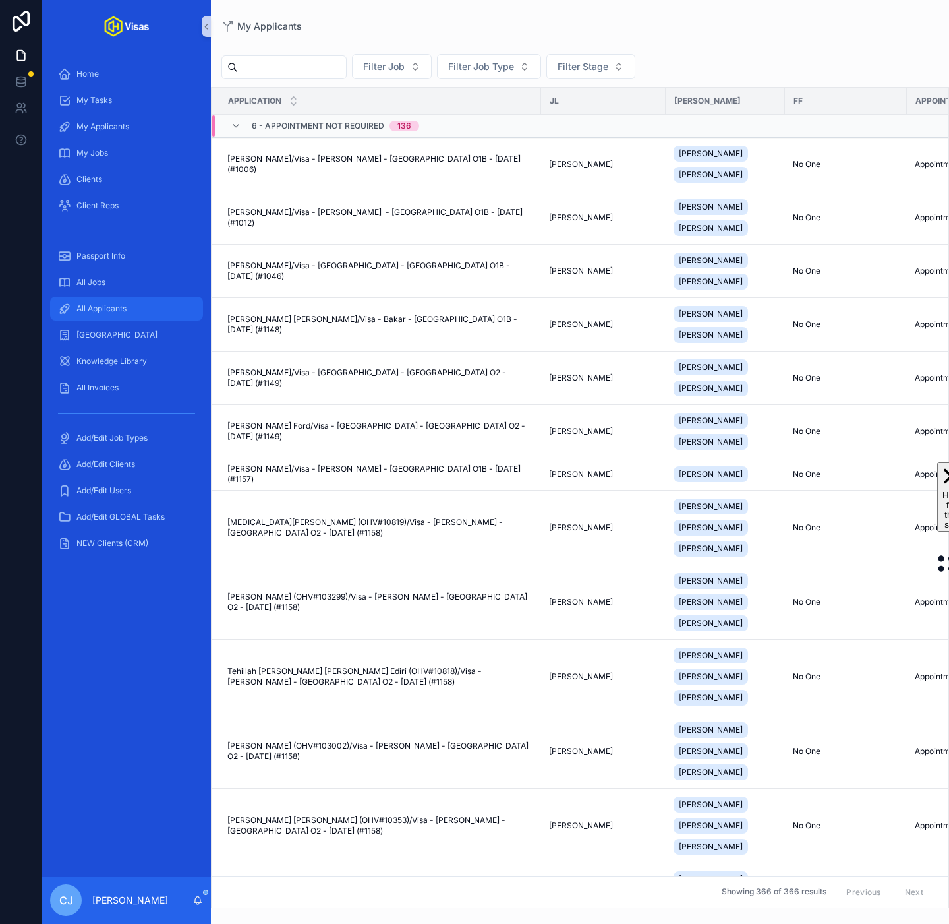
click at [107, 304] on span "All Applicants" at bounding box center [101, 308] width 50 height 11
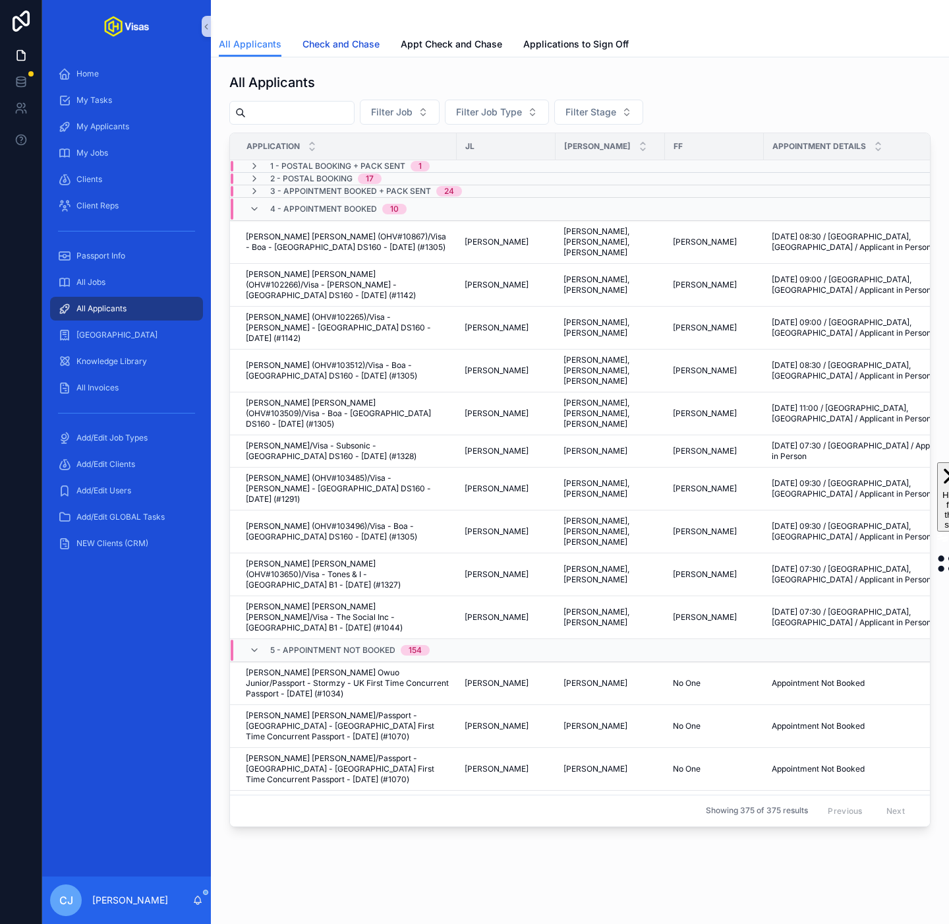
click at [365, 34] on link "Check and Chase" at bounding box center [341, 45] width 77 height 26
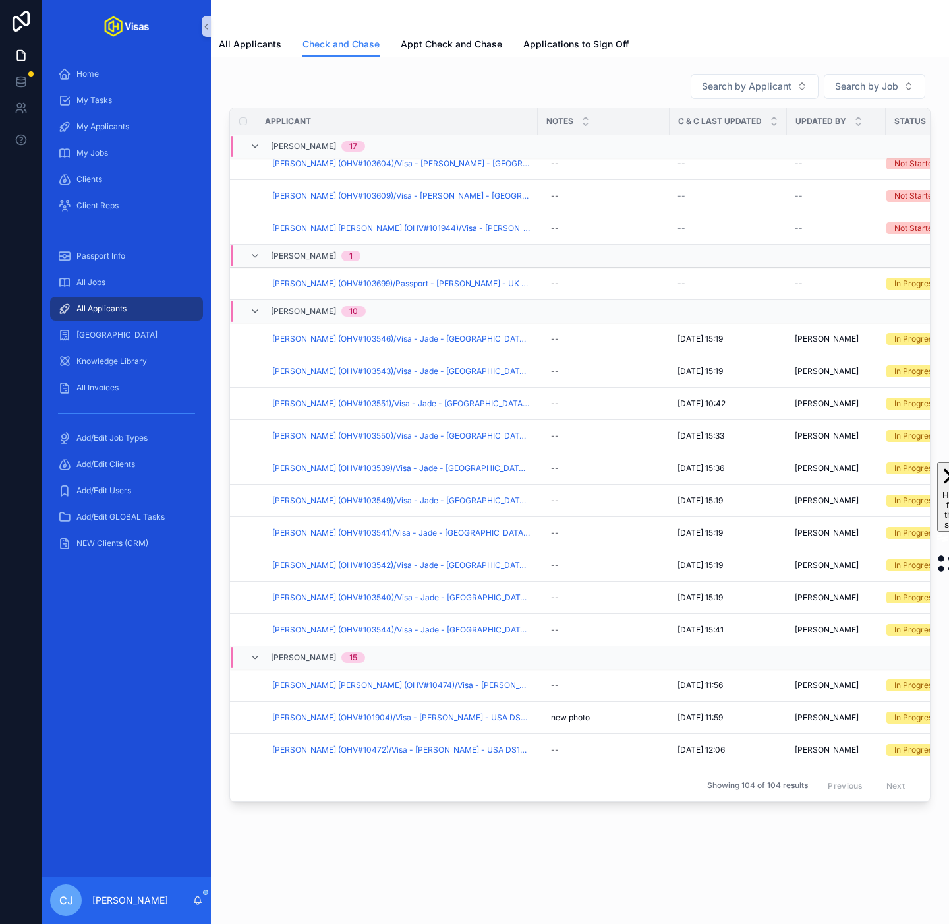
scroll to position [759, 0]
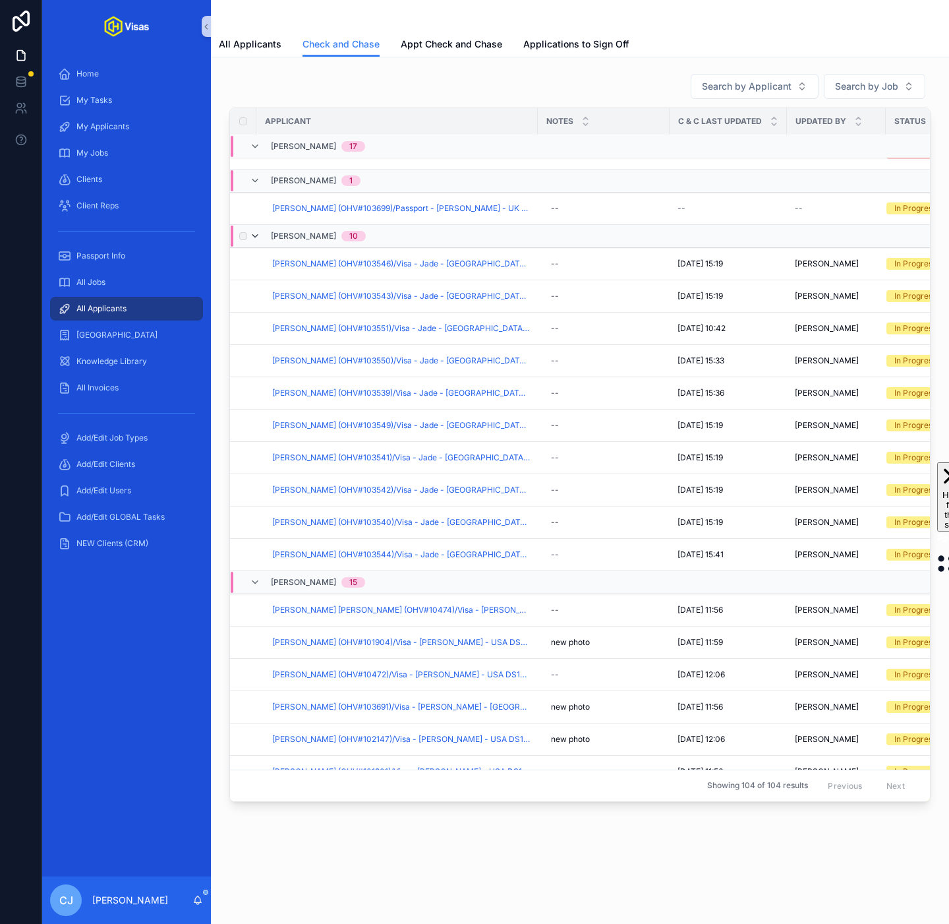
click at [254, 241] on icon "scrollable content" at bounding box center [255, 236] width 11 height 11
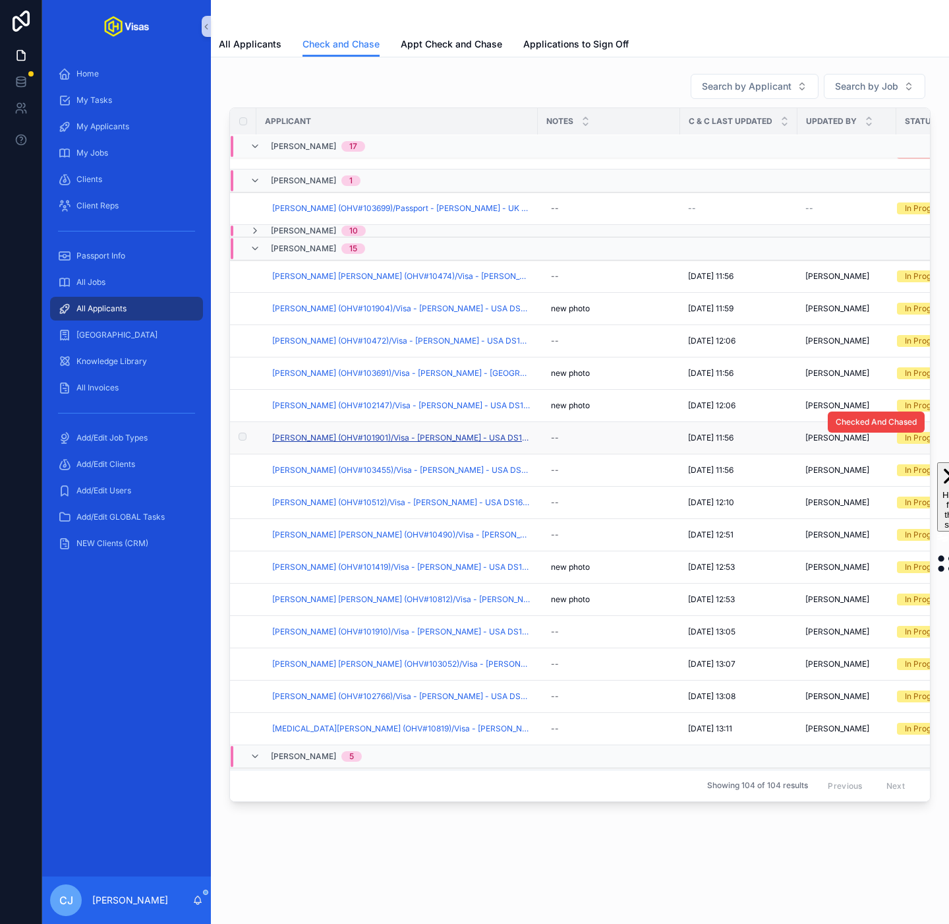
scroll to position [764, 0]
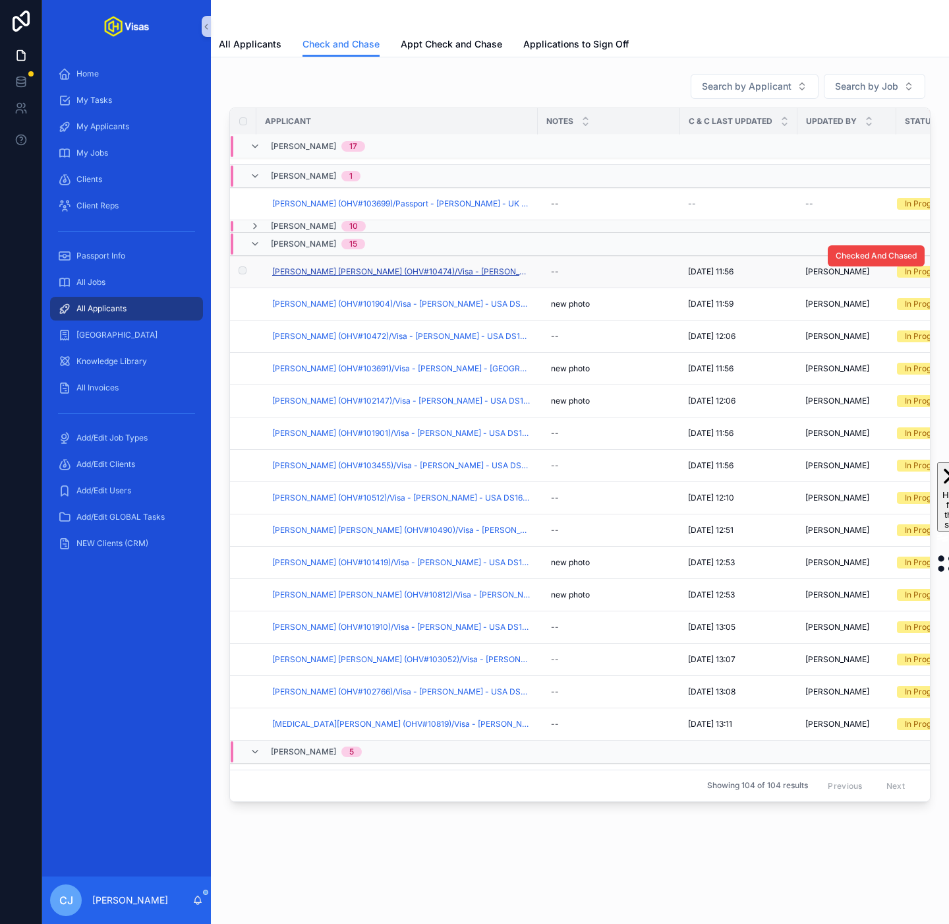
click at [365, 277] on span "Alicia Kaye Simpson-Smith (OHV#10474)/Visa - James Arthur - USA DS160 - Sep/25 …" at bounding box center [401, 271] width 258 height 11
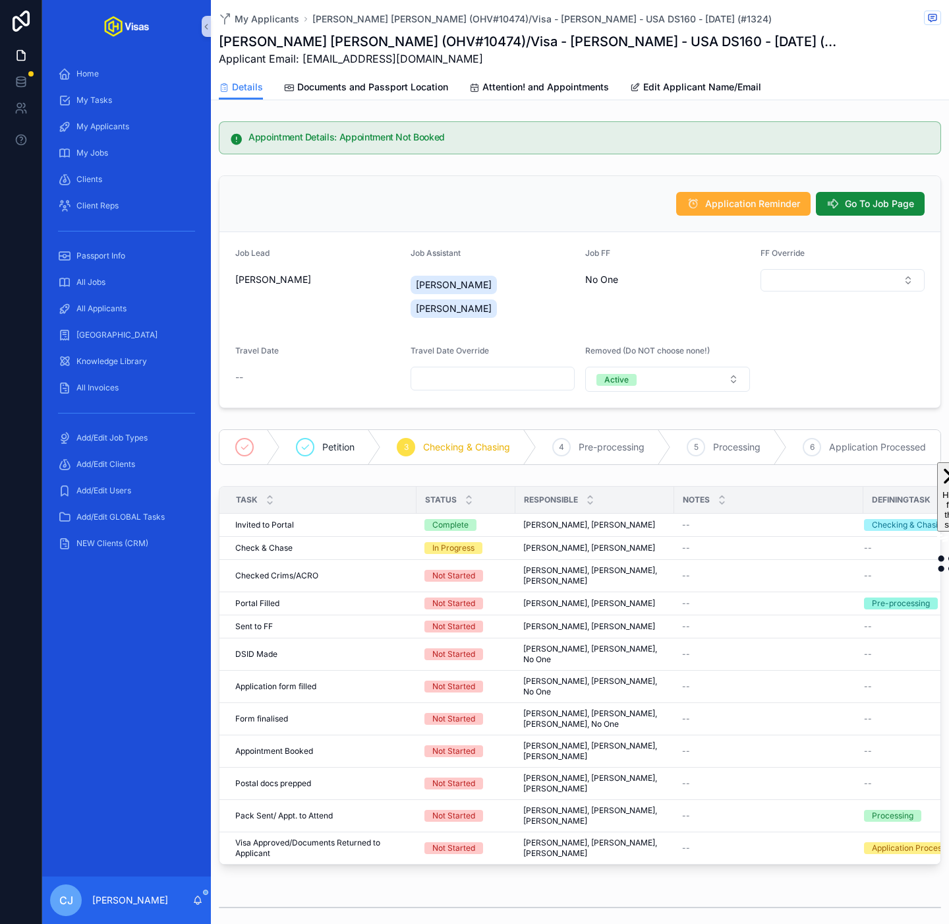
click at [449, 44] on h1 "Alicia Kaye Simpson-Smith (OHV#10474)/Visa - James Arthur - USA DS160 - Sep/25 …" at bounding box center [531, 41] width 624 height 18
copy h1 "10474"
click at [894, 597] on span "Complete all tasks above!" at bounding box center [879, 592] width 96 height 11
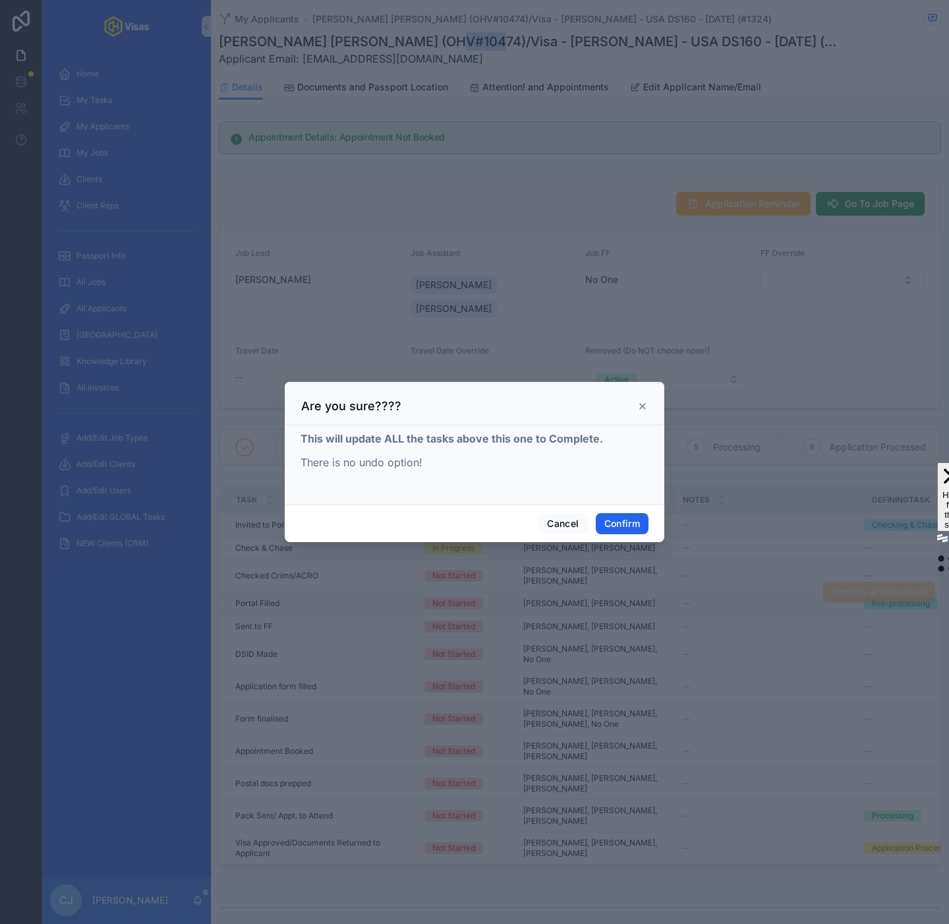
click at [634, 521] on button "Confirm" at bounding box center [622, 523] width 53 height 21
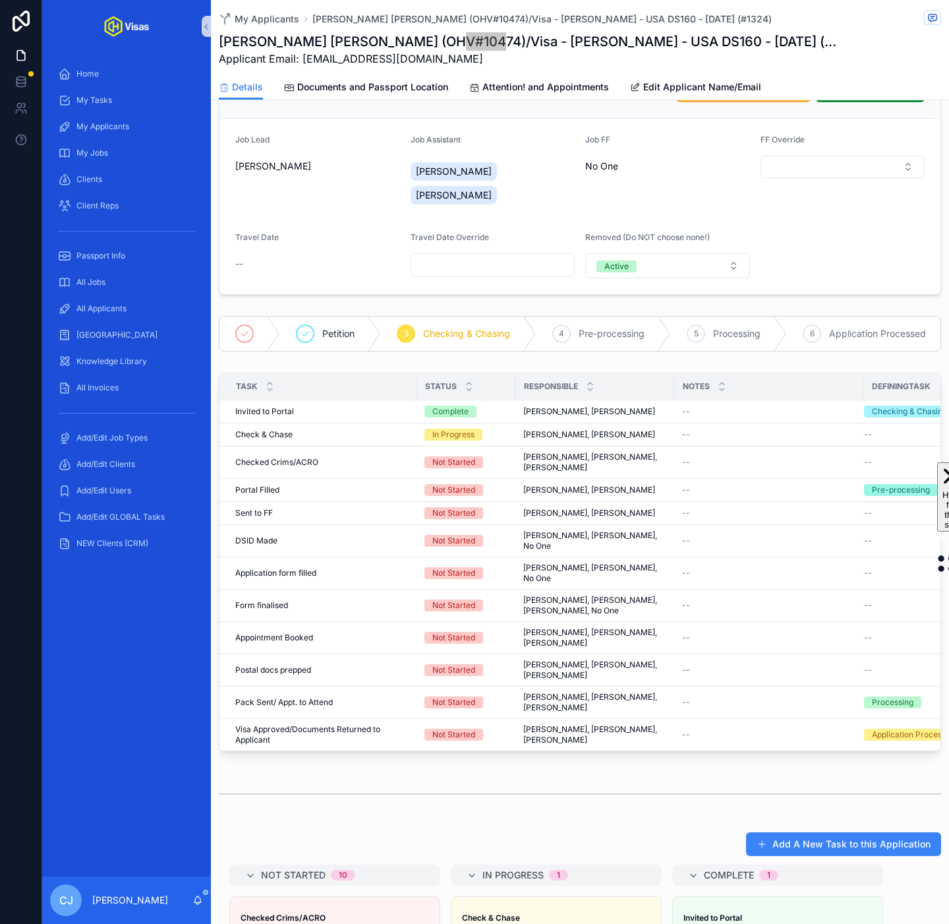
scroll to position [155, 0]
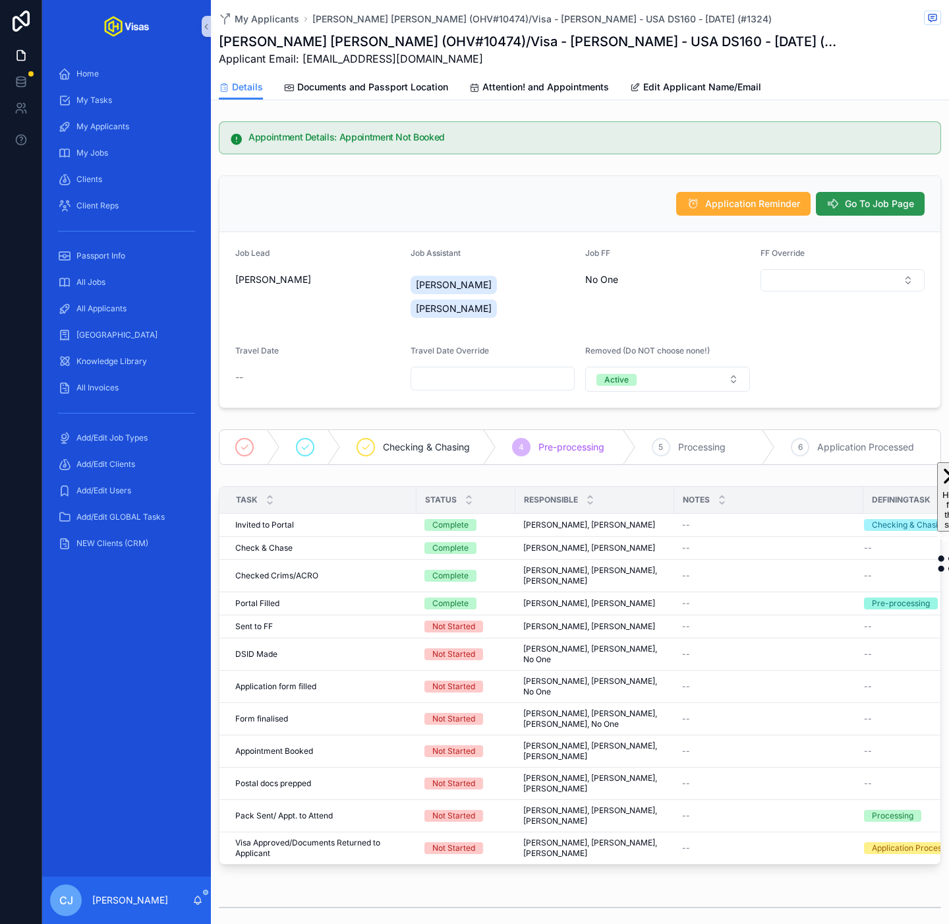
click at [854, 207] on span "Go To Job Page" at bounding box center [879, 203] width 69 height 13
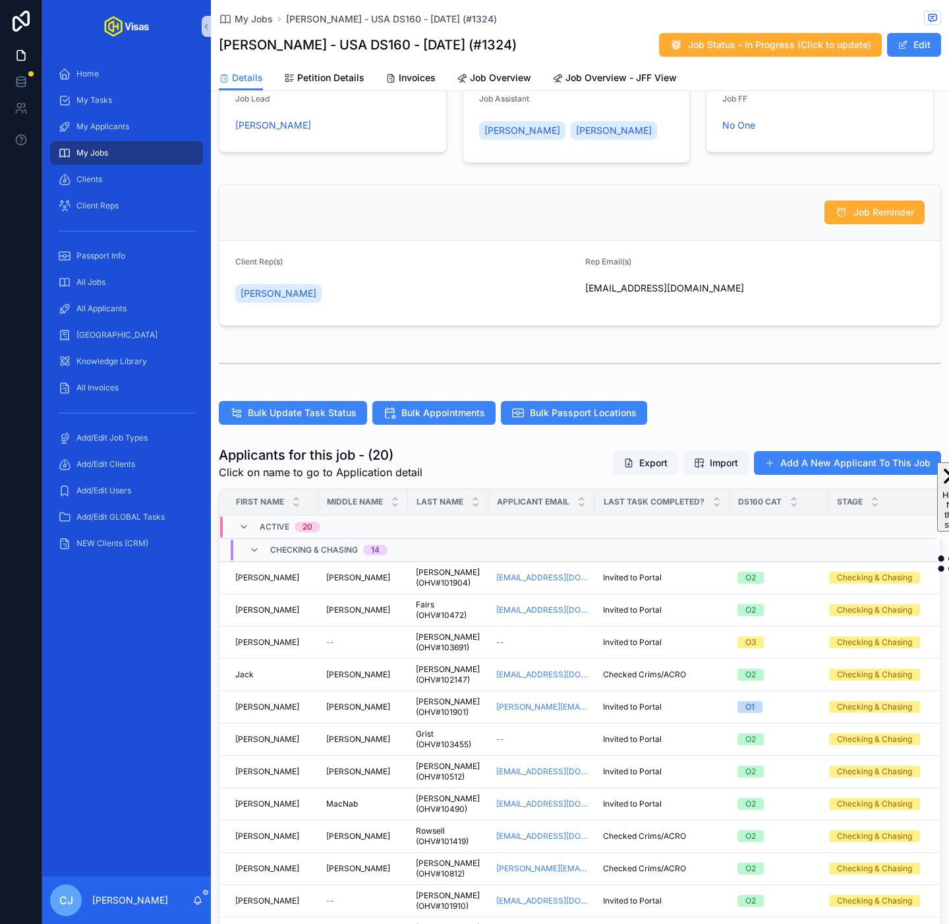
scroll to position [111, 0]
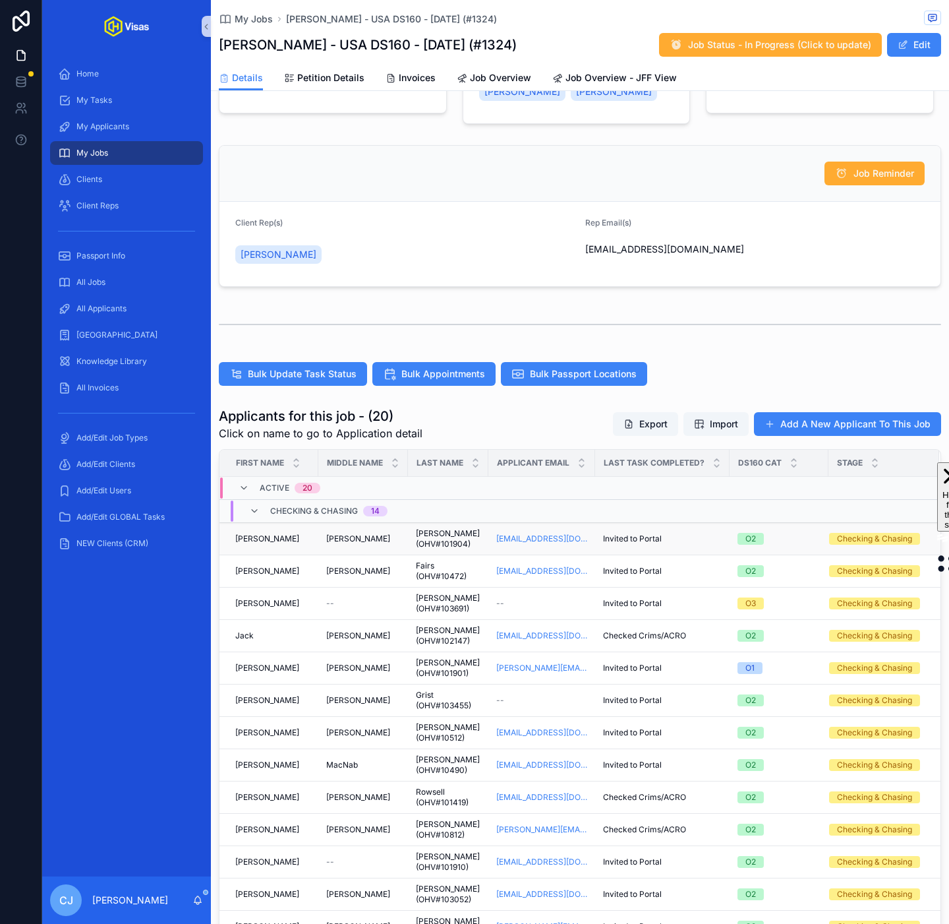
click at [428, 540] on span "[PERSON_NAME] (OHV#101904)" at bounding box center [448, 538] width 65 height 21
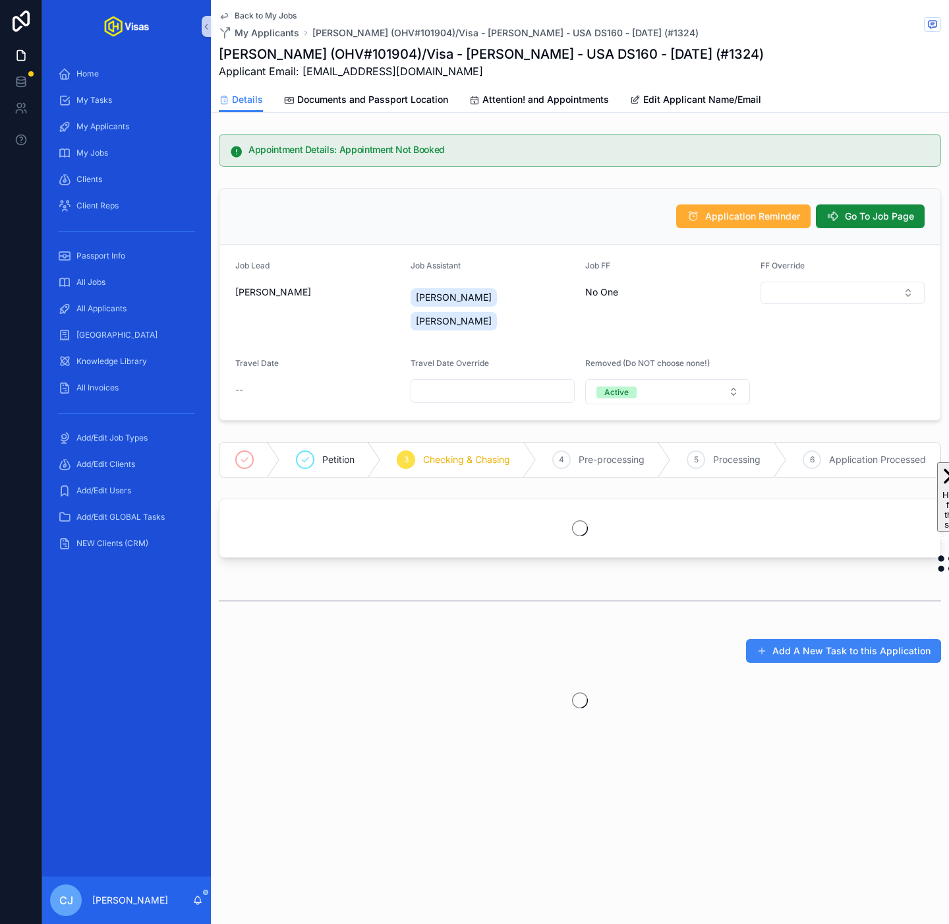
click at [437, 53] on h1 "[PERSON_NAME] (OHV#101904)/Visa - [PERSON_NAME] - USA DS160 - [DATE] (#1324)" at bounding box center [491, 54] width 545 height 18
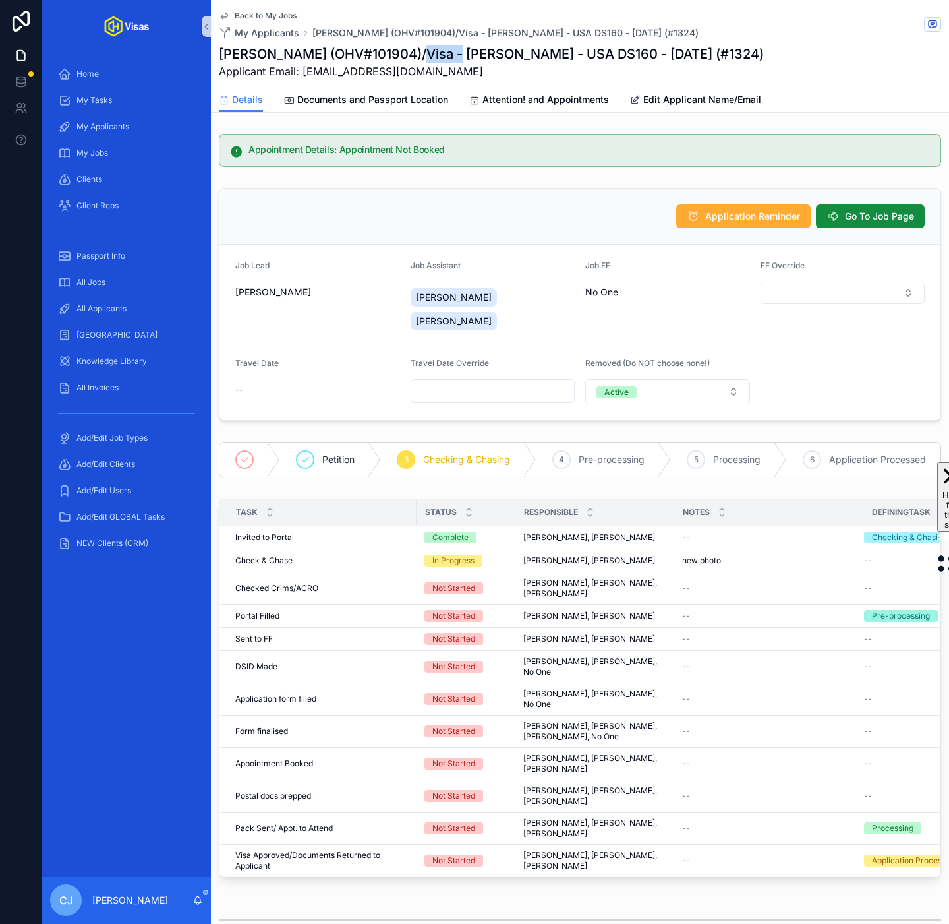
click at [437, 53] on h1 "[PERSON_NAME] (OHV#101904)/Visa - [PERSON_NAME] - USA DS160 - [DATE] (#1324)" at bounding box center [491, 54] width 545 height 18
drag, startPoint x: 438, startPoint y: 74, endPoint x: 301, endPoint y: 74, distance: 137.1
click at [301, 74] on span "Applicant Email: [EMAIL_ADDRESS][DOMAIN_NAME]" at bounding box center [491, 71] width 545 height 16
copy span "[EMAIL_ADDRESS][DOMAIN_NAME]"
click at [855, 221] on span "Go To Job Page" at bounding box center [879, 216] width 69 height 13
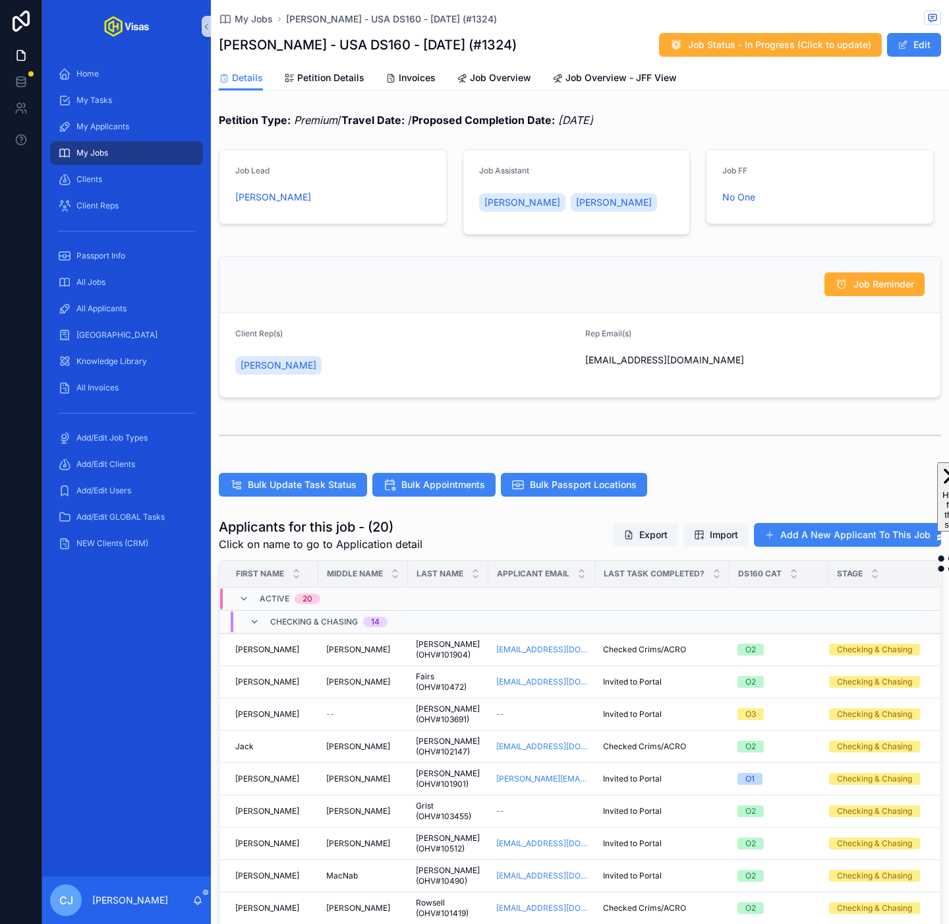
scroll to position [121, 0]
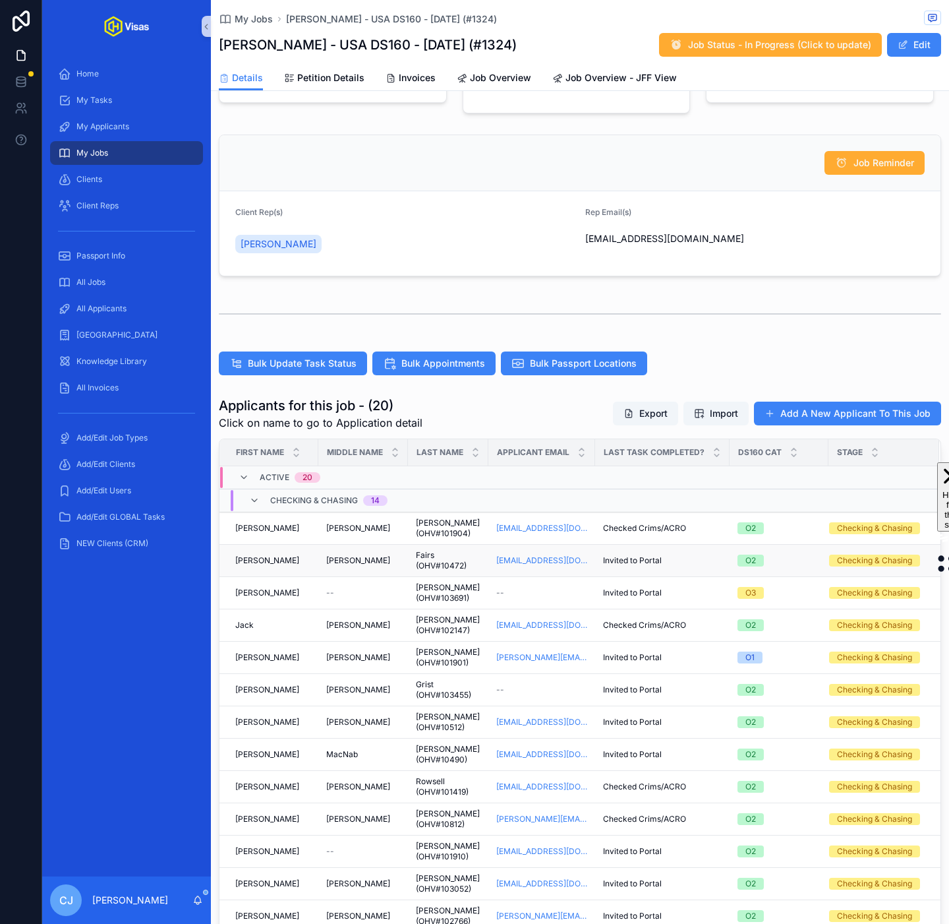
click at [425, 564] on span "Fairs (OHV#10472)" at bounding box center [448, 560] width 65 height 21
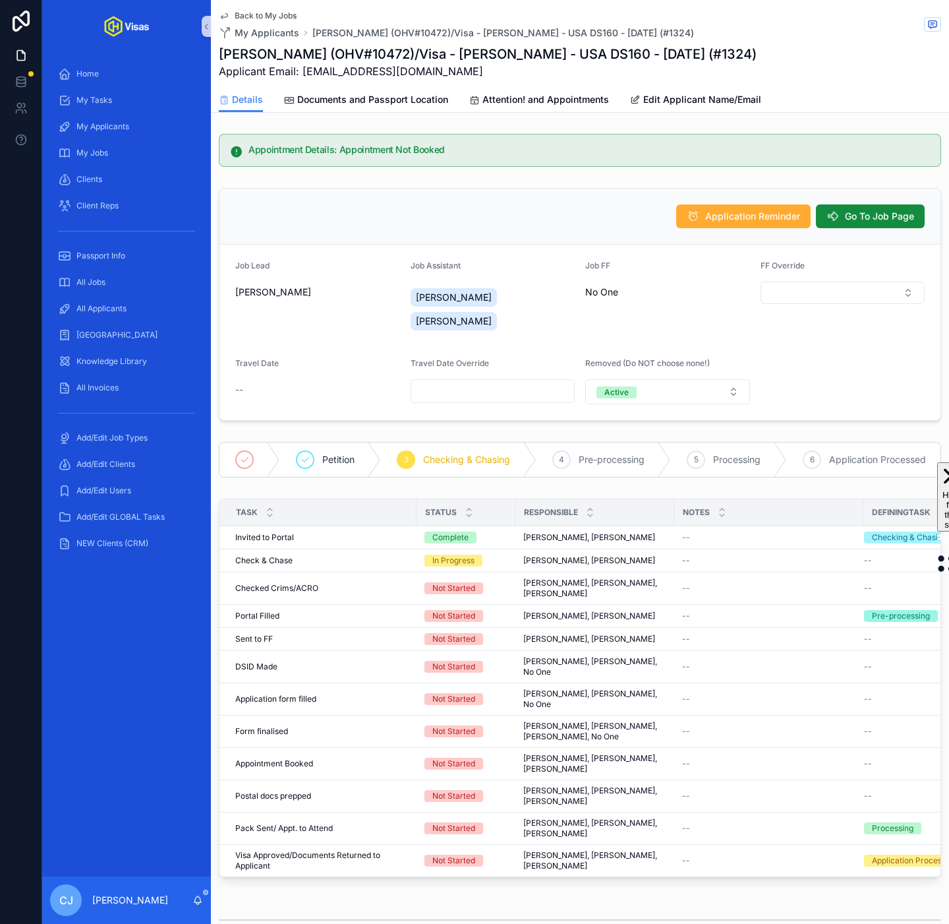
click at [450, 55] on h1 "[PERSON_NAME] (OHV#10472)/Visa - [PERSON_NAME] - USA DS160 - [DATE] (#1324)" at bounding box center [488, 54] width 538 height 18
copy h1 "10472"
click at [838, 208] on button "Go To Job Page" at bounding box center [870, 216] width 109 height 24
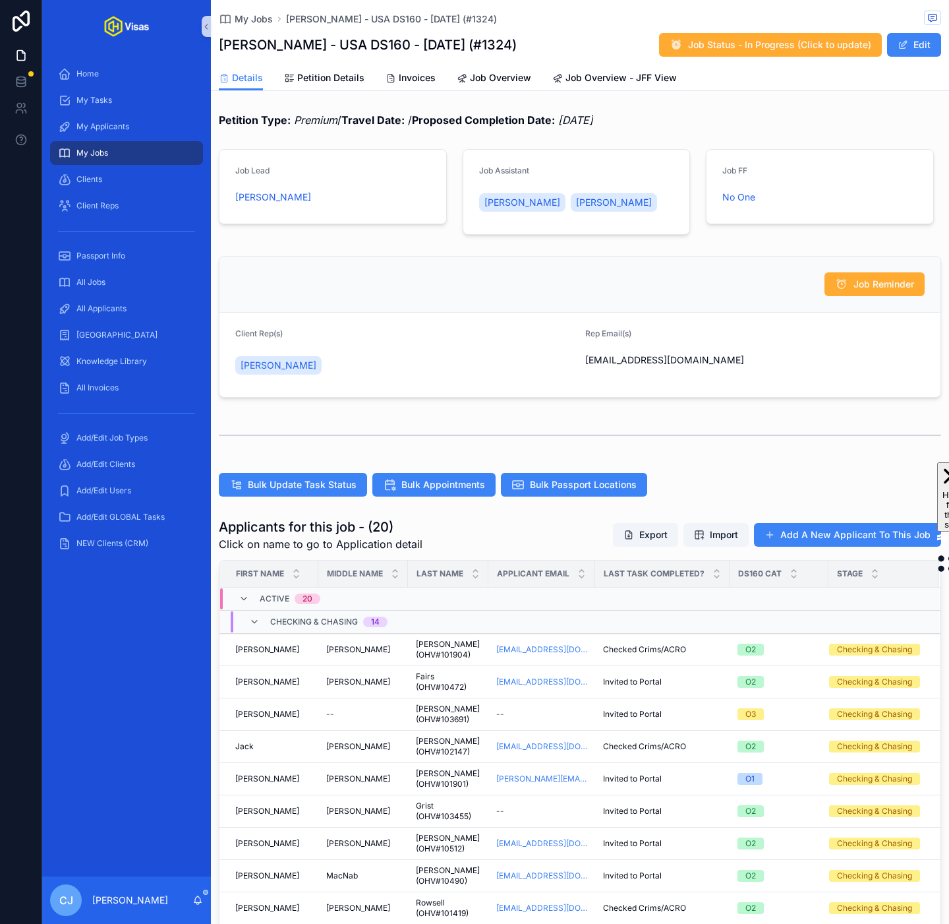
scroll to position [137, 0]
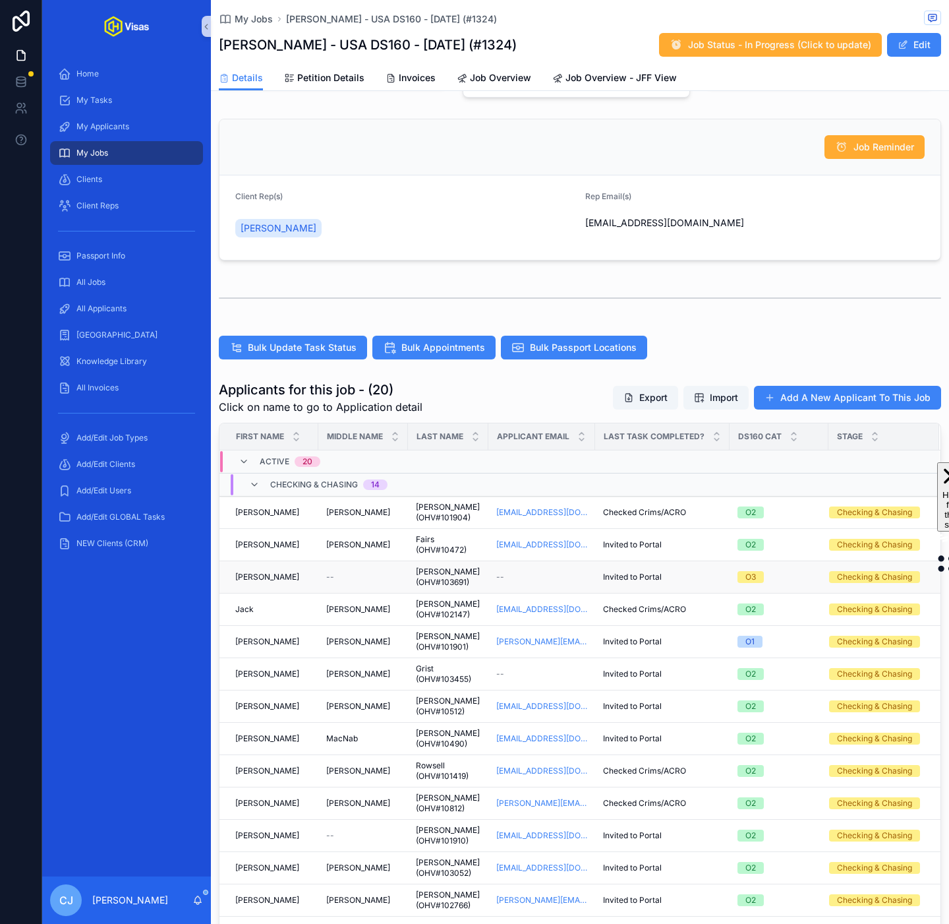
click at [438, 581] on span "[PERSON_NAME] (OHV#103691)" at bounding box center [448, 576] width 65 height 21
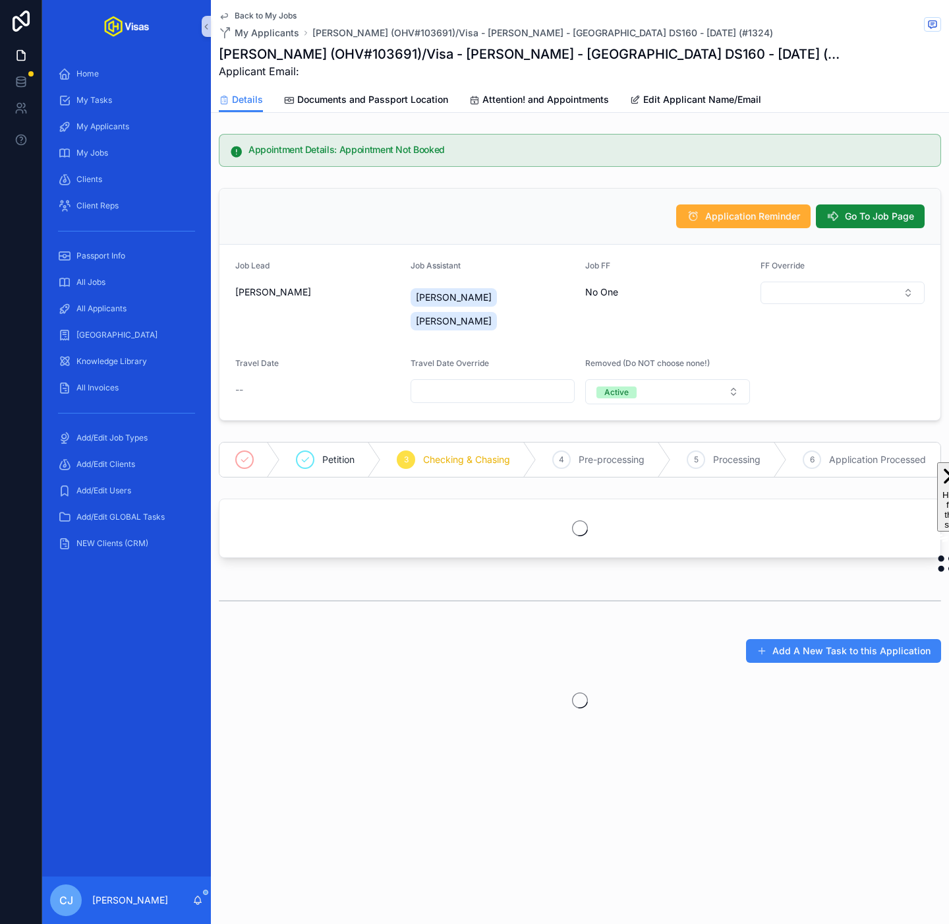
click at [366, 53] on h1 "[PERSON_NAME] (OHV#103691)/Visa - [PERSON_NAME] - [GEOGRAPHIC_DATA] DS160 - [DA…" at bounding box center [531, 54] width 624 height 18
copy h1 "103691"
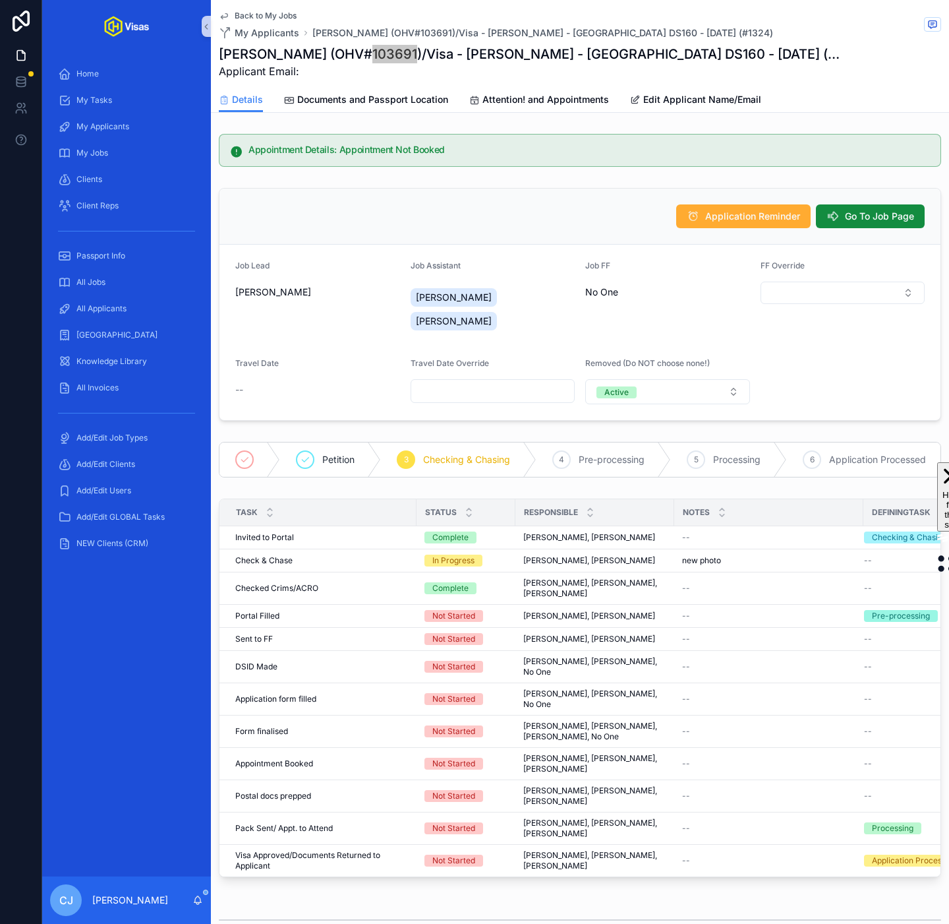
drag, startPoint x: 327, startPoint y: 481, endPoint x: 756, endPoint y: 3, distance: 642.3
click at [859, 214] on span "Go To Job Page" at bounding box center [879, 216] width 69 height 13
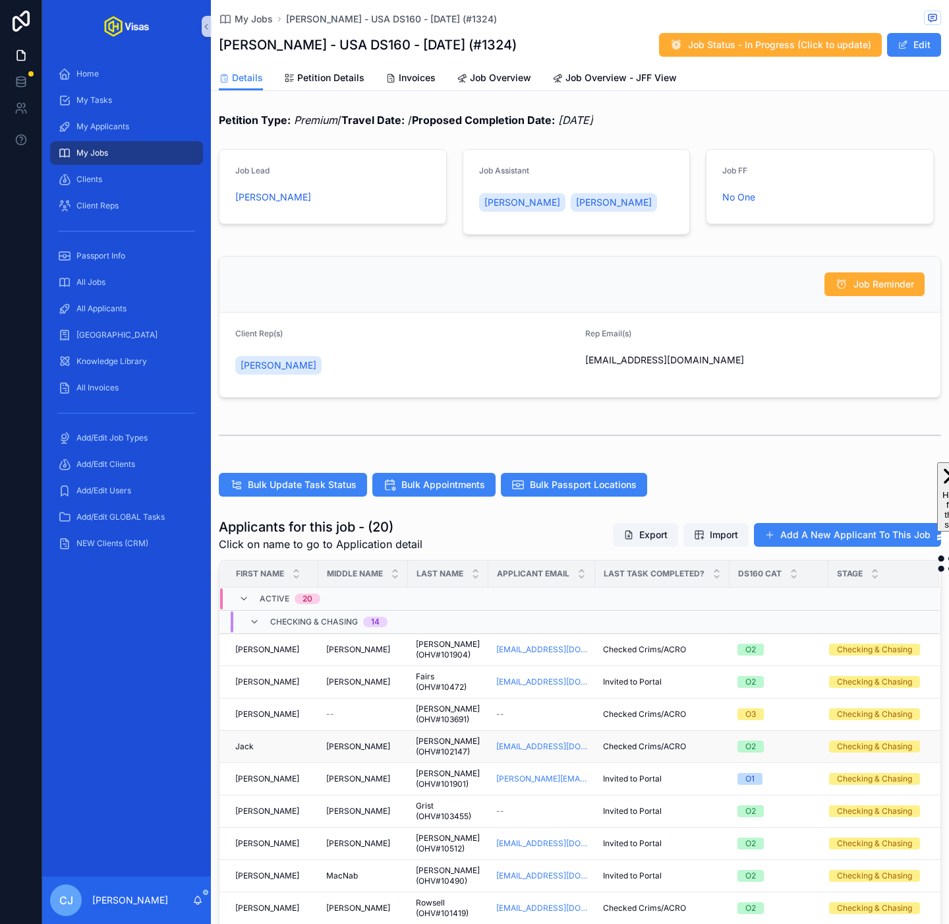
click at [434, 752] on span "[PERSON_NAME] (OHV#102147)" at bounding box center [448, 746] width 65 height 21
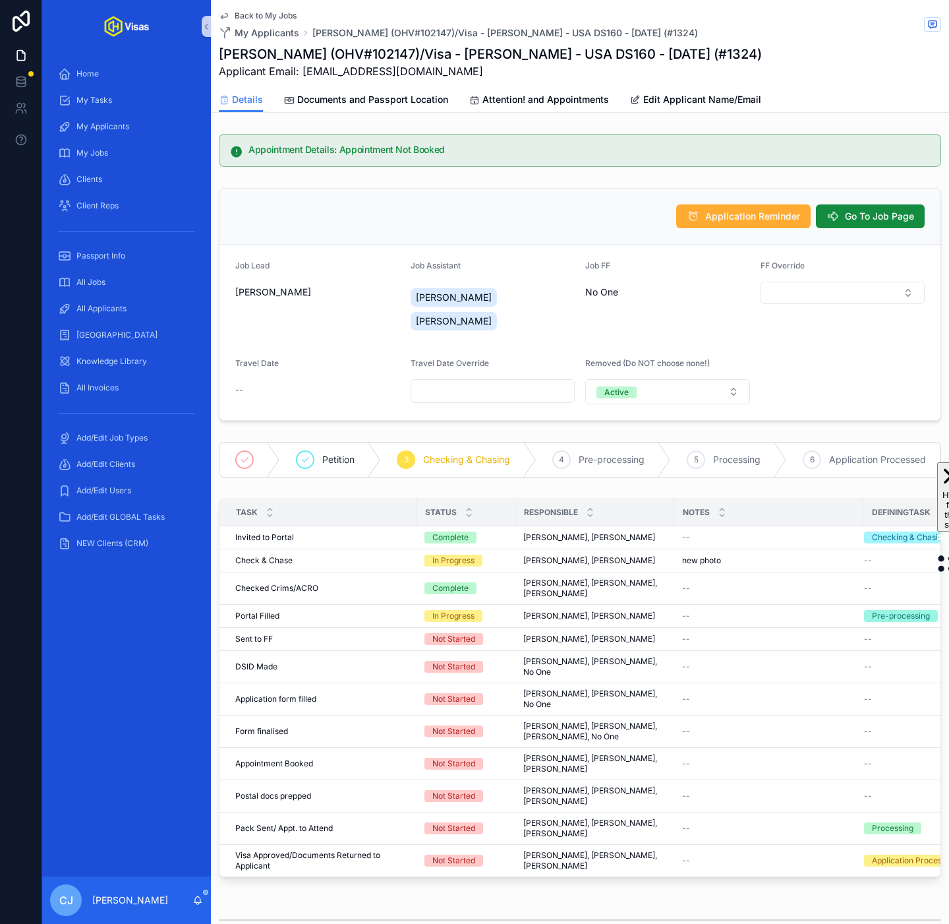
click at [424, 49] on h1 "[PERSON_NAME] (OHV#102147)/Visa - [PERSON_NAME] - USA DS160 - [DATE] (#1324)" at bounding box center [490, 54] width 543 height 18
copy h1 "102147"
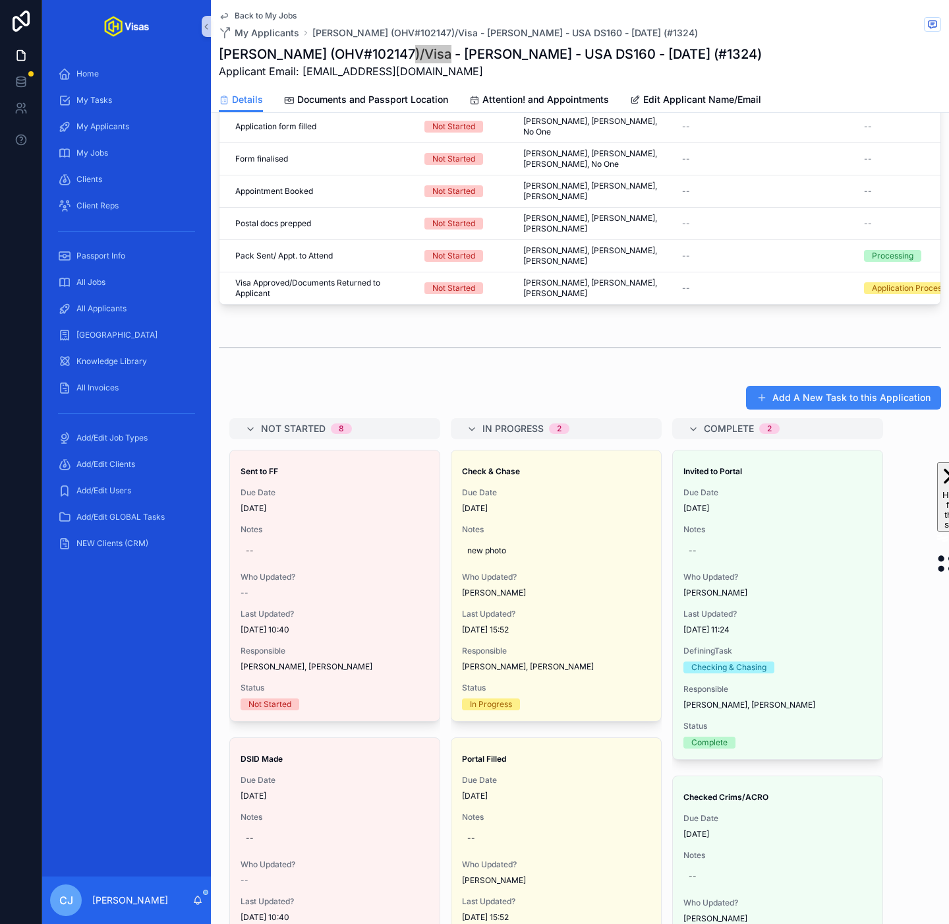
scroll to position [607, 0]
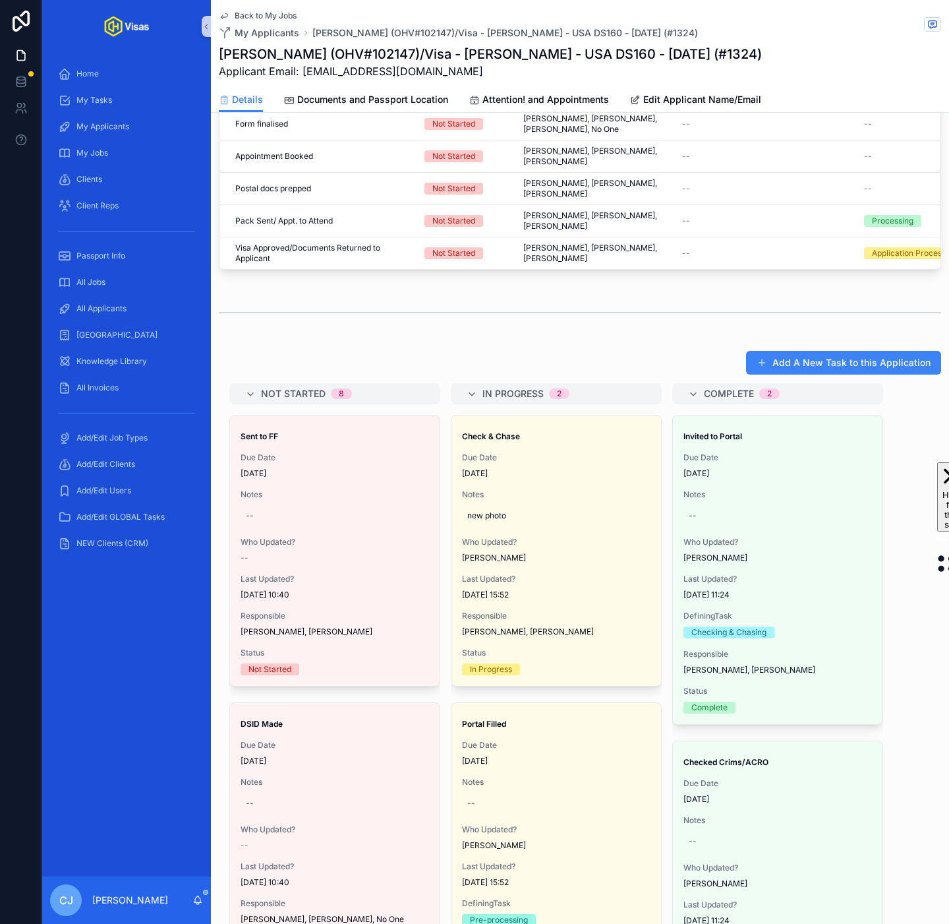
click at [488, 76] on span "Applicant Email: jackraymondhughes@gmail.com" at bounding box center [490, 71] width 543 height 16
drag, startPoint x: 471, startPoint y: 74, endPoint x: 301, endPoint y: 77, distance: 169.4
click at [301, 77] on span "Applicant Email: jackraymondhughes@gmail.com" at bounding box center [490, 71] width 543 height 16
copy span "[EMAIL_ADDRESS][DOMAIN_NAME]"
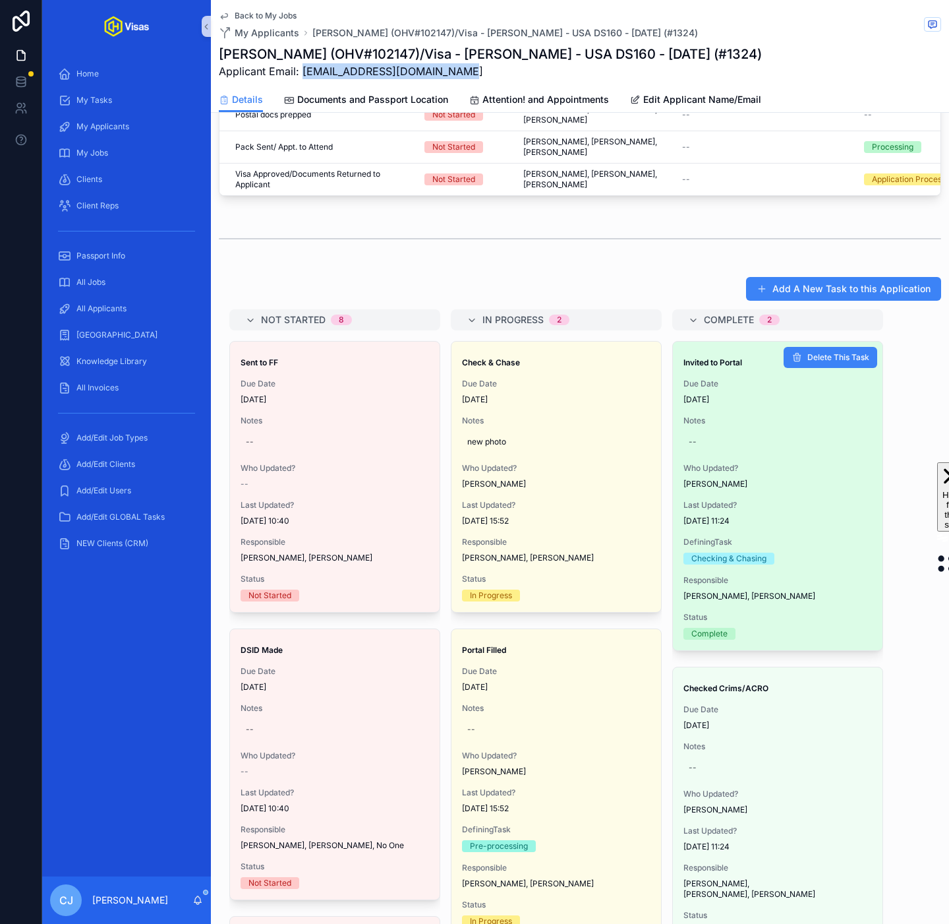
scroll to position [746, 0]
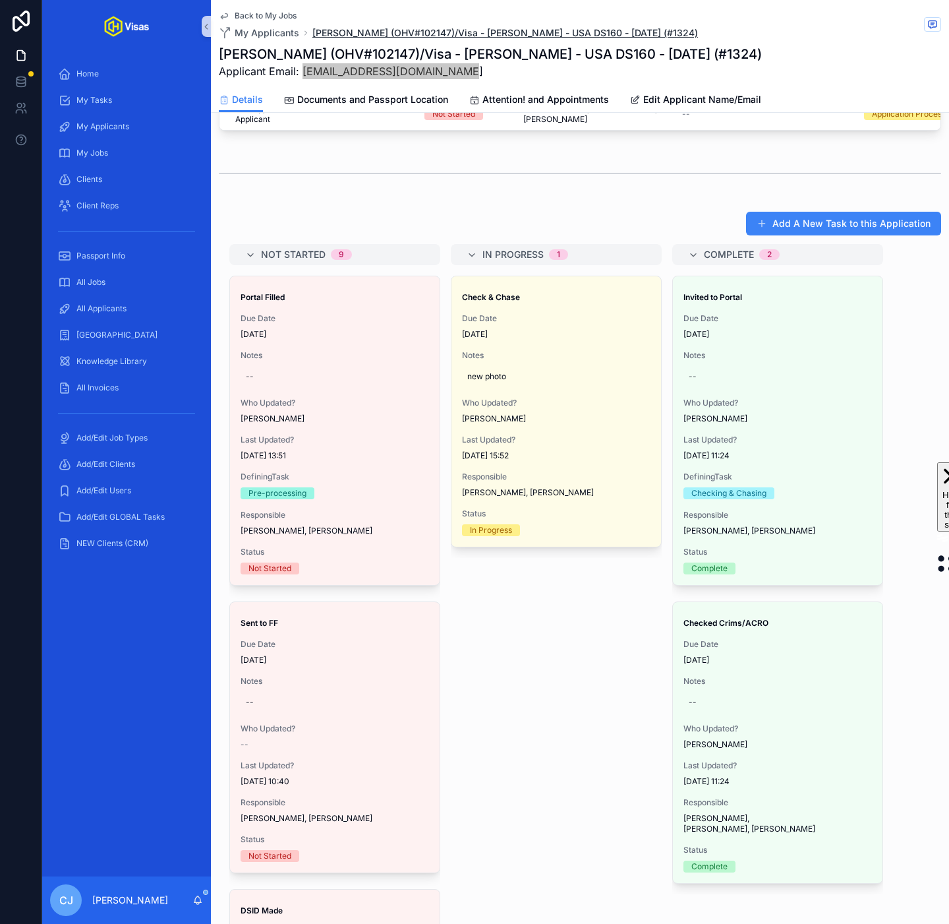
drag, startPoint x: 511, startPoint y: 686, endPoint x: 658, endPoint y: 26, distance: 675.4
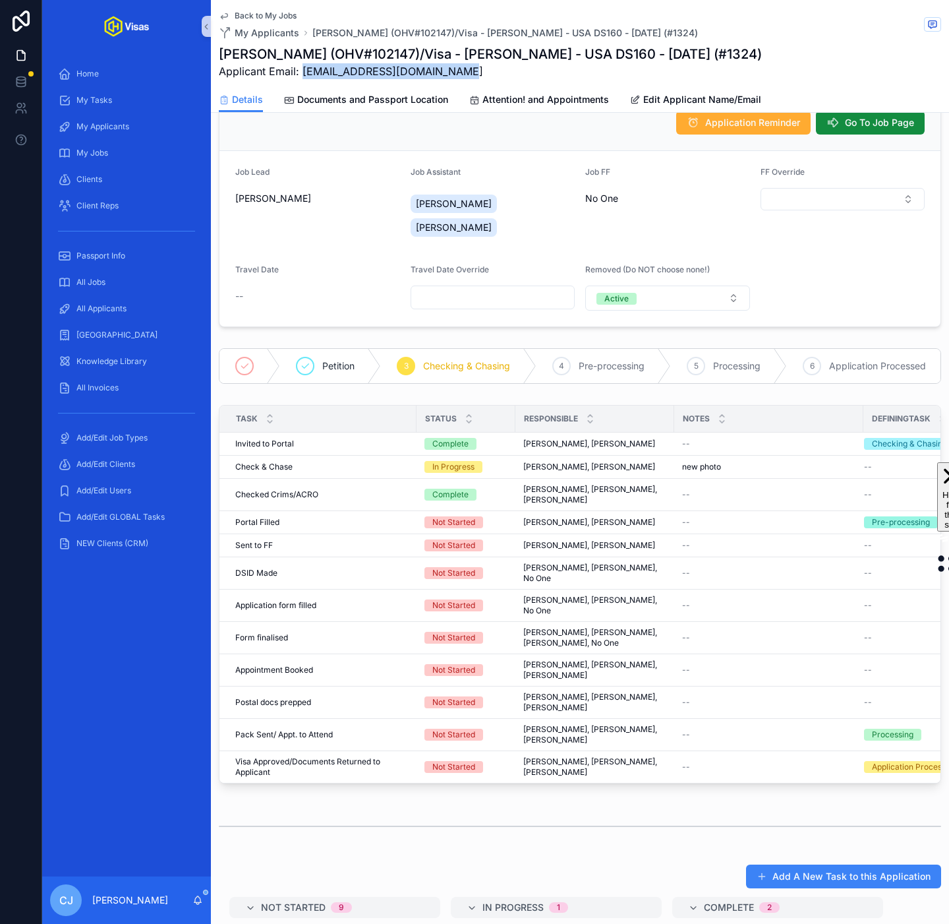
scroll to position [0, 0]
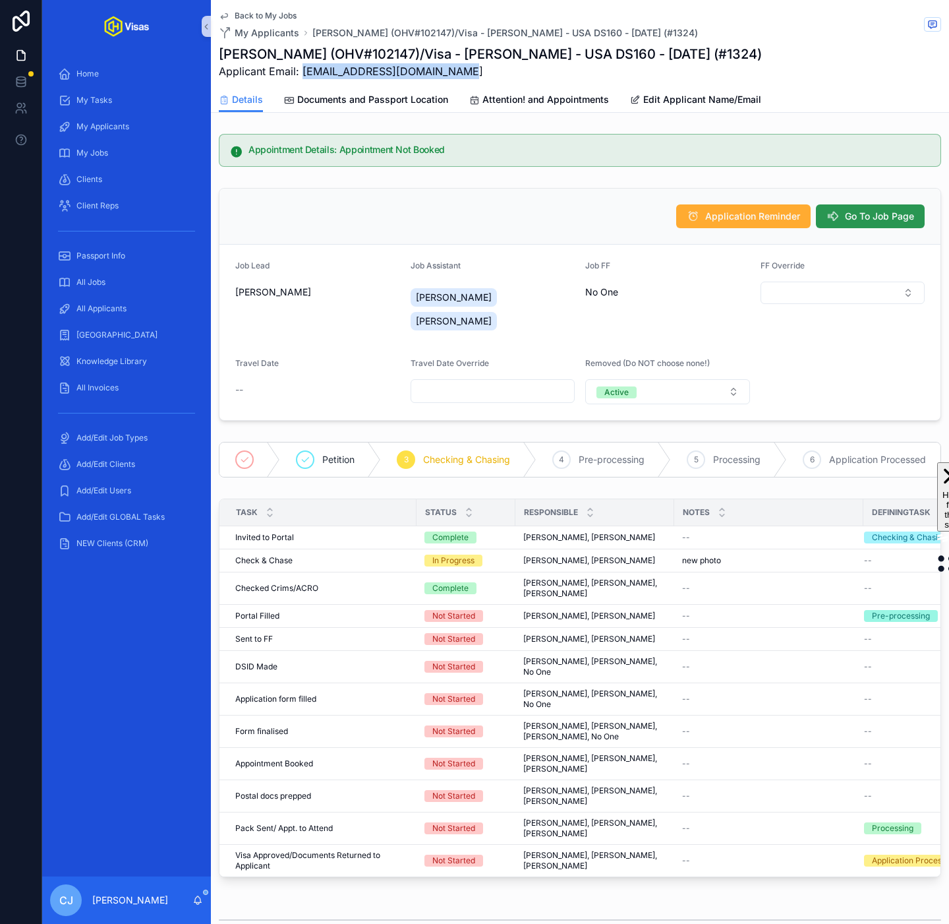
click at [860, 224] on button "Go To Job Page" at bounding box center [870, 216] width 109 height 24
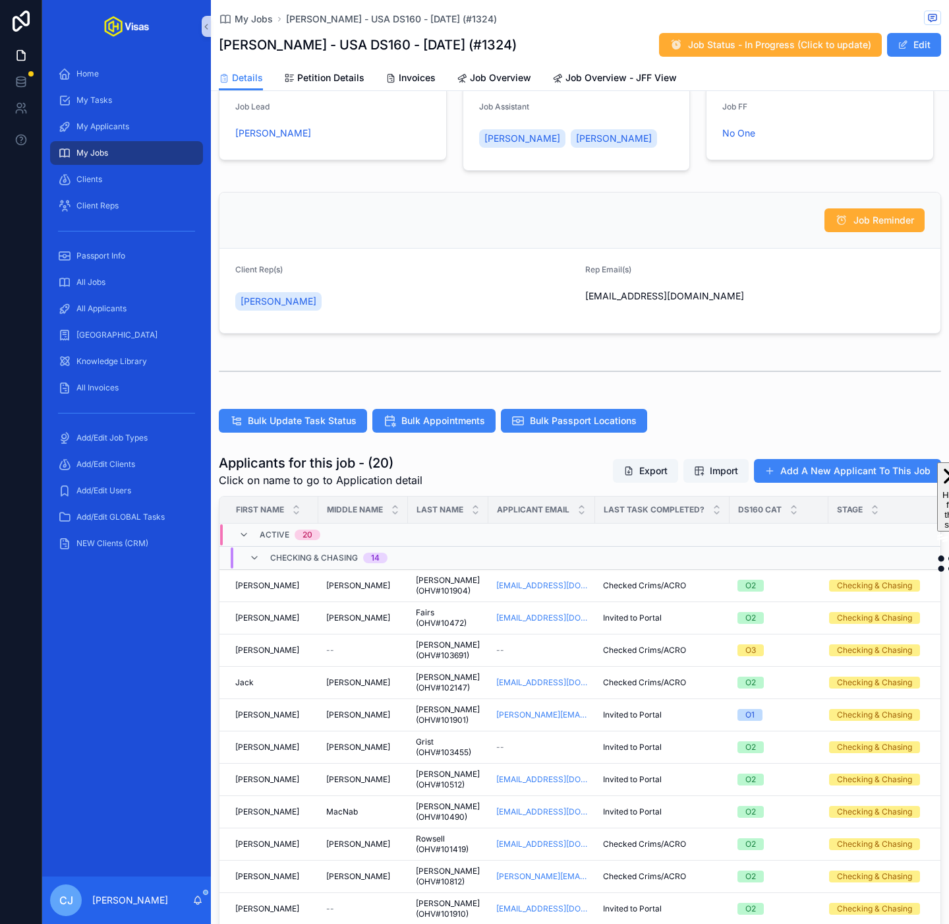
scroll to position [65, 0]
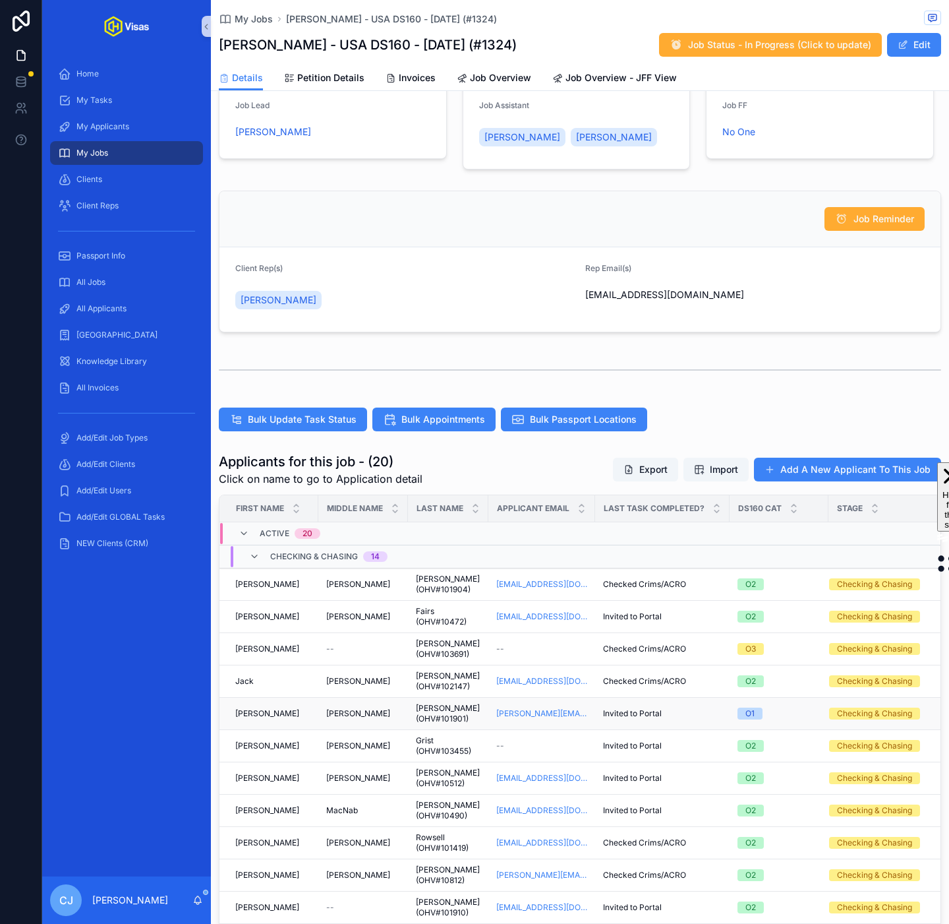
click at [436, 724] on span "[PERSON_NAME] (OHV#101901)" at bounding box center [448, 713] width 65 height 21
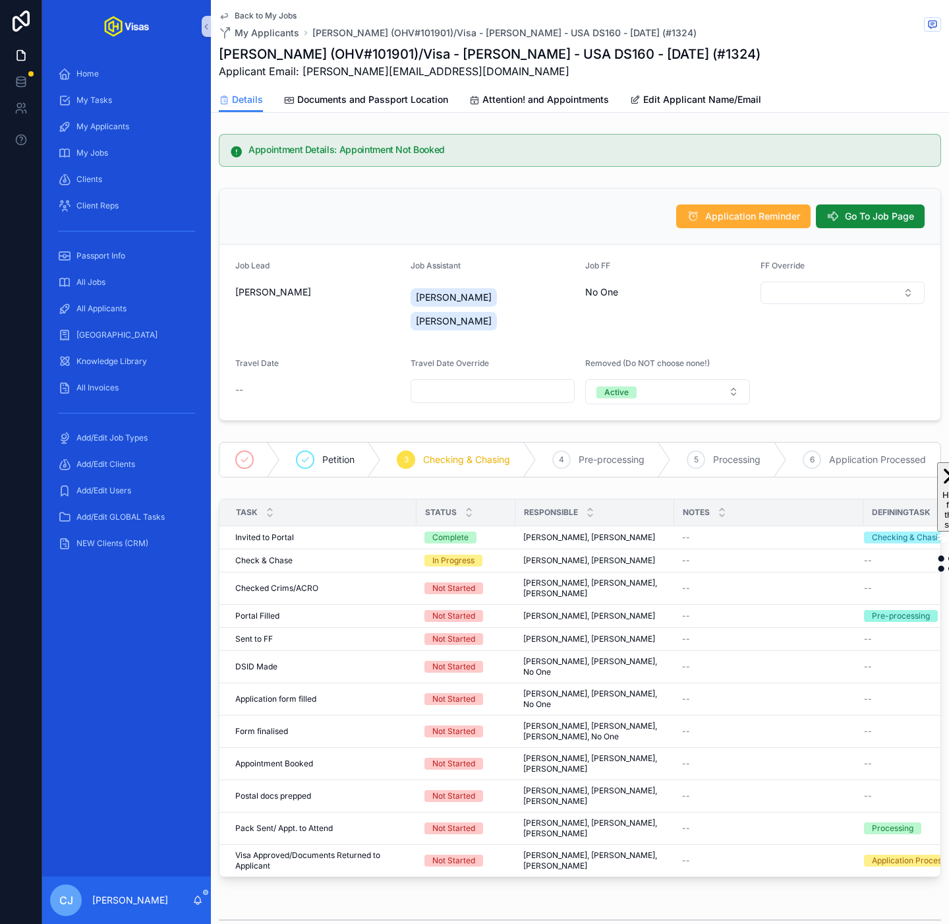
click at [423, 49] on h1 "[PERSON_NAME] (OHV#101901)/Visa - [PERSON_NAME] - USA DS160 - [DATE] (#1324)" at bounding box center [490, 54] width 542 height 18
copy h1 "101901"
click at [835, 216] on icon "scrollable content" at bounding box center [833, 216] width 13 height 13
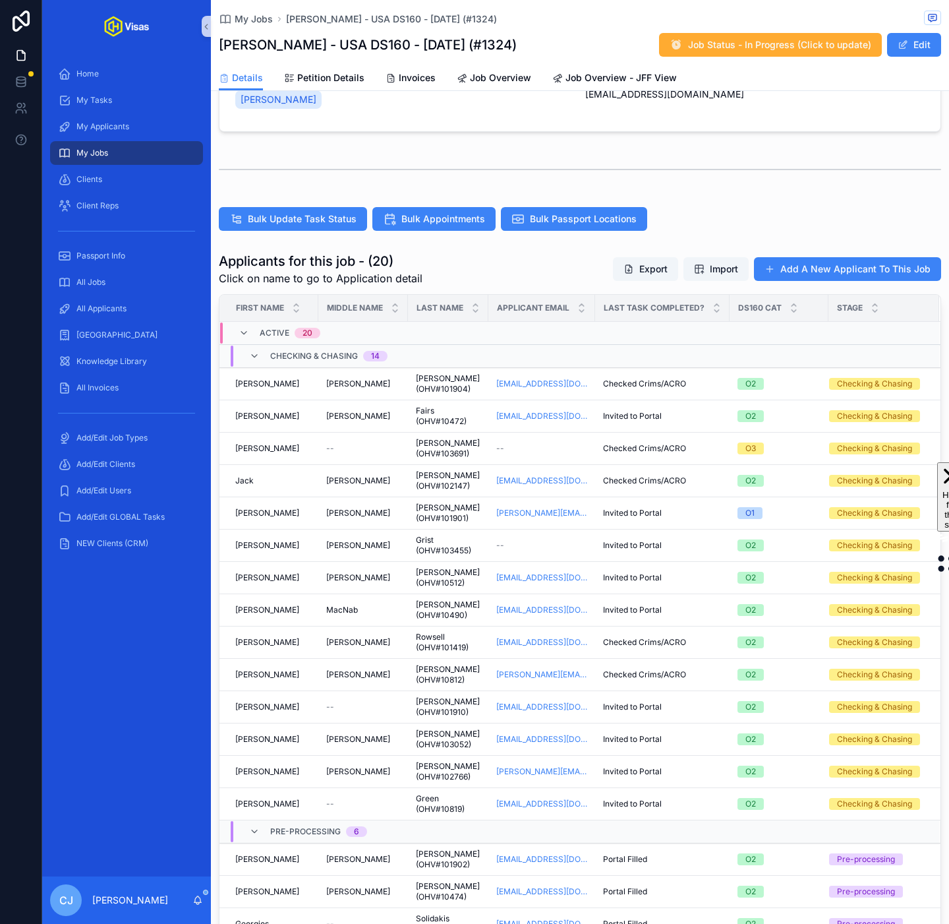
scroll to position [13, 0]
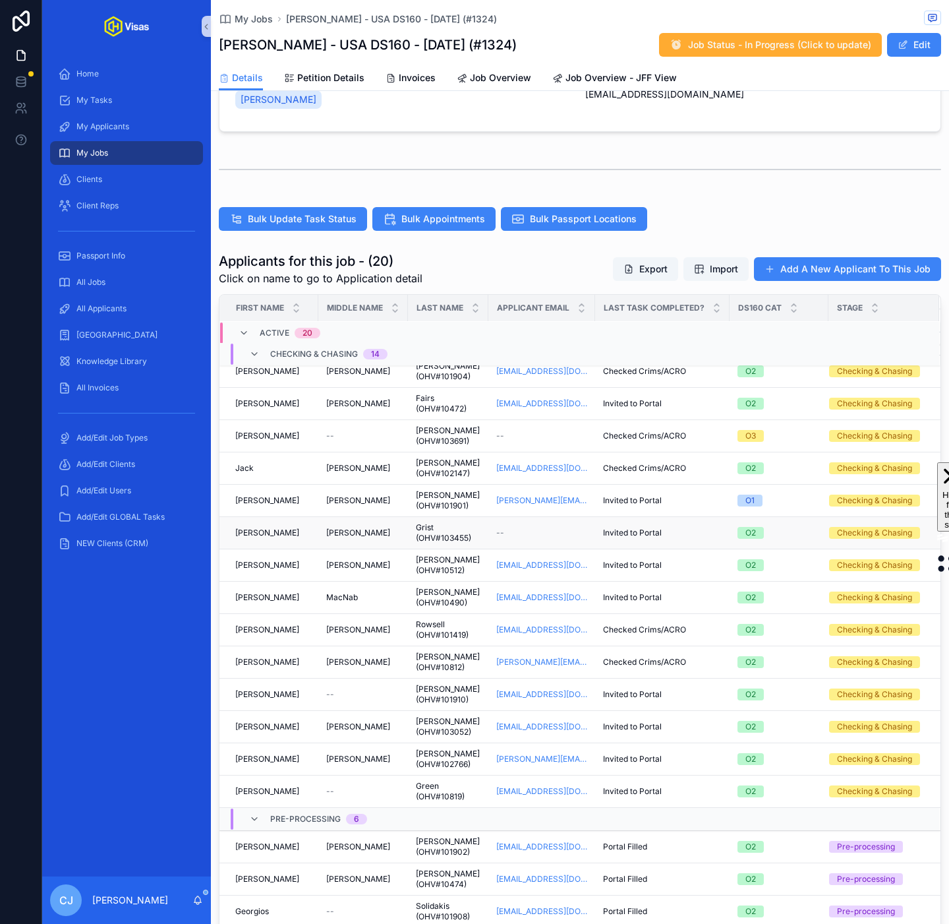
click at [442, 533] on span "Grist (OHV#103455)" at bounding box center [448, 532] width 65 height 21
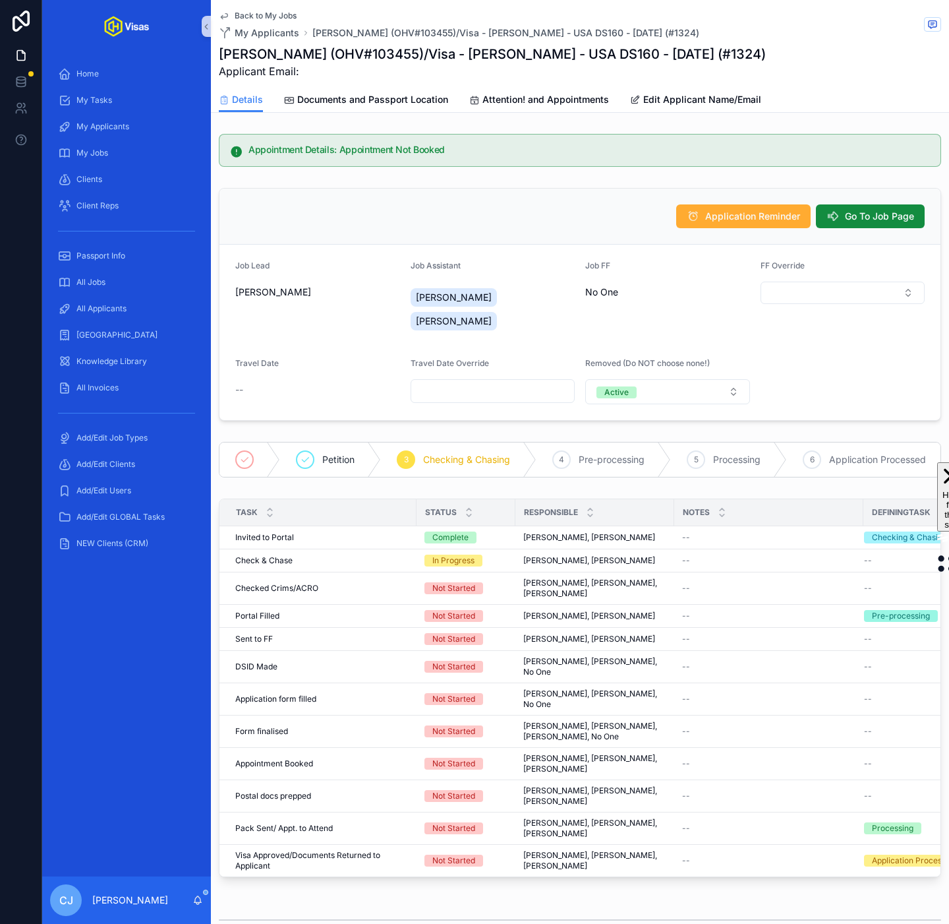
click at [412, 53] on h1 "[PERSON_NAME] (OHV#103455)/Visa - [PERSON_NAME] - USA DS160 - [DATE] (#1324)" at bounding box center [492, 54] width 547 height 18
copy h1 "103455"
click at [858, 222] on span "Go To Job Page" at bounding box center [879, 216] width 69 height 13
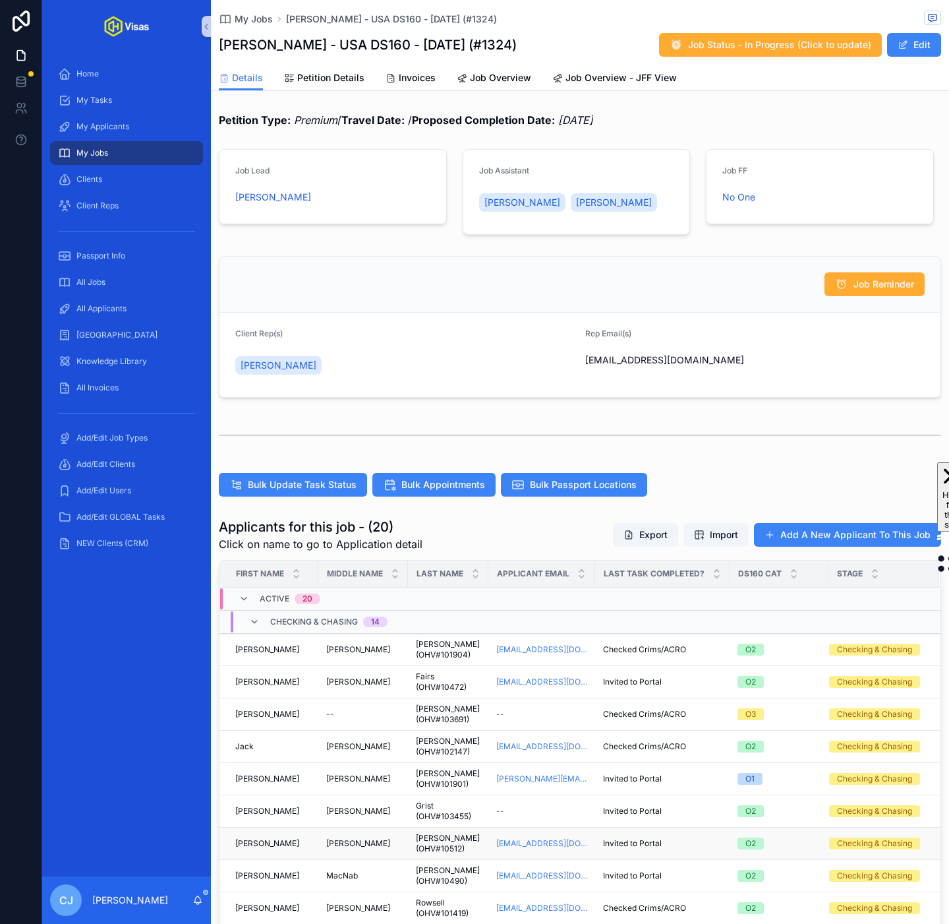
click at [430, 850] on span "[PERSON_NAME] (OHV#10512)" at bounding box center [448, 843] width 65 height 21
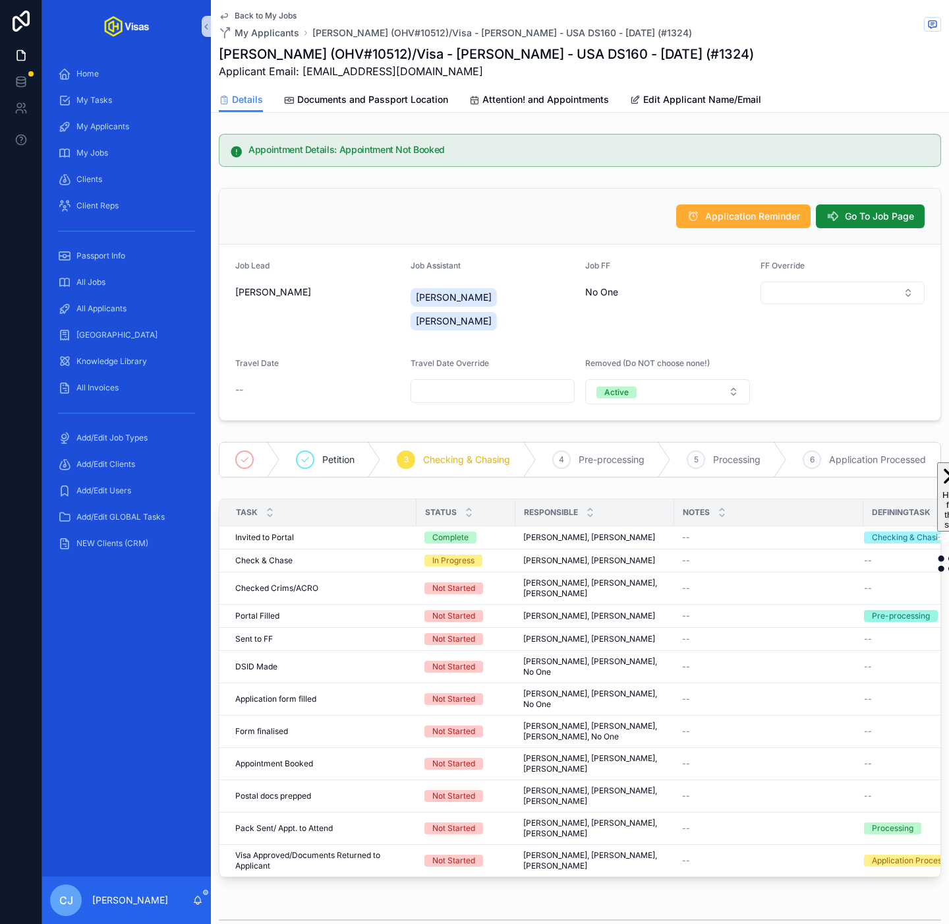
click at [422, 52] on h1 "[PERSON_NAME] (OHV#10512)/Visa - [PERSON_NAME] - USA DS160 - [DATE] (#1324)" at bounding box center [486, 54] width 535 height 18
click at [322, 54] on h1 "[PERSON_NAME] (OHV#10512)/Visa - [PERSON_NAME] - USA DS160 - [DATE] (#1324)" at bounding box center [486, 54] width 535 height 18
click at [423, 47] on h1 "[PERSON_NAME] (OHV#10512)/Visa - [PERSON_NAME] - USA DS160 - [DATE] (#1324)" at bounding box center [486, 54] width 535 height 18
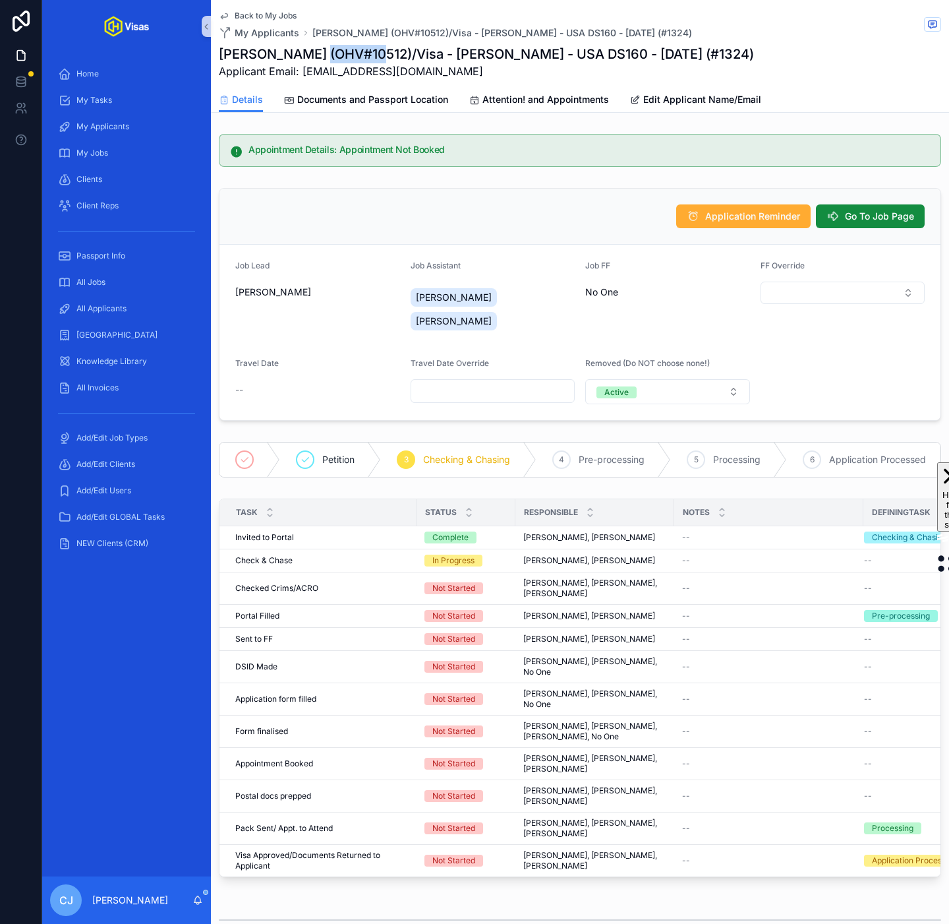
click at [423, 47] on h1 "[PERSON_NAME] (OHV#10512)/Visa - [PERSON_NAME] - USA DS160 - [DATE] (#1324)" at bounding box center [486, 54] width 535 height 18
drag, startPoint x: 447, startPoint y: 71, endPoint x: 302, endPoint y: 71, distance: 145.0
click at [302, 71] on span "Applicant Email: lukehiggins10@gmail.com" at bounding box center [486, 71] width 535 height 16
copy span "[EMAIL_ADDRESS][DOMAIN_NAME]"
click at [879, 220] on span "Go To Job Page" at bounding box center [879, 216] width 69 height 13
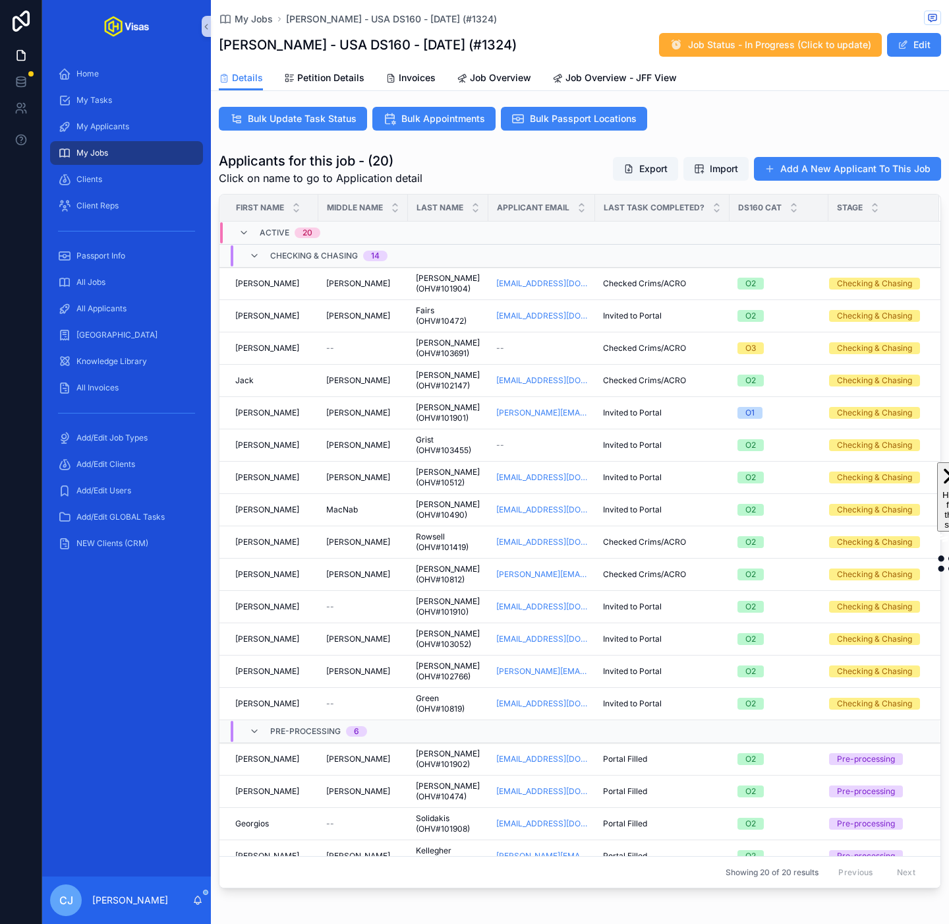
scroll to position [2, 0]
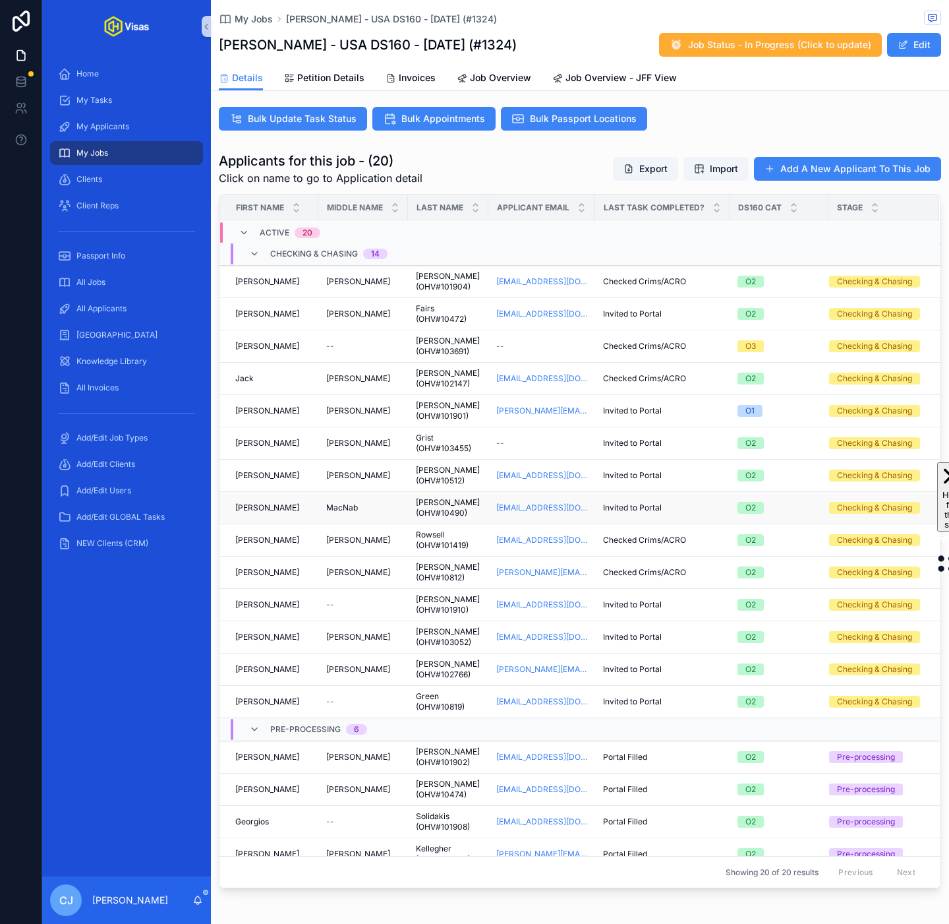
click at [670, 512] on div "Invited to Portal Invited to Portal" at bounding box center [662, 507] width 119 height 11
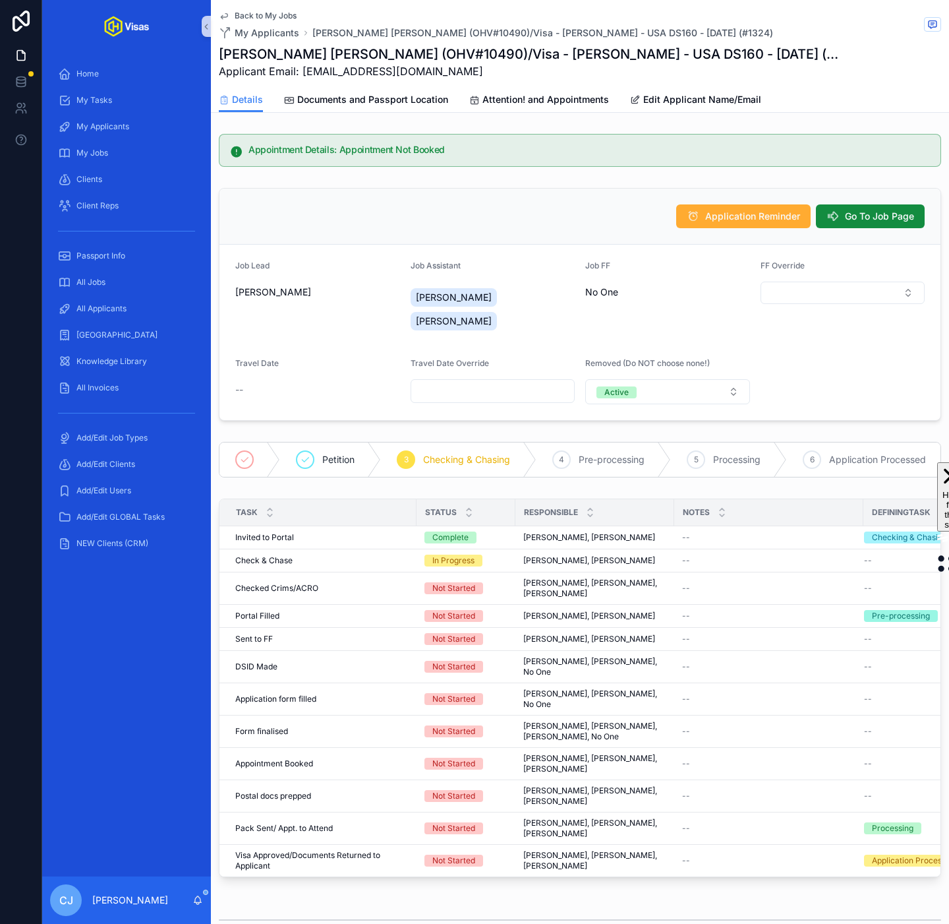
click at [411, 57] on h1 "[PERSON_NAME] [PERSON_NAME] (OHV#10490)/Visa - [PERSON_NAME] - USA DS160 - [DAT…" at bounding box center [531, 54] width 624 height 18
copy h1 "10490"
click at [858, 216] on span "Go To Job Page" at bounding box center [879, 216] width 69 height 13
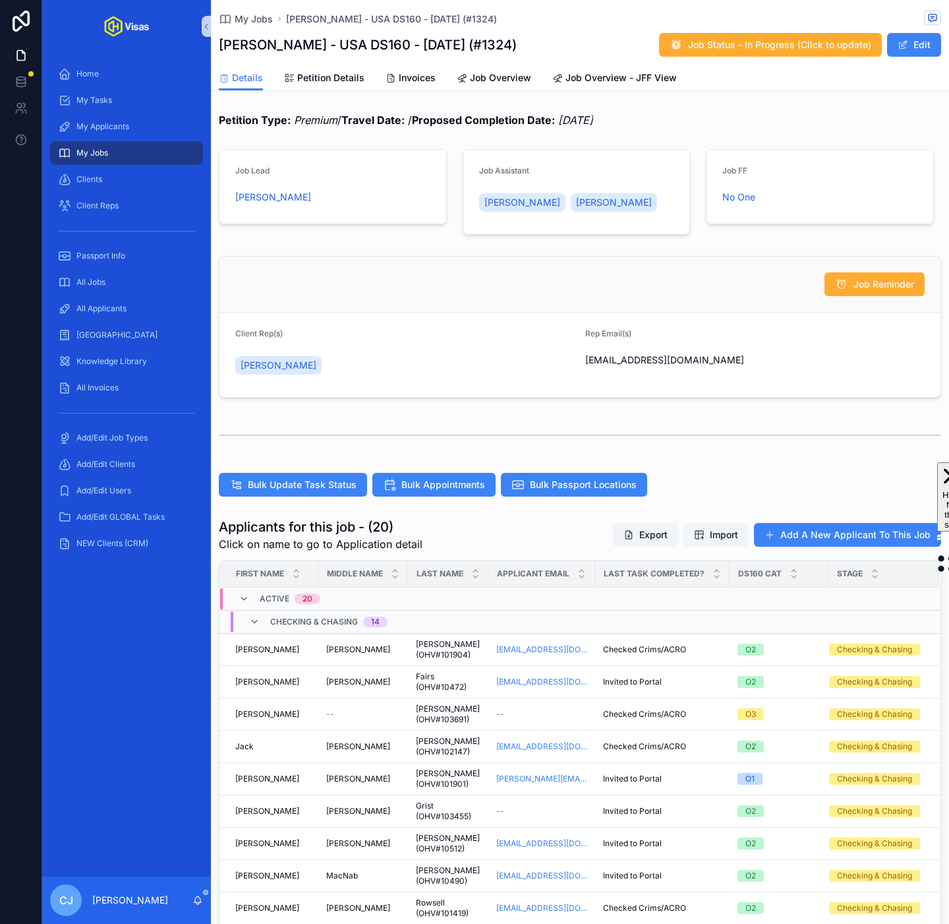
scroll to position [407, 0]
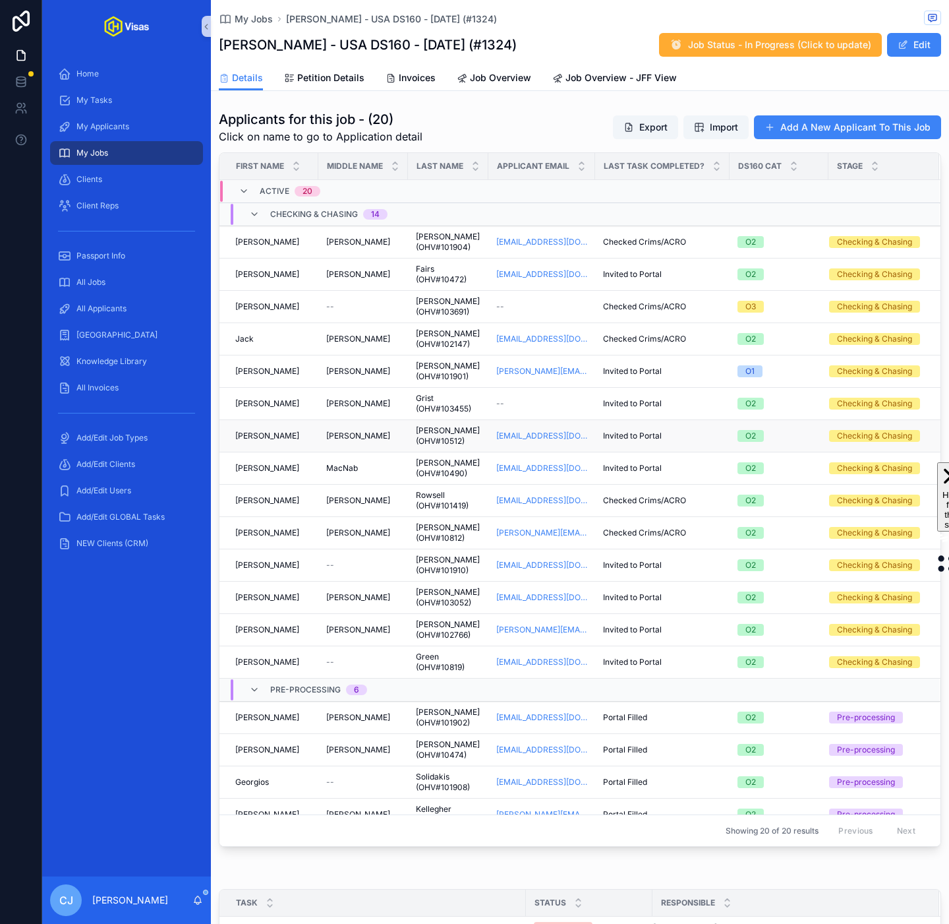
click at [428, 429] on span "[PERSON_NAME] (OHV#10512)" at bounding box center [448, 435] width 65 height 21
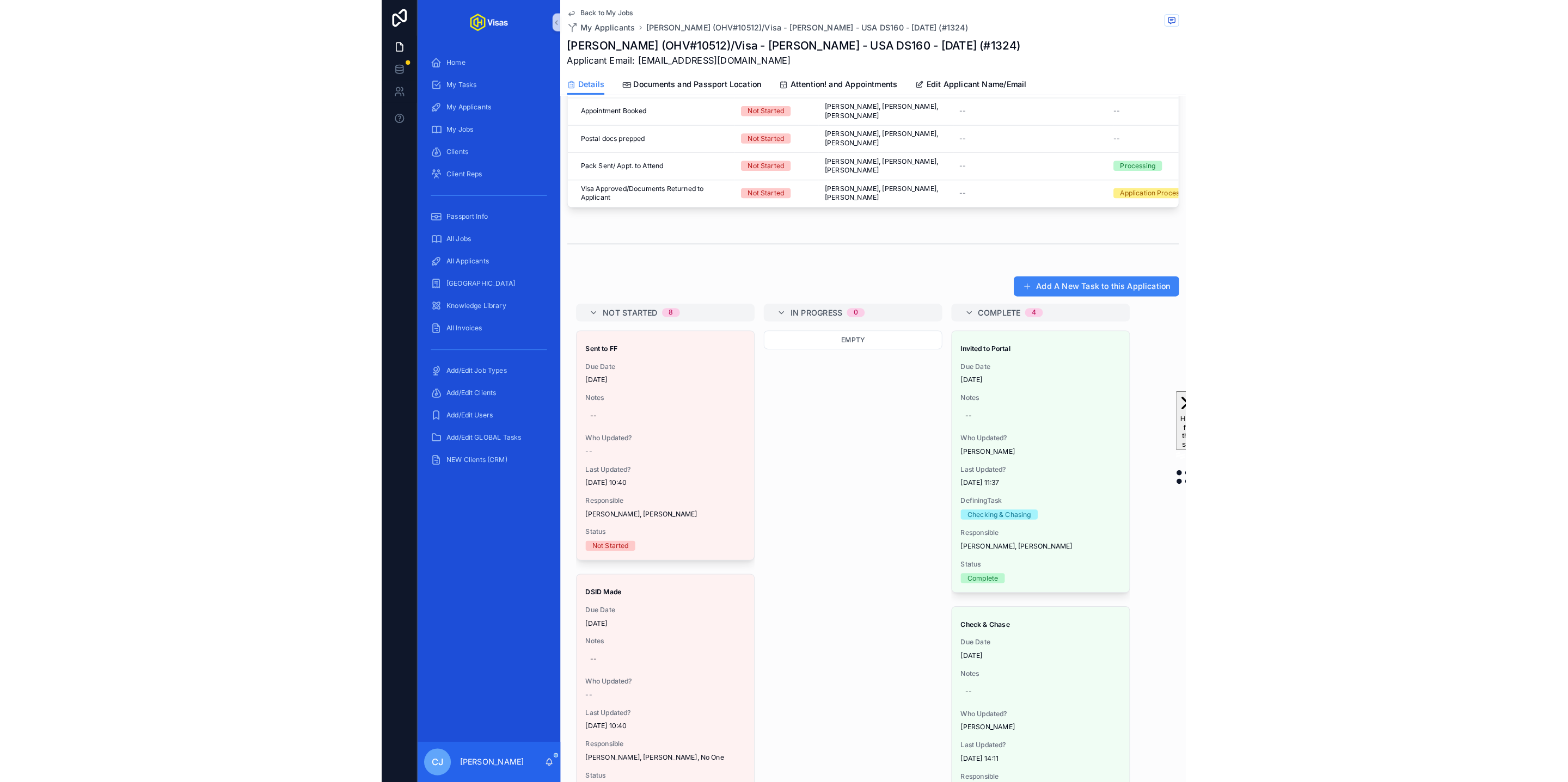
scroll to position [522, 0]
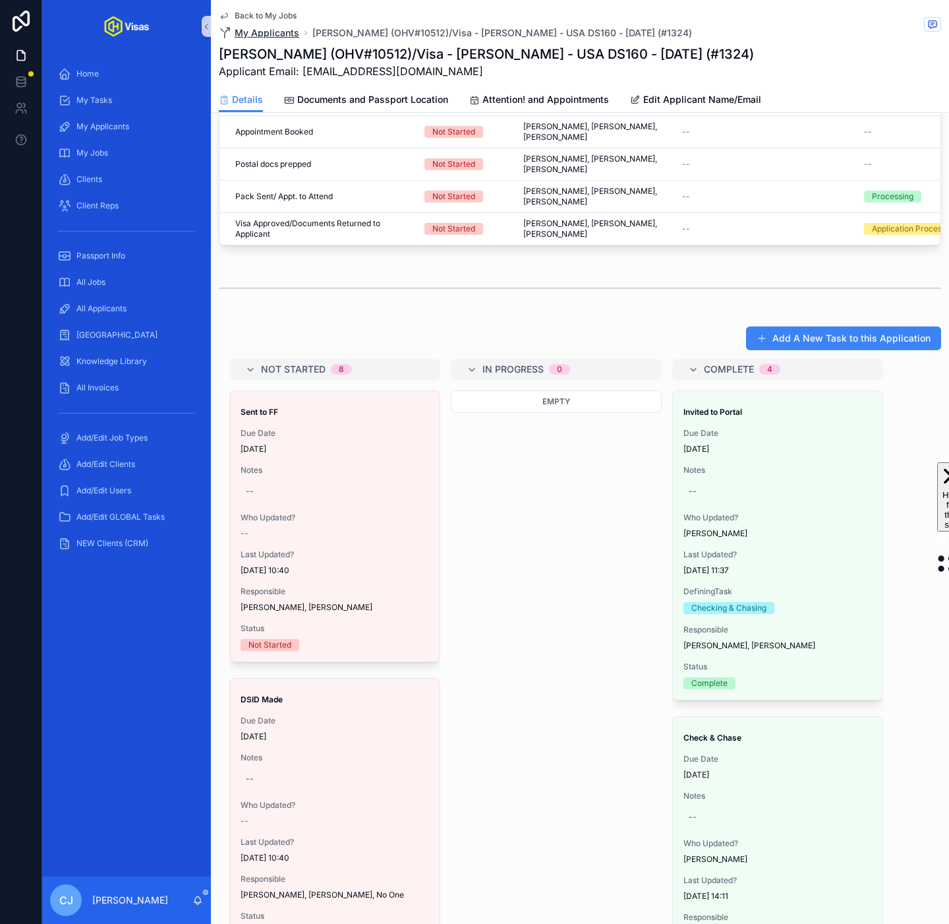
drag, startPoint x: 313, startPoint y: 780, endPoint x: 243, endPoint y: 32, distance: 750.8
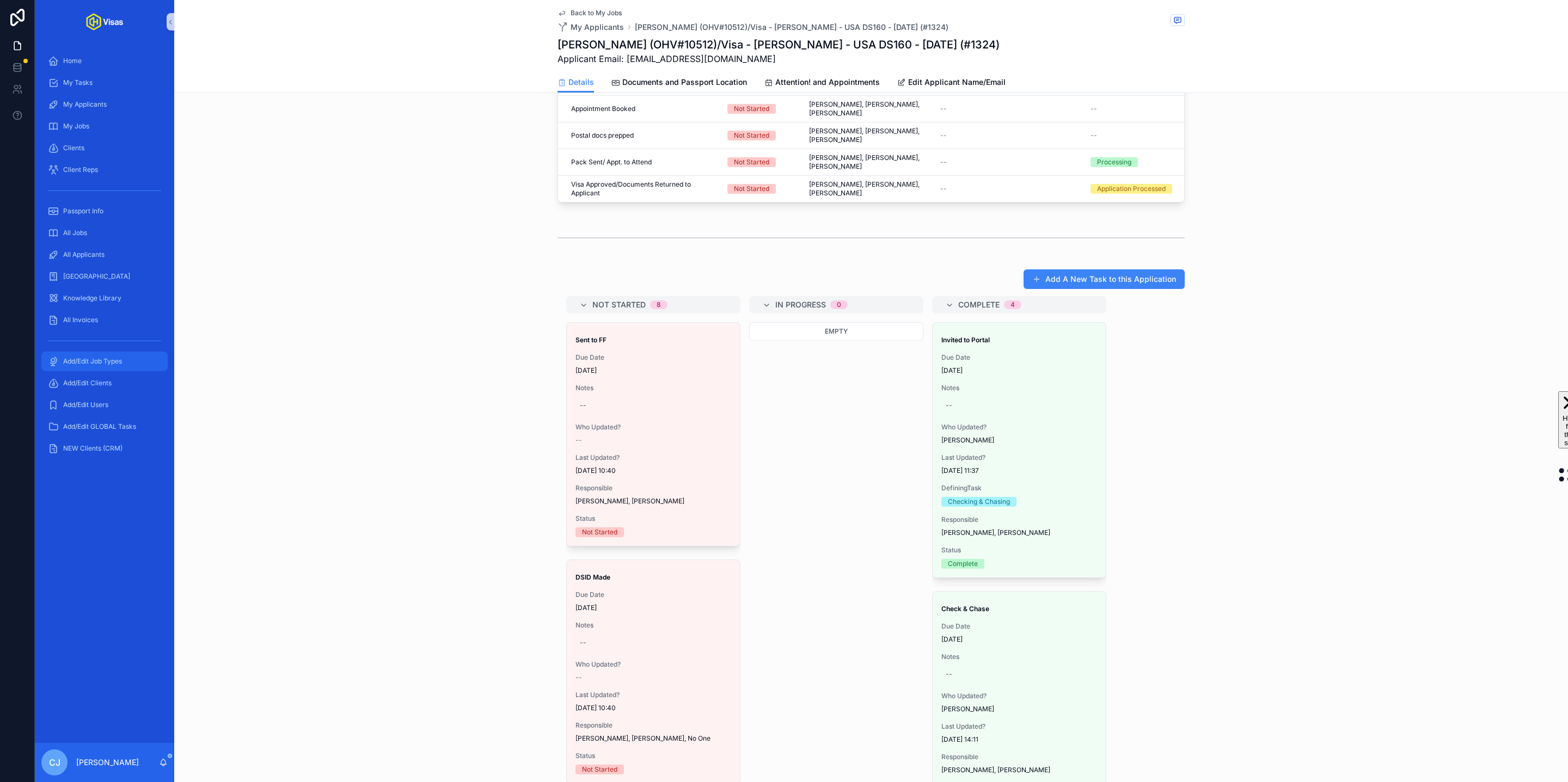
click at [117, 358] on span "Add/Edit Job Types" at bounding box center [92, 361] width 59 height 9
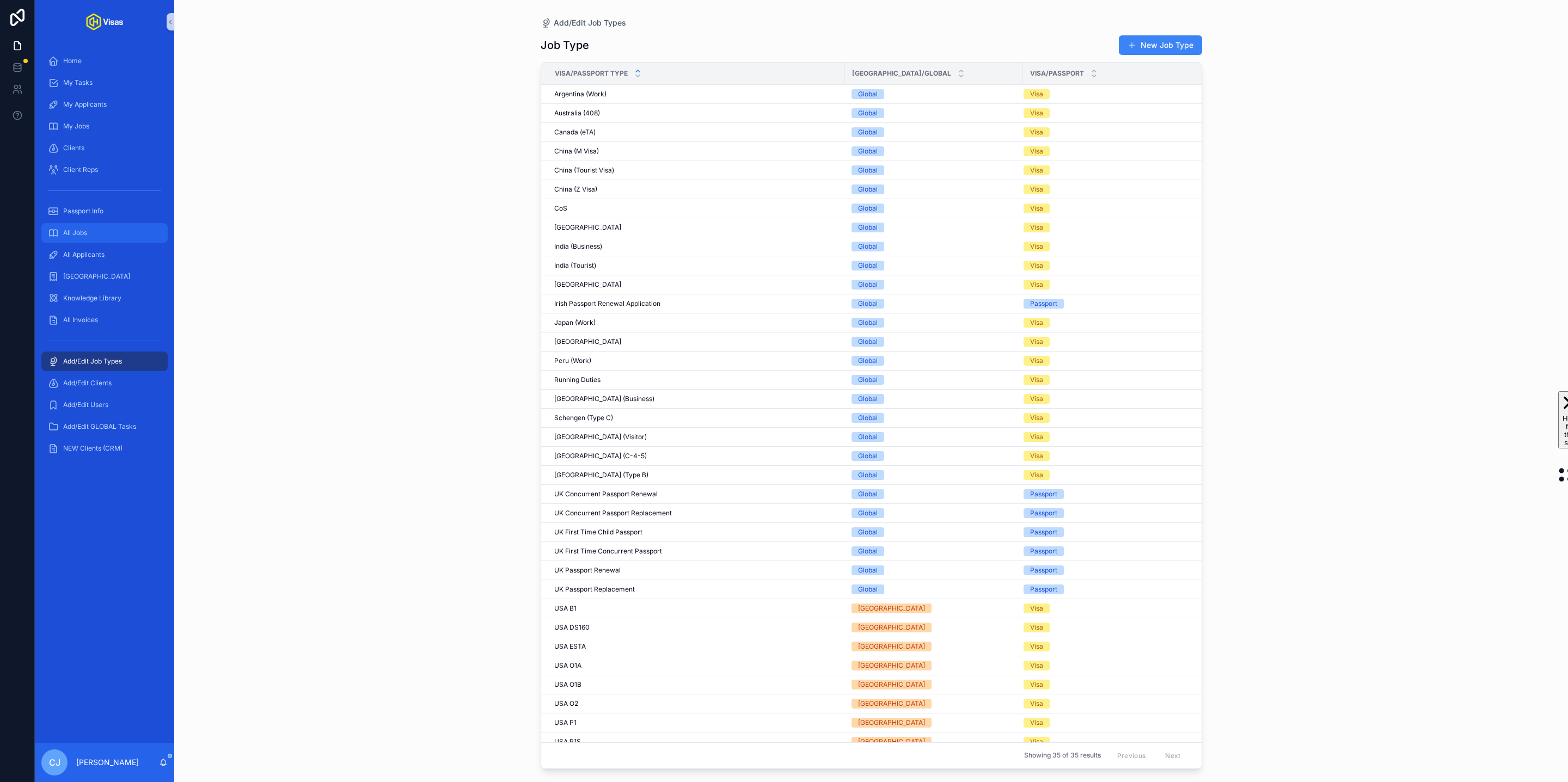
click at [119, 232] on div "All Jobs" at bounding box center [104, 233] width 113 height 17
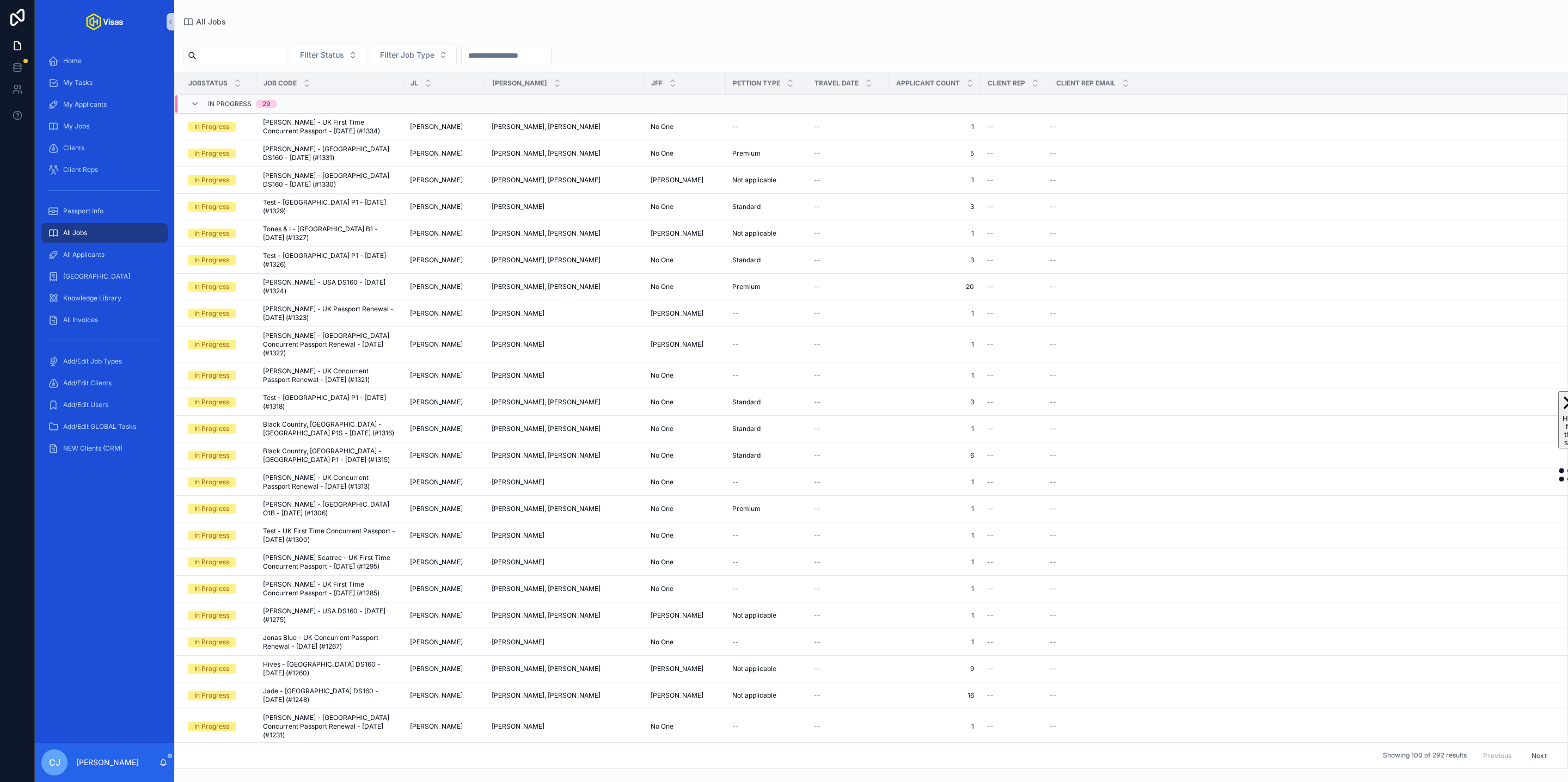
click at [269, 57] on input "scrollable content" at bounding box center [241, 55] width 89 height 15
type input "*****"
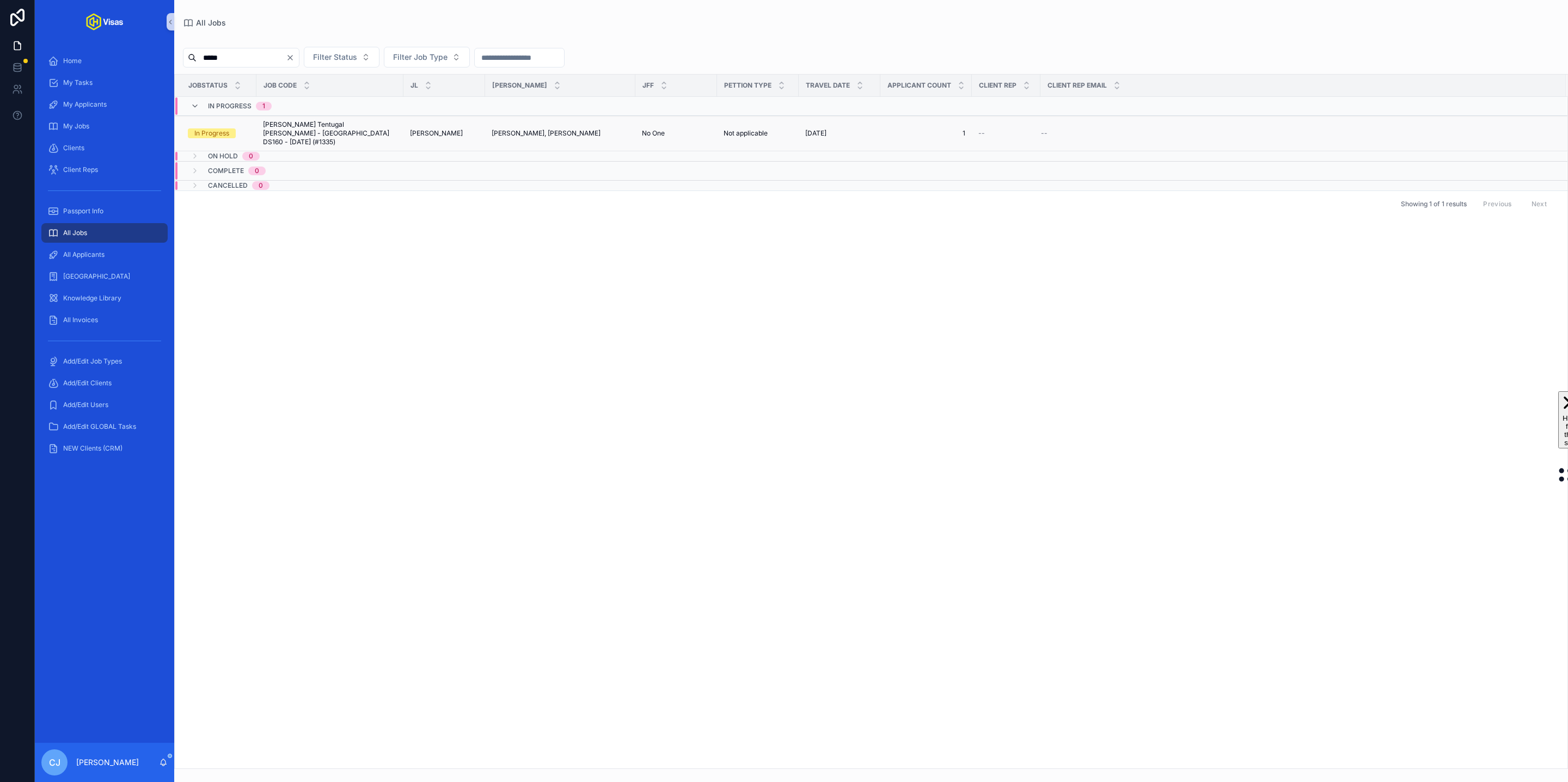
click at [347, 126] on span "Andre Tentugal Cardoso - USA DS160 - Sep/25 (#1335)" at bounding box center [330, 134] width 134 height 26
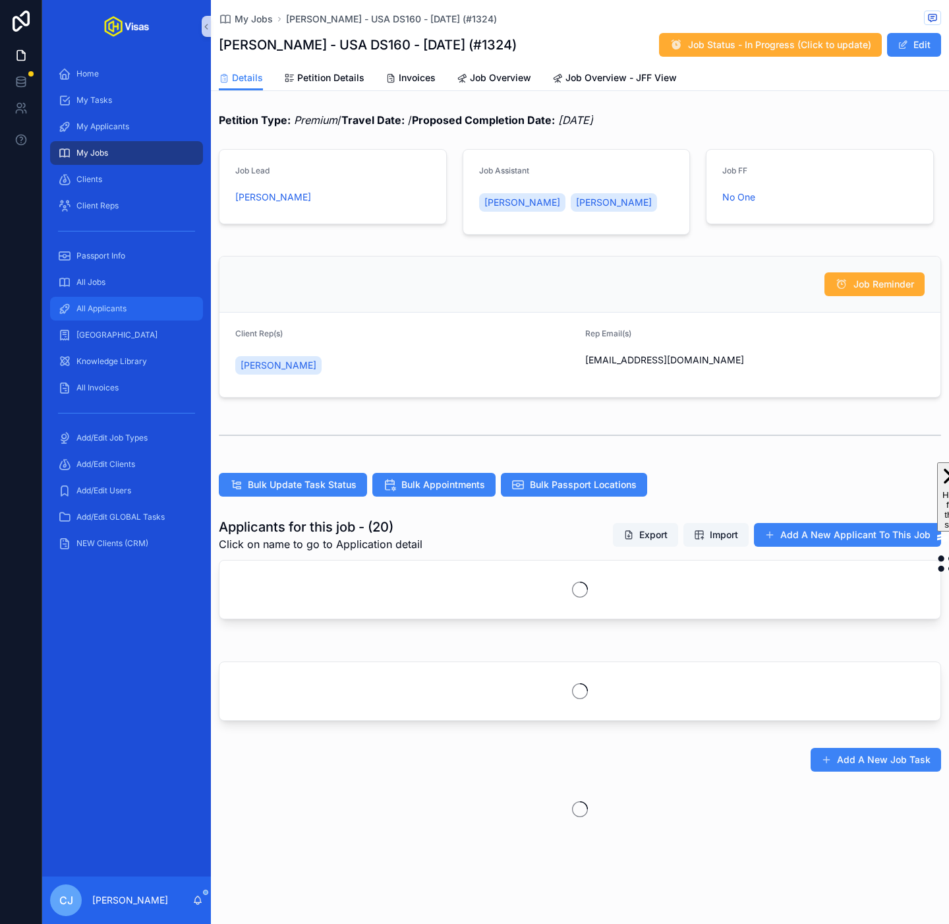
click at [134, 312] on div "All Applicants" at bounding box center [126, 308] width 137 height 21
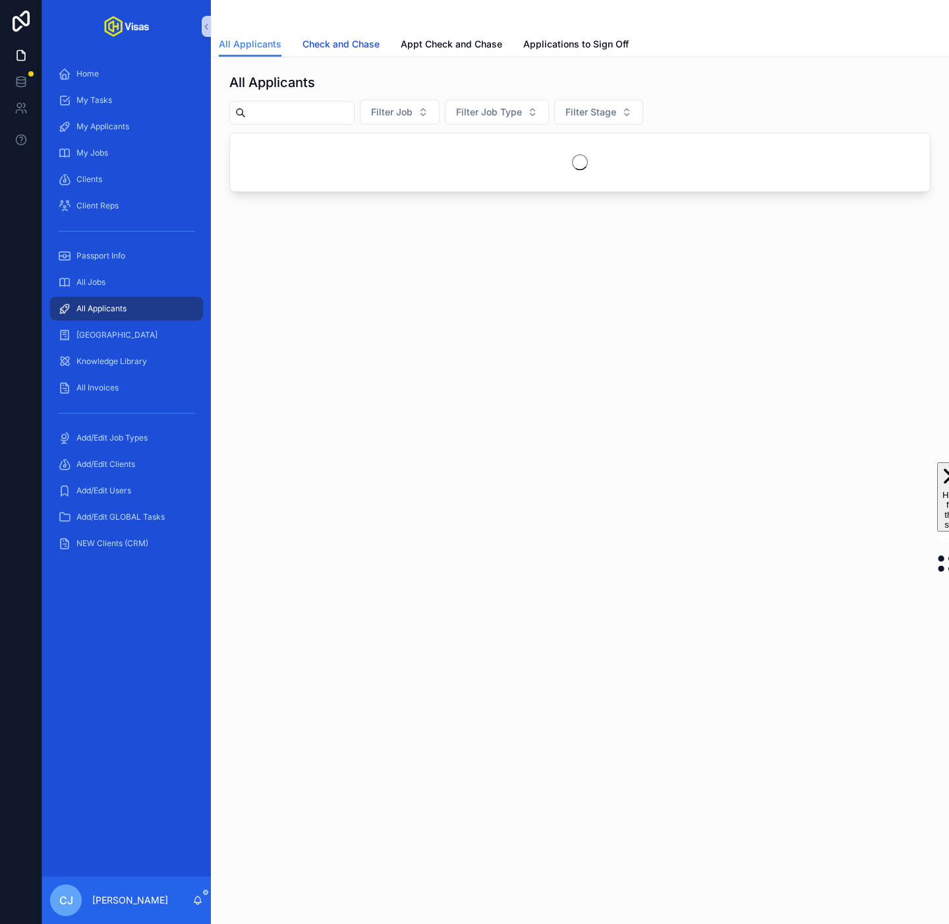
click at [366, 44] on span "Check and Chase" at bounding box center [341, 44] width 77 height 13
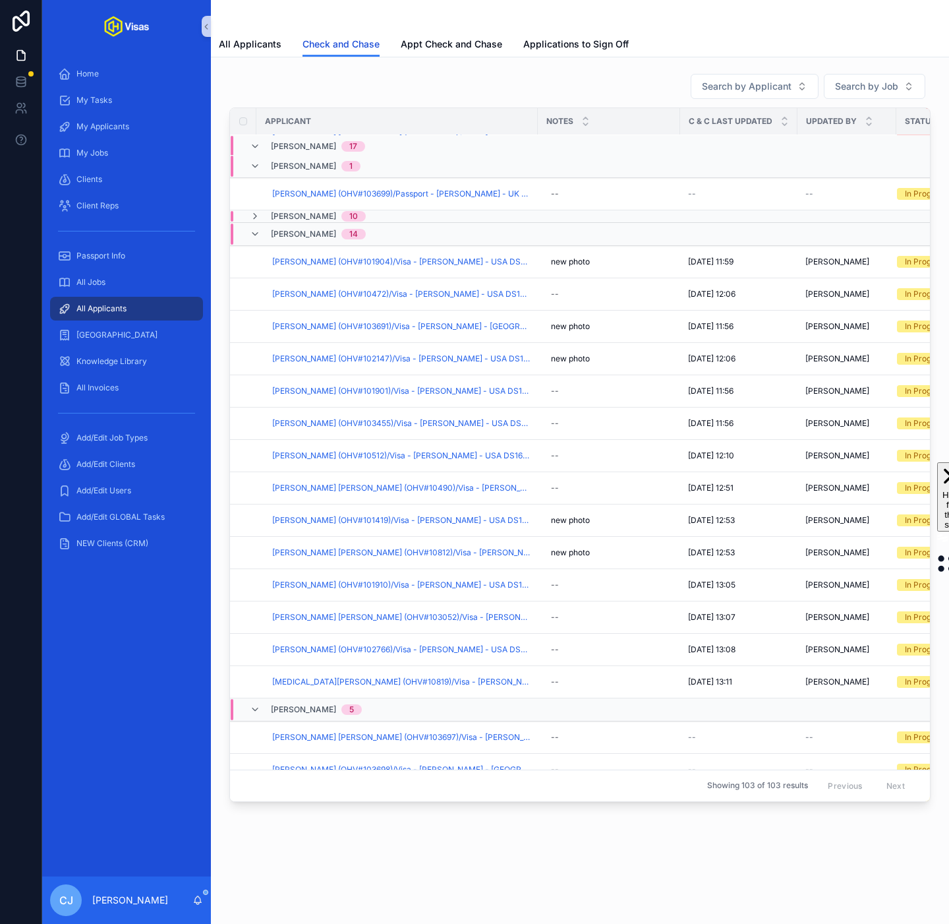
scroll to position [774, 0]
click at [854, 251] on span "Checked And Chased" at bounding box center [876, 246] width 81 height 11
click at [843, 316] on span "Checked And Chased" at bounding box center [876, 310] width 81 height 11
click at [850, 347] on span "Checked And Chased" at bounding box center [876, 343] width 81 height 11
click at [848, 386] on button "Checked And Chased" at bounding box center [876, 375] width 97 height 21
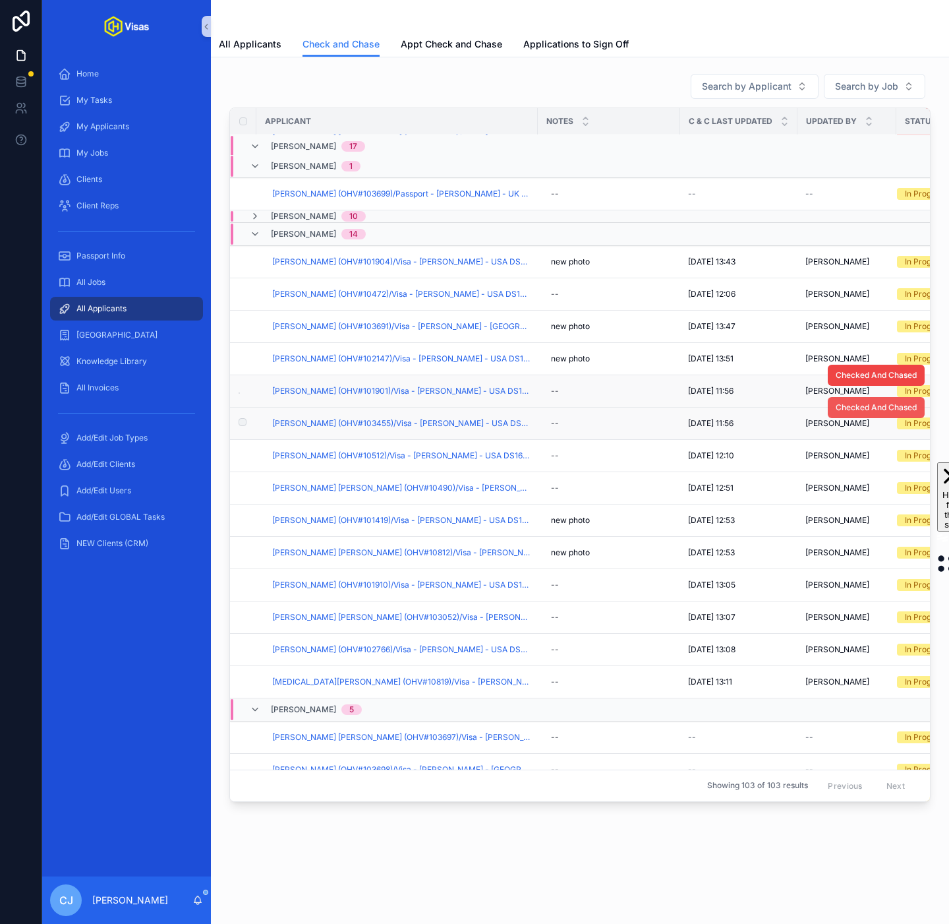
click at [839, 413] on span "Checked And Chased" at bounding box center [876, 407] width 81 height 11
click at [849, 380] on span "Checked And Chased" at bounding box center [876, 375] width 81 height 11
click at [850, 445] on span "Checked And Chased" at bounding box center [876, 439] width 81 height 11
click at [848, 477] on span "Checked And Chased" at bounding box center [876, 472] width 81 height 11
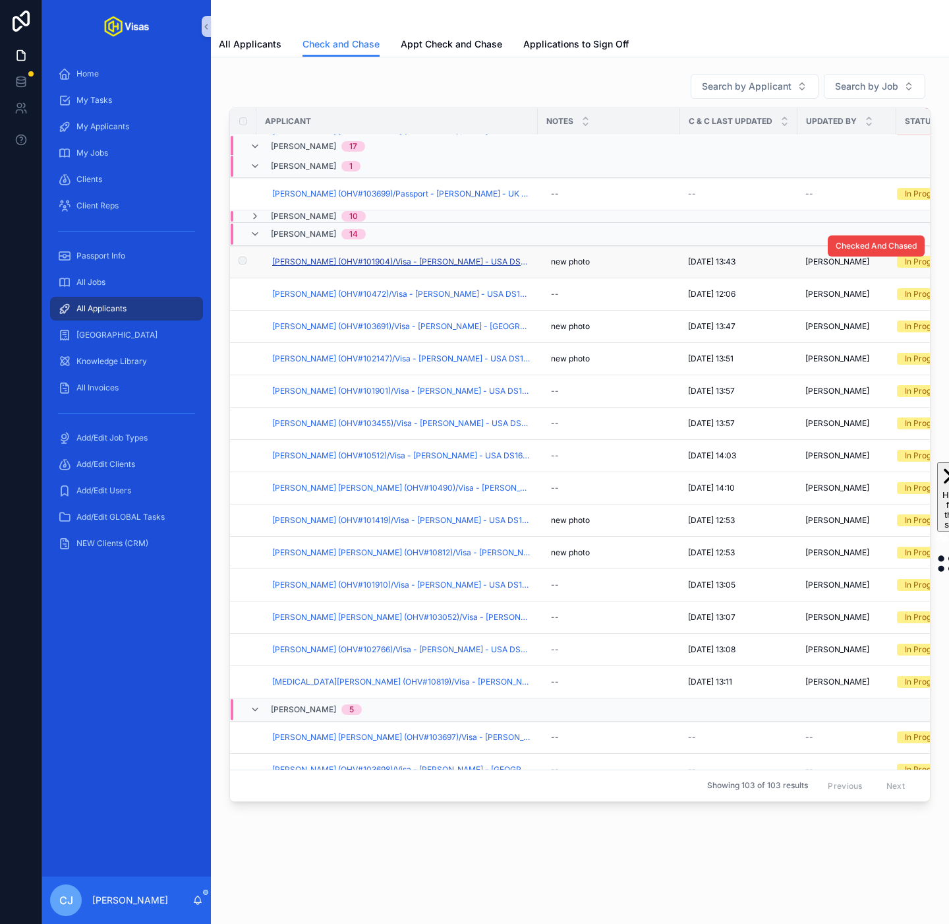
click at [411, 267] on span "[PERSON_NAME] (OHV#101904)/Visa - [PERSON_NAME] - USA DS160 - [DATE] (#1324)" at bounding box center [401, 261] width 258 height 11
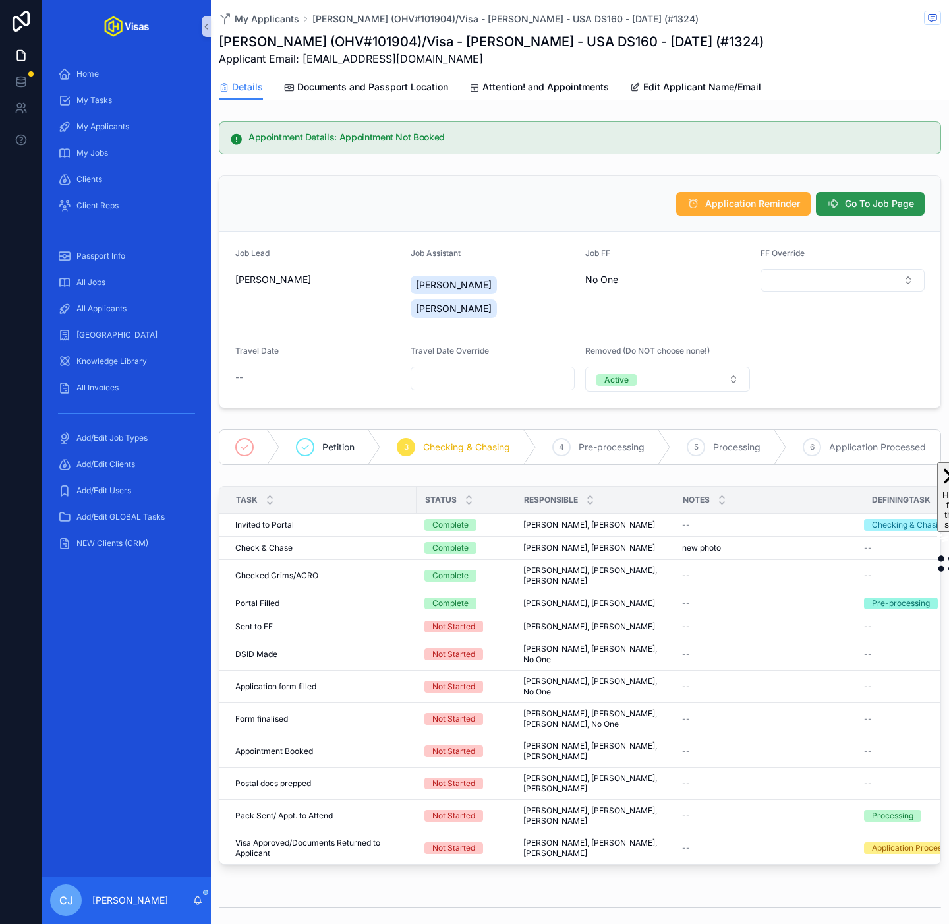
click at [870, 209] on span "Go To Job Page" at bounding box center [879, 203] width 69 height 13
